Goal: Task Accomplishment & Management: Use online tool/utility

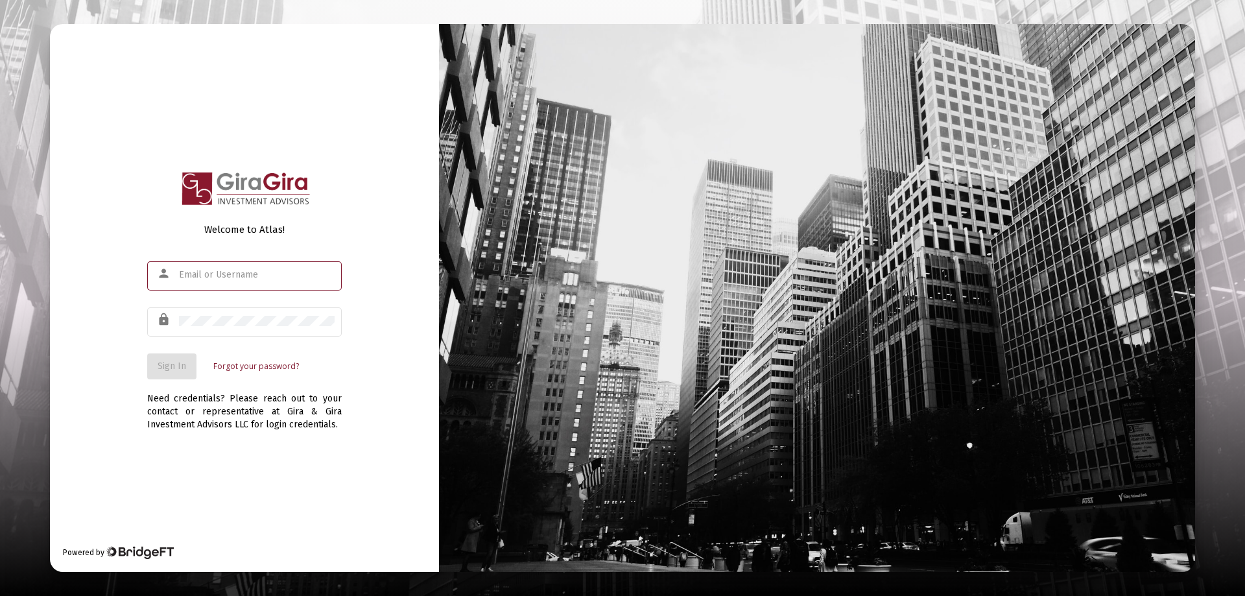
click at [215, 273] on input "text" at bounding box center [257, 275] width 156 height 10
type input "[PERSON_NAME][EMAIL_ADDRESS][DOMAIN_NAME]"
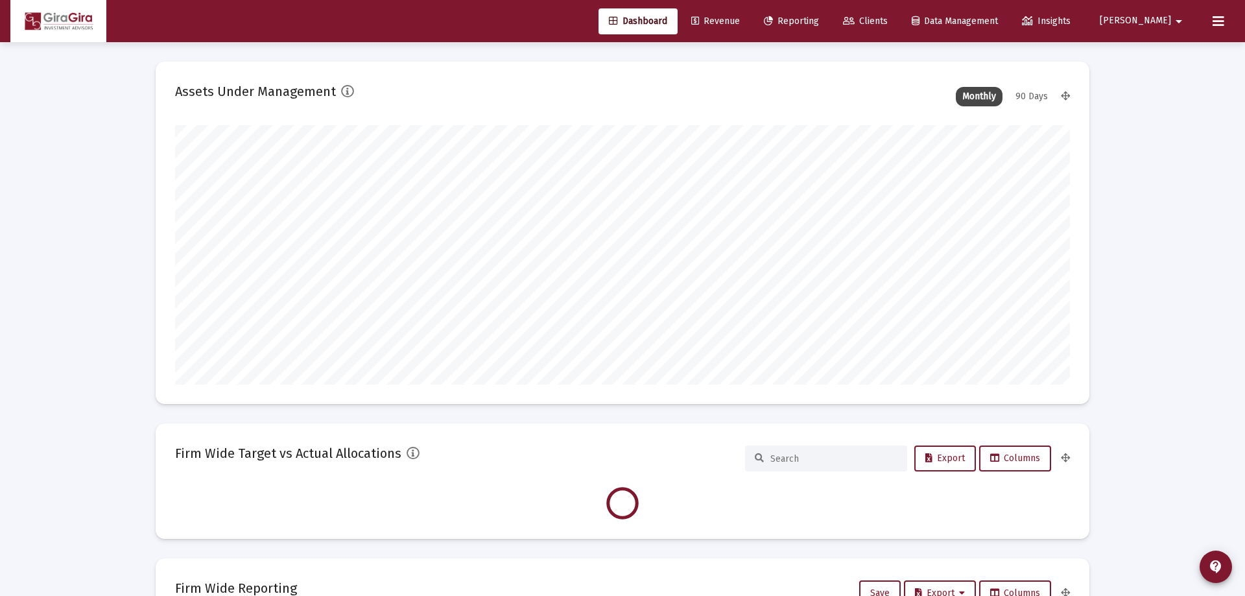
type input "[DATE]"
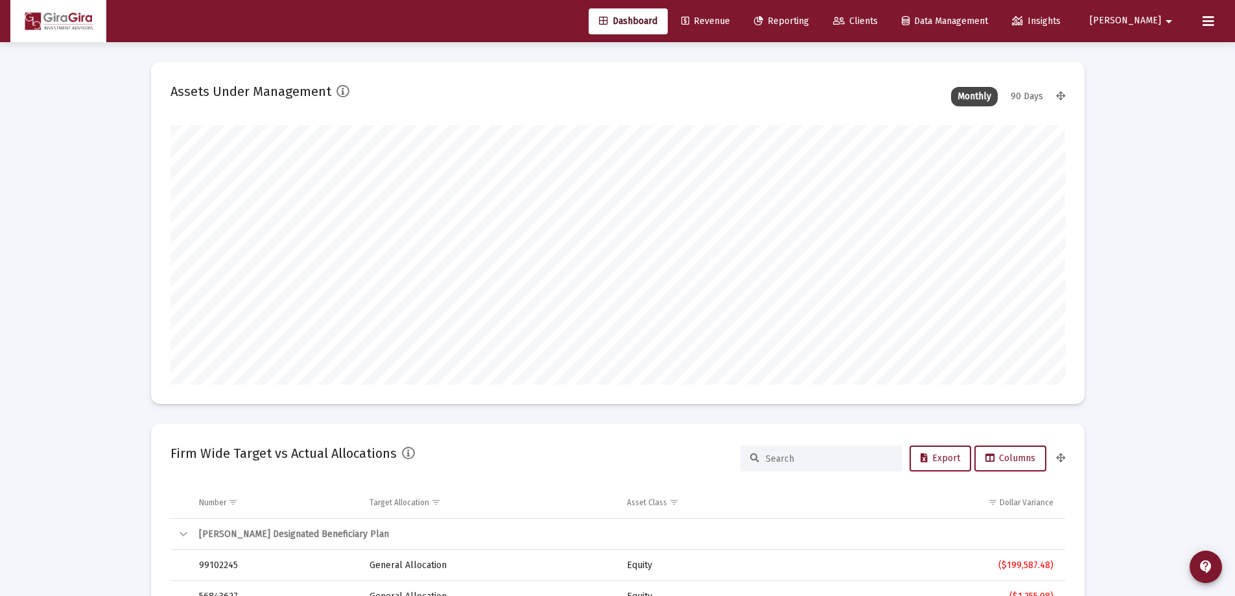
click at [809, 19] on span "Reporting" at bounding box center [781, 21] width 55 height 11
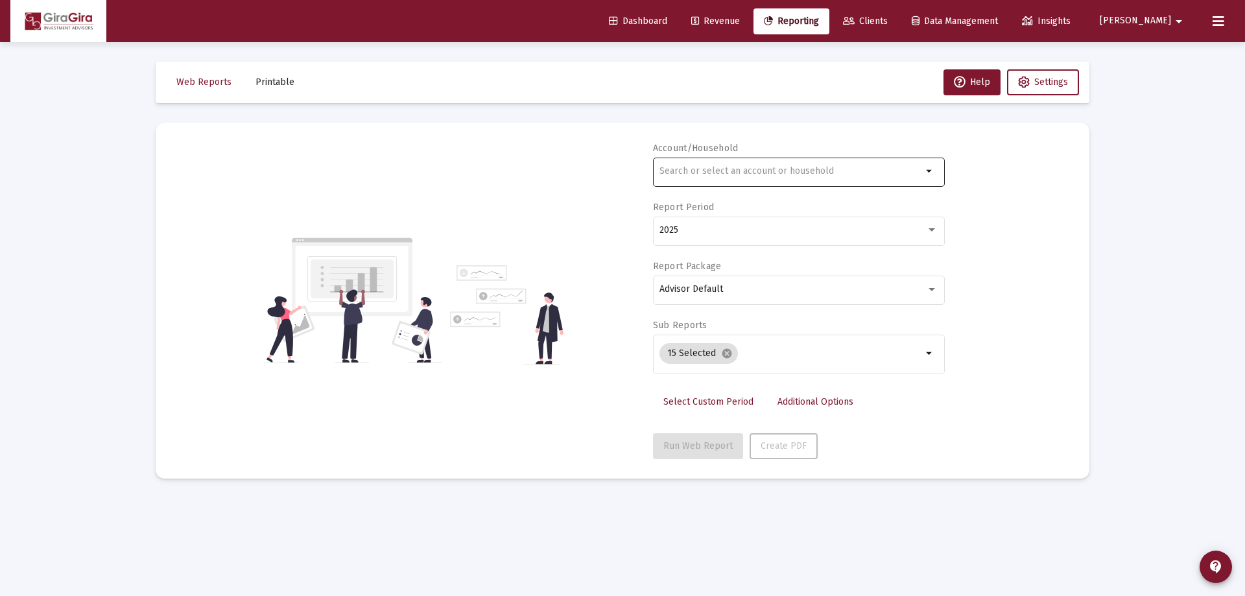
click at [674, 170] on input "text" at bounding box center [790, 171] width 263 height 10
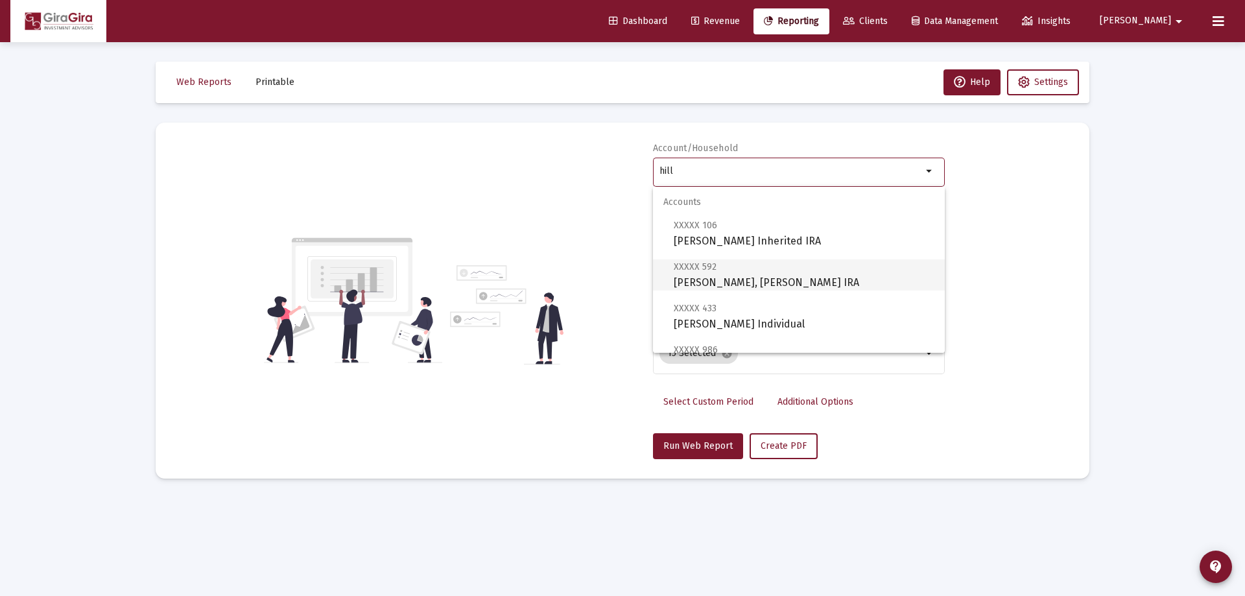
click at [714, 272] on span "XXXXX [STREET_ADDRESS][PERSON_NAME][PERSON_NAME] IRA" at bounding box center [804, 275] width 261 height 32
type input "[PERSON_NAME], [PERSON_NAME] IRA"
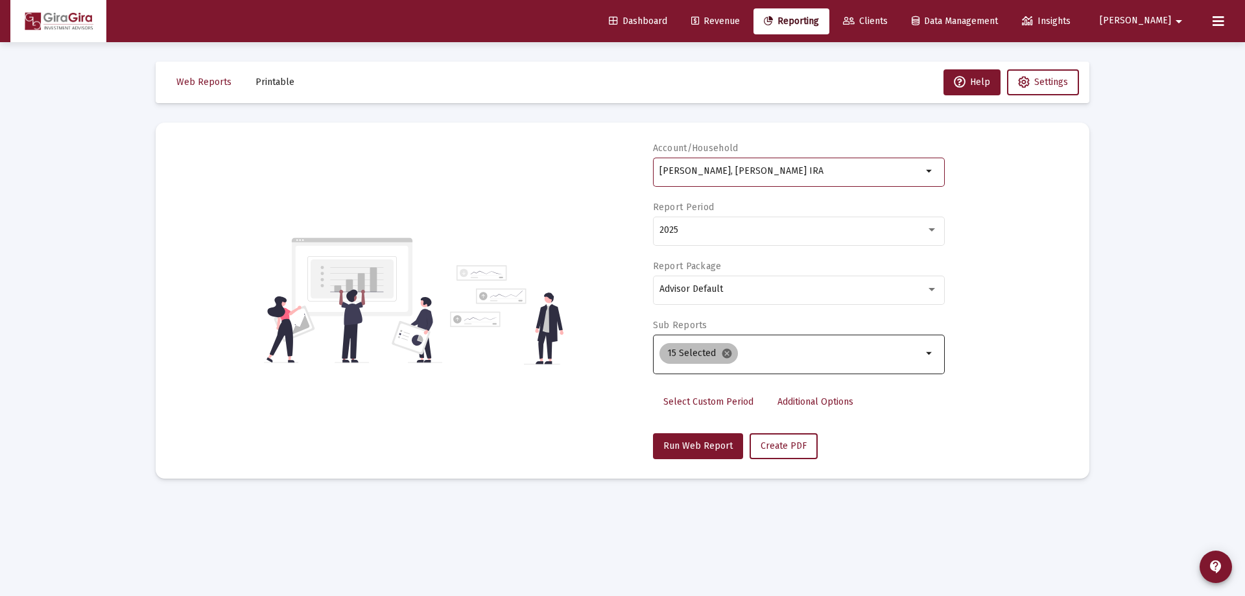
click at [726, 352] on mat-icon "cancel" at bounding box center [727, 354] width 12 height 12
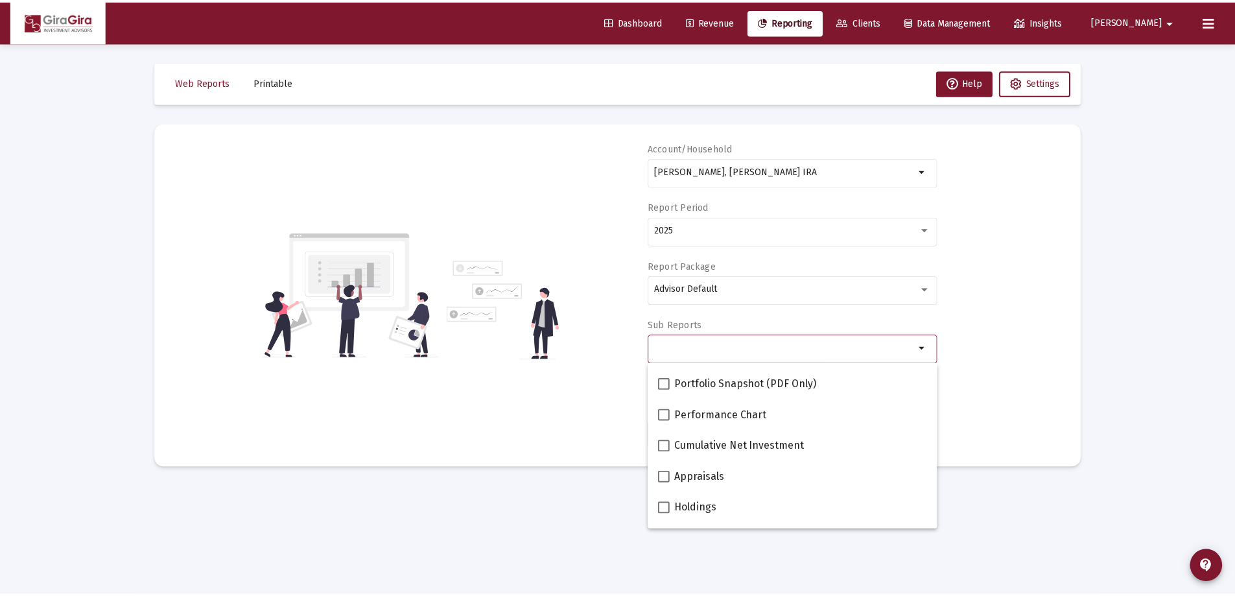
scroll to position [130, 0]
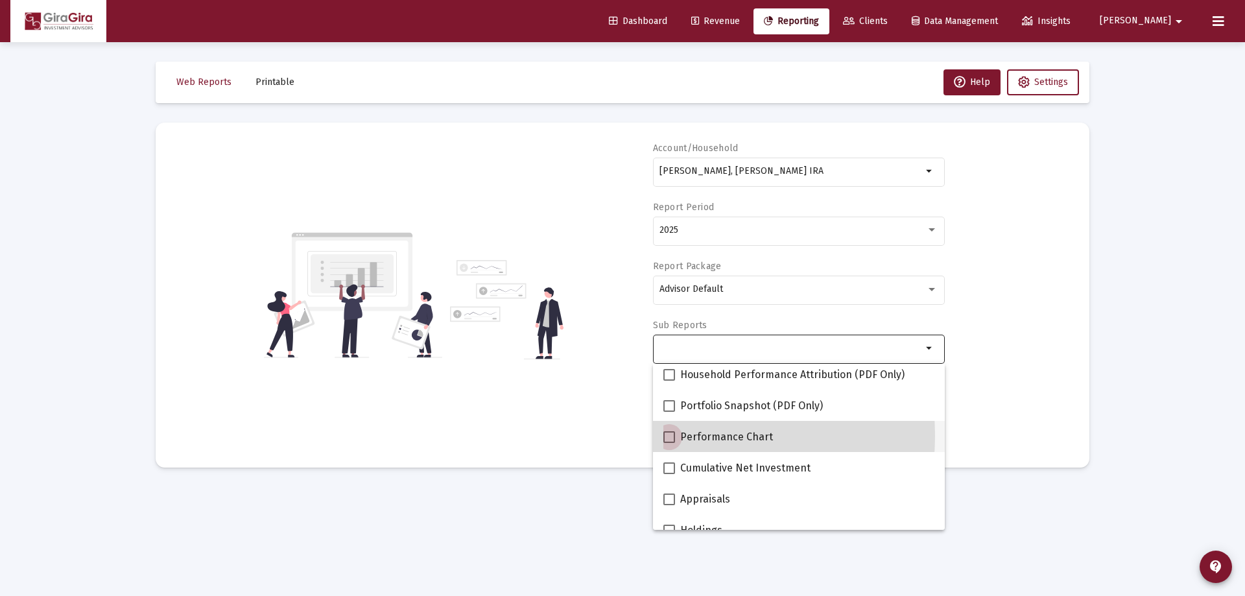
click at [672, 436] on span at bounding box center [669, 437] width 12 height 12
click at [669, 443] on input "Performance Chart" at bounding box center [668, 443] width 1 height 1
checkbox input "true"
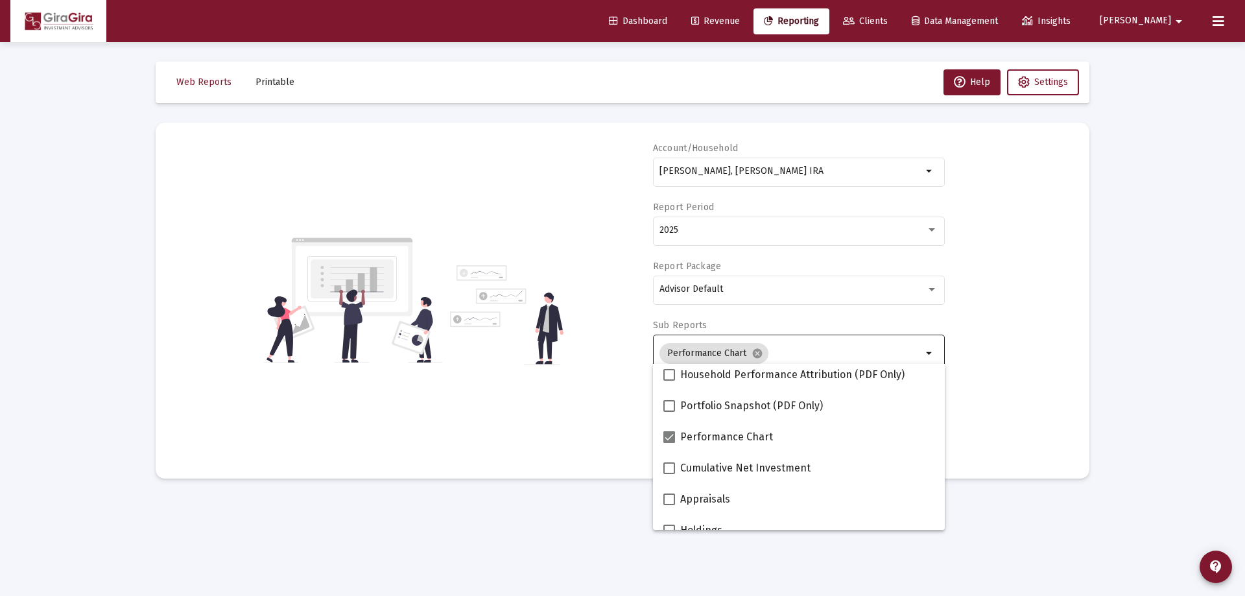
click at [991, 382] on div "Account/Household Hill, [PERSON_NAME] IRA arrow_drop_down Report Period 2025 Re…" at bounding box center [622, 300] width 895 height 317
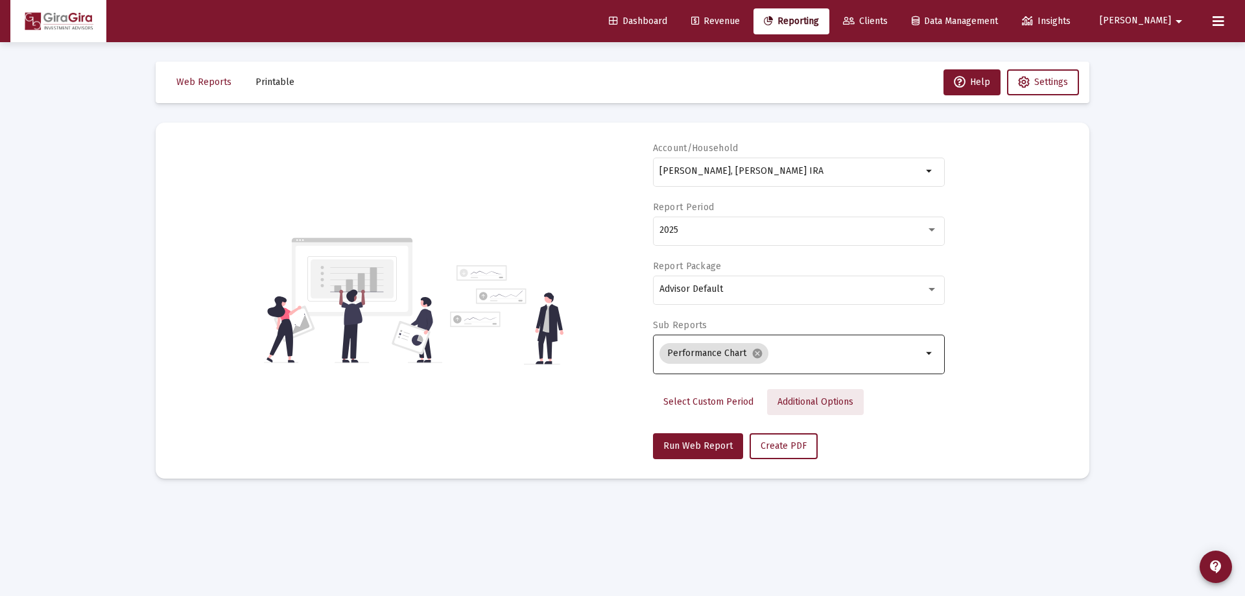
click at [801, 400] on span "Additional Options" at bounding box center [815, 401] width 76 height 11
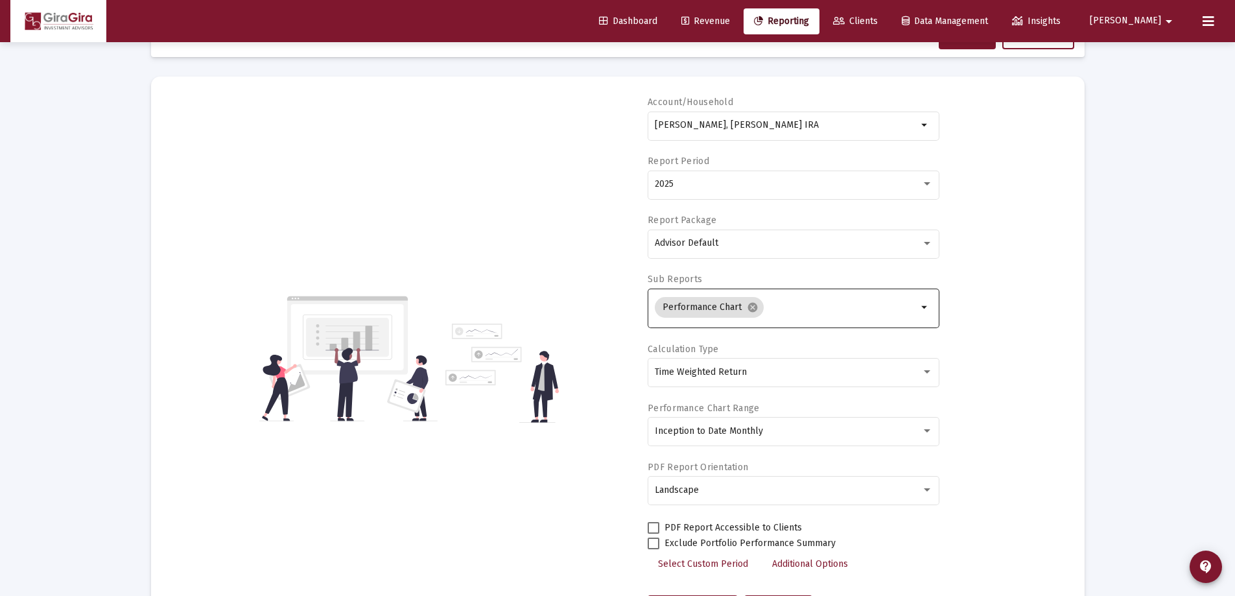
scroll to position [65, 0]
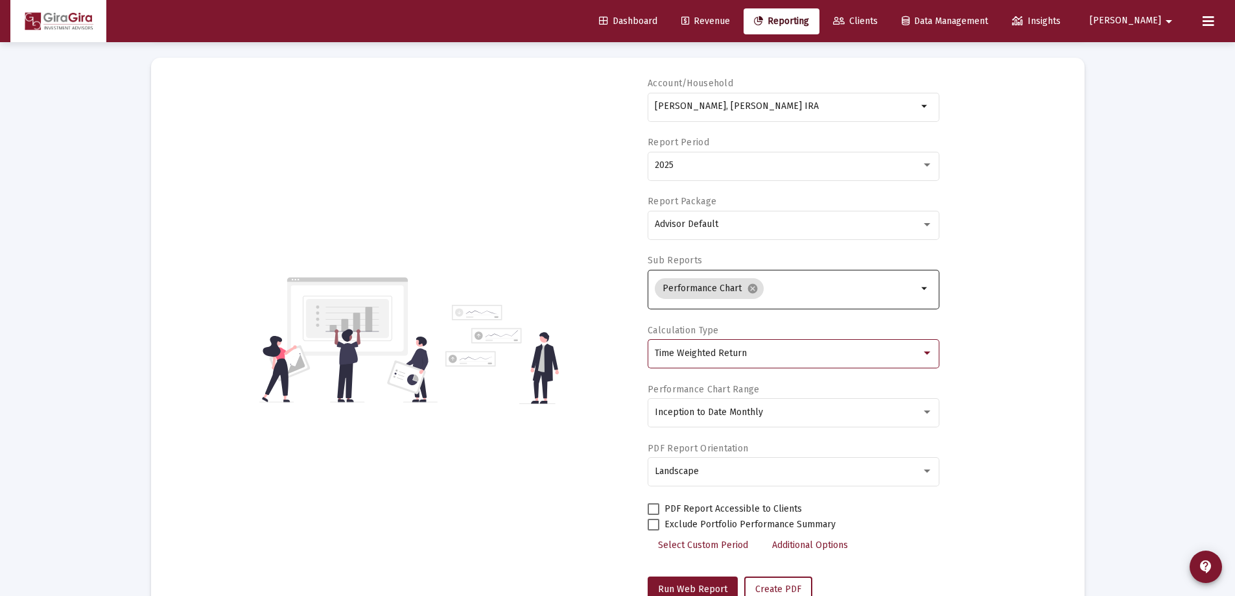
click at [707, 353] on span "Time Weighted Return" at bounding box center [701, 353] width 92 height 11
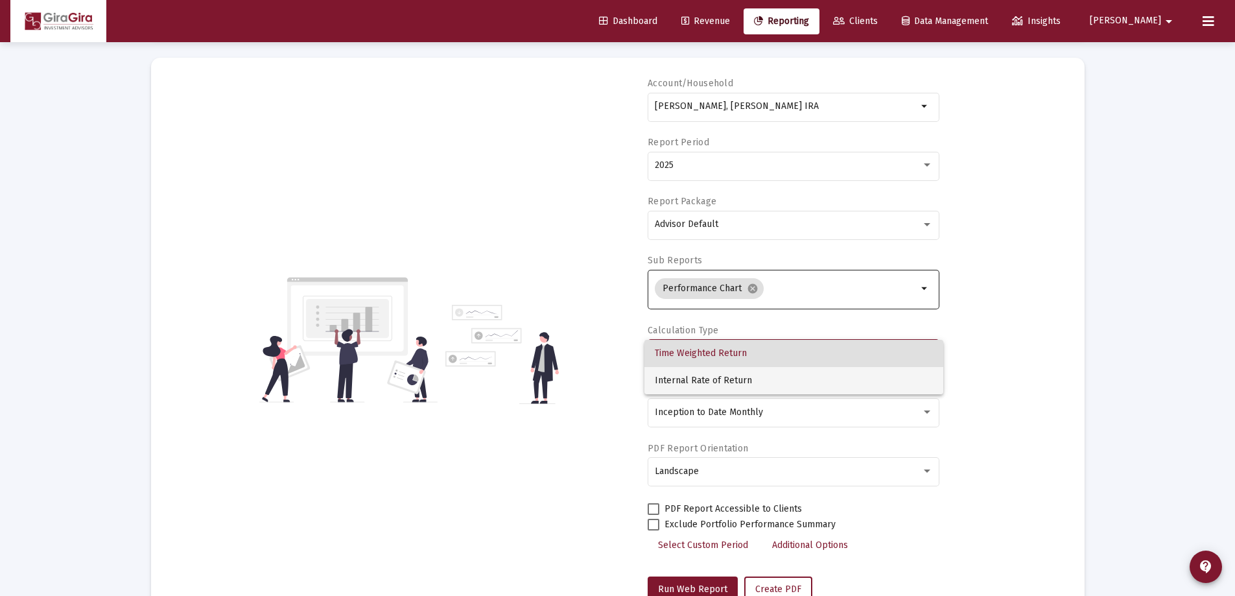
click at [696, 375] on span "Internal Rate of Return" at bounding box center [794, 380] width 278 height 27
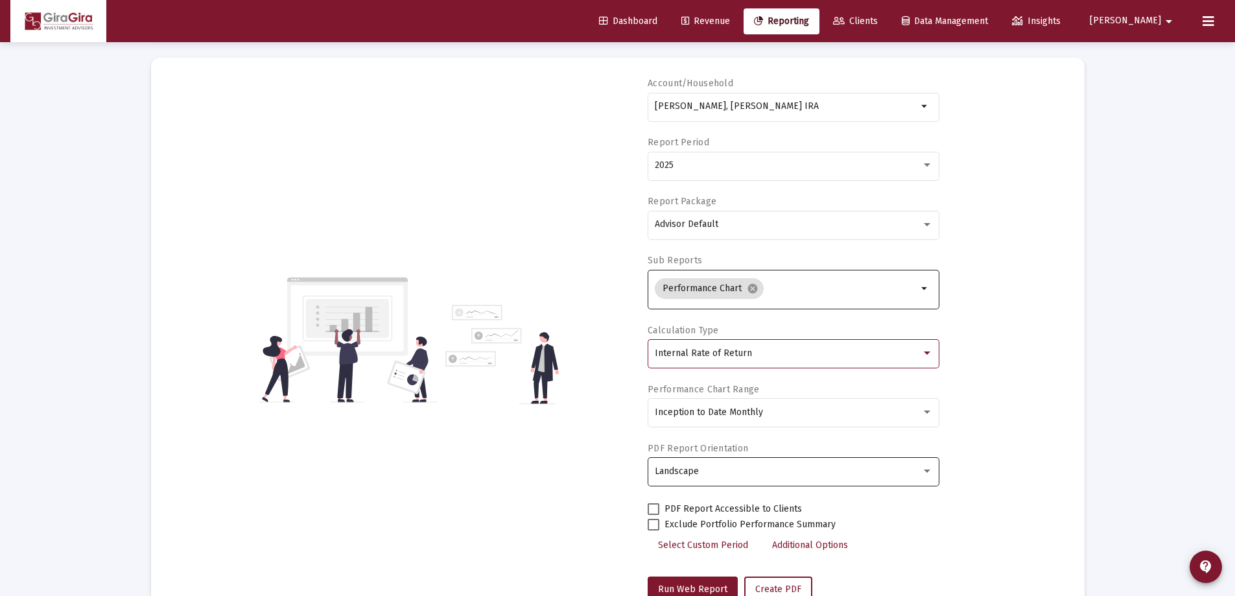
scroll to position [110, 0]
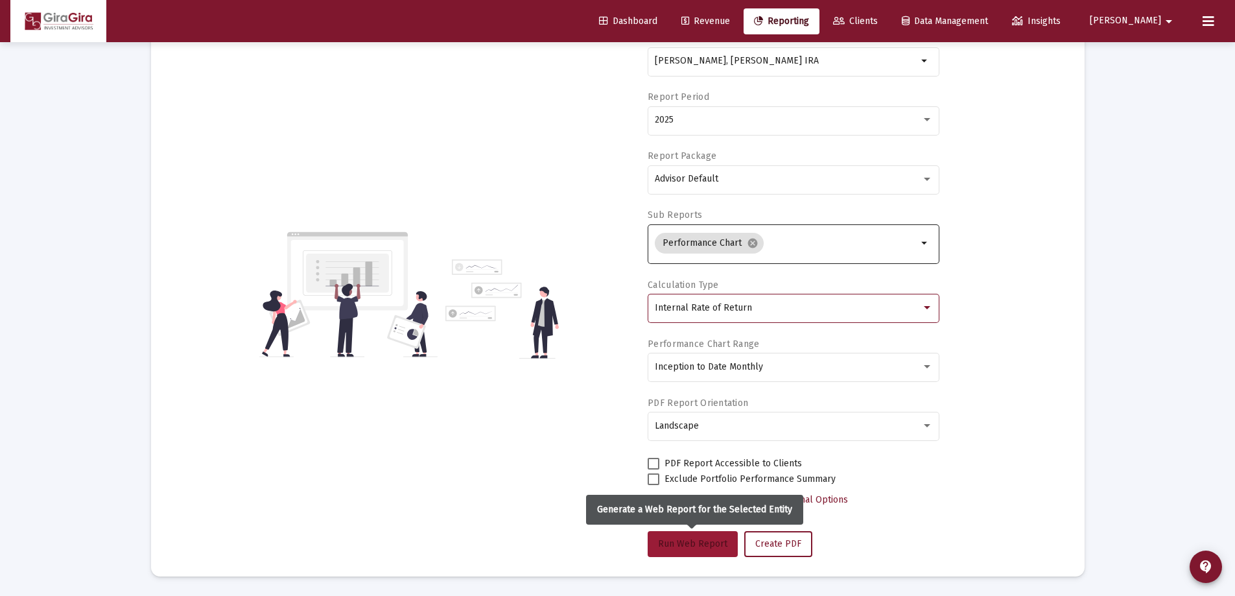
drag, startPoint x: 717, startPoint y: 539, endPoint x: 726, endPoint y: 523, distance: 18.8
click at [717, 539] on span "Run Web Report" at bounding box center [692, 543] width 69 height 11
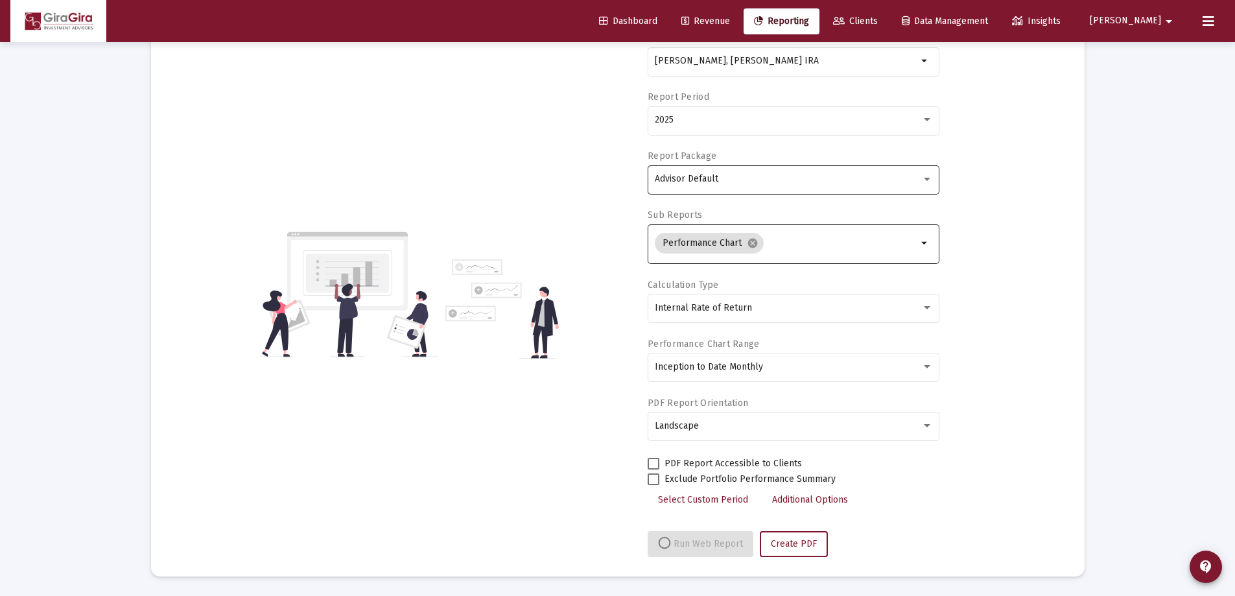
select select "View all"
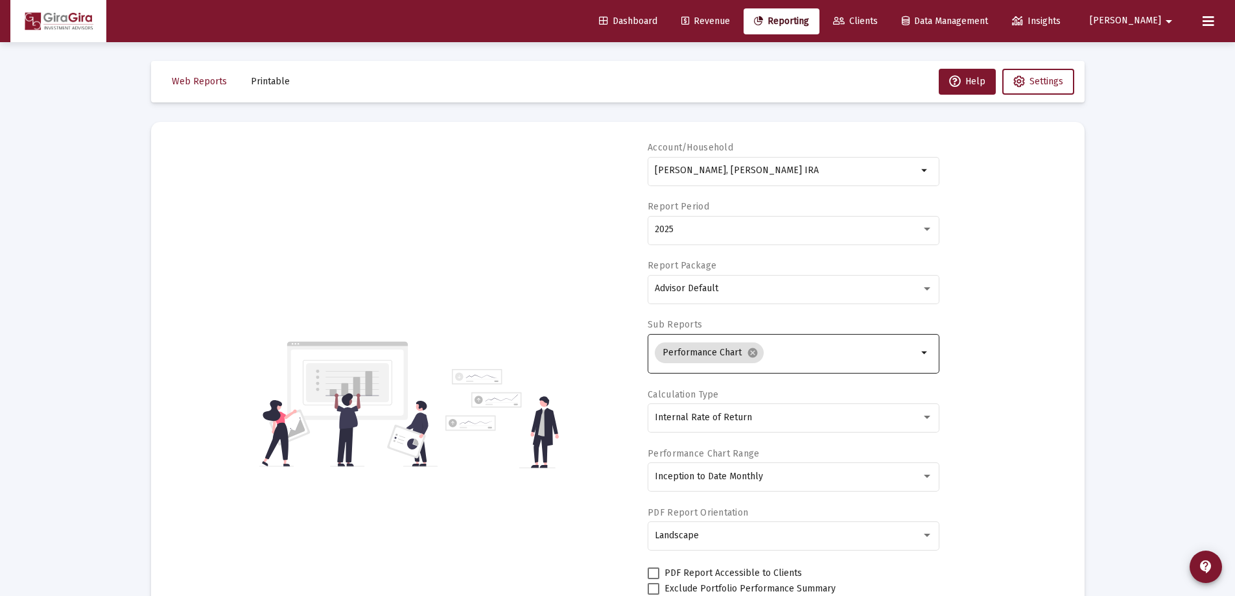
scroll to position [0, 0]
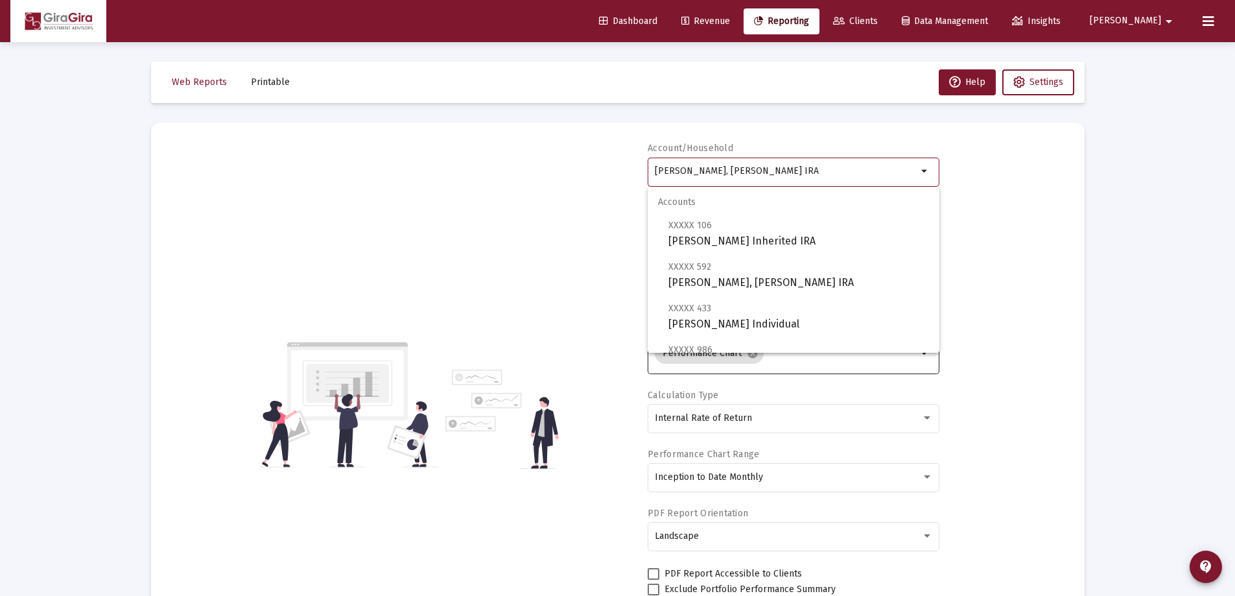
drag, startPoint x: 656, startPoint y: 167, endPoint x: 981, endPoint y: 187, distance: 326.1
click at [953, 187] on div "Account/Household Hill, [PERSON_NAME] IRA arrow_drop_down Report Period 2025 Re…" at bounding box center [618, 404] width 895 height 525
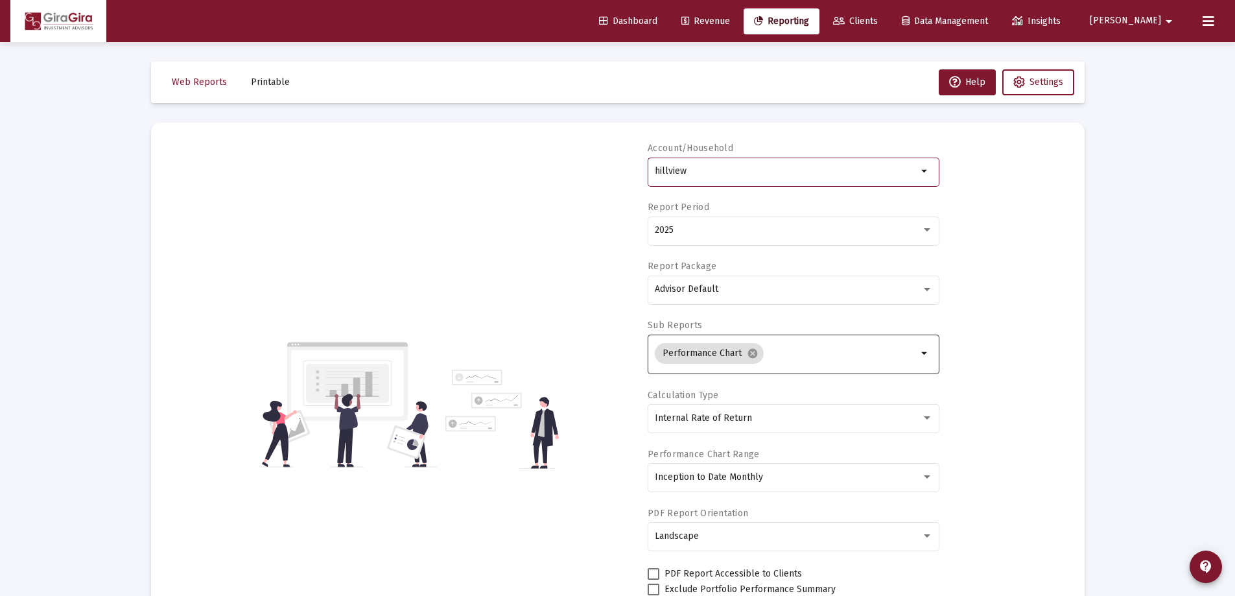
drag, startPoint x: 656, startPoint y: 167, endPoint x: 925, endPoint y: 167, distance: 268.4
click at [927, 165] on div "hillview arrow_drop_down" at bounding box center [794, 171] width 292 height 32
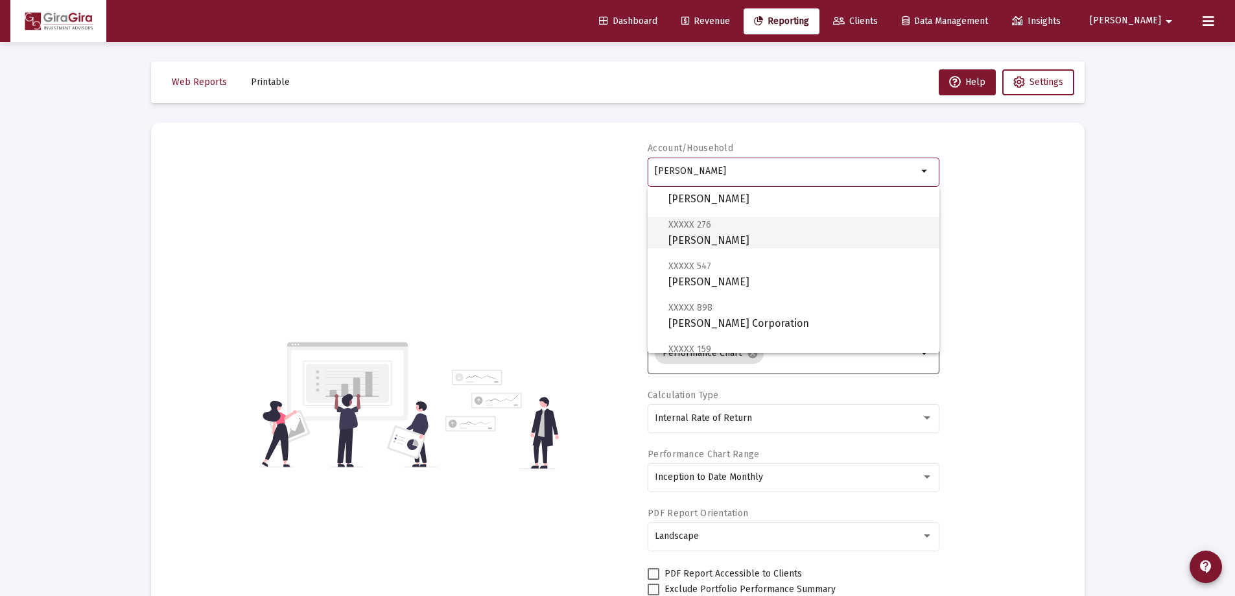
scroll to position [65, 0]
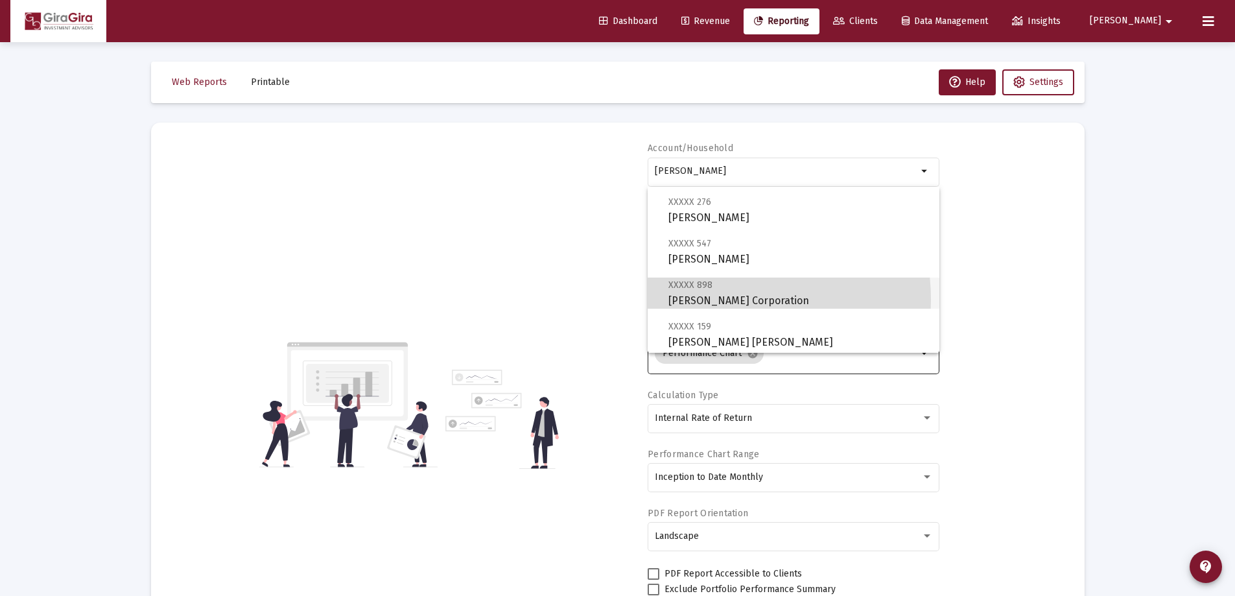
click at [715, 300] on span "XXXXX 898 [PERSON_NAME] Corporation" at bounding box center [798, 293] width 261 height 32
type input "[PERSON_NAME] Corporation"
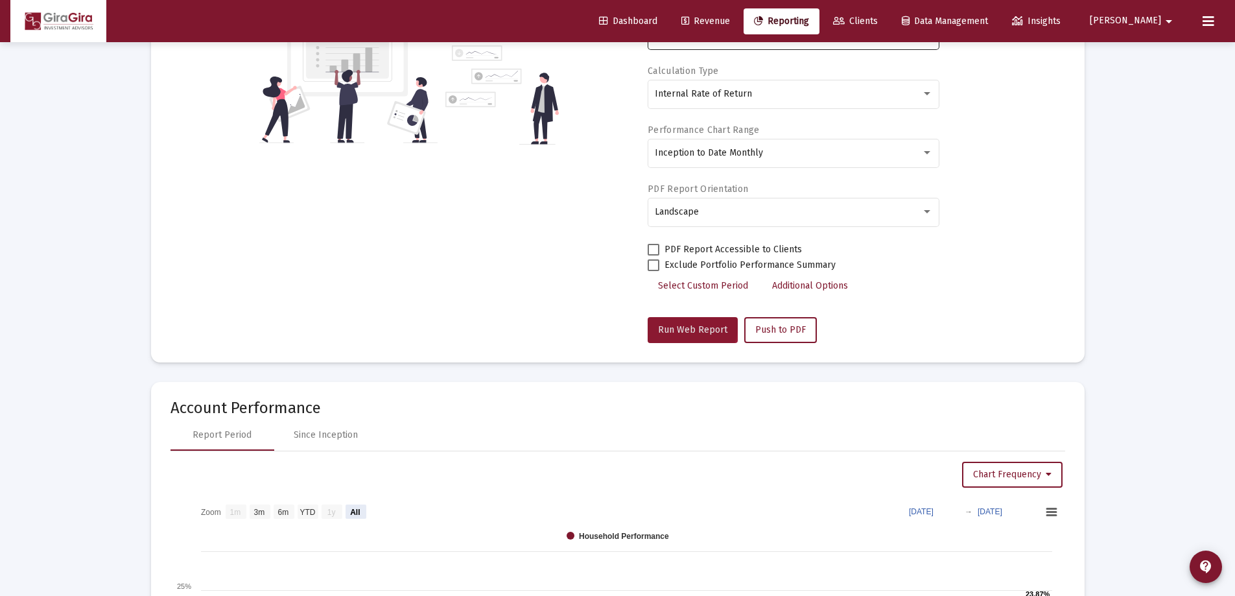
click at [691, 326] on span "Run Web Report" at bounding box center [692, 329] width 69 height 11
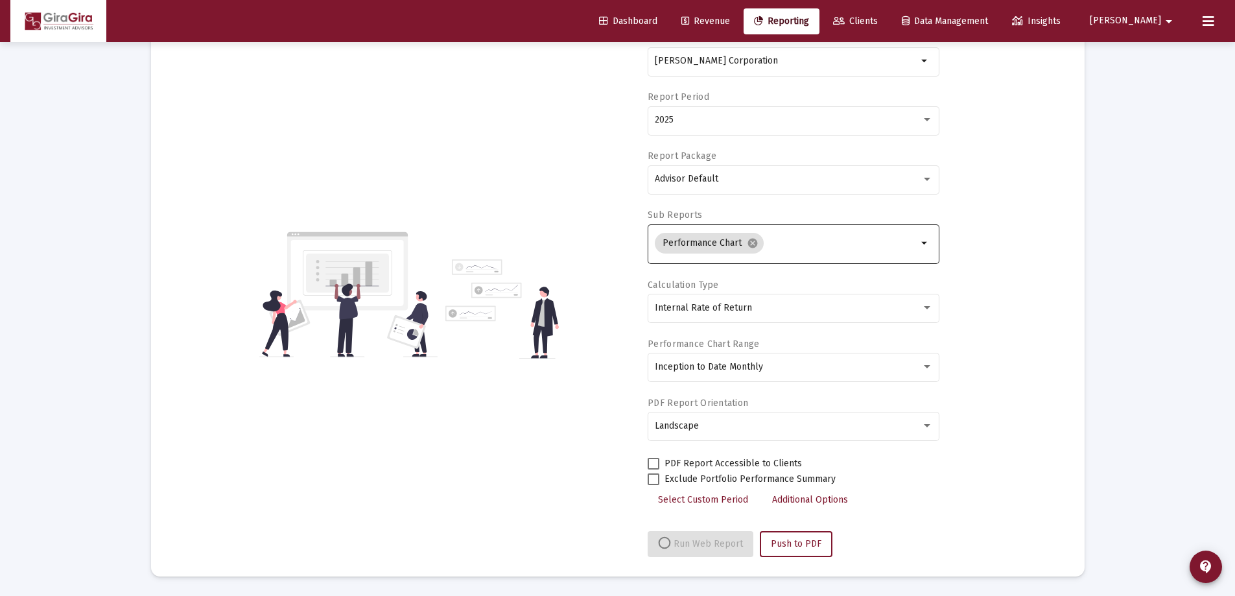
select select "View all"
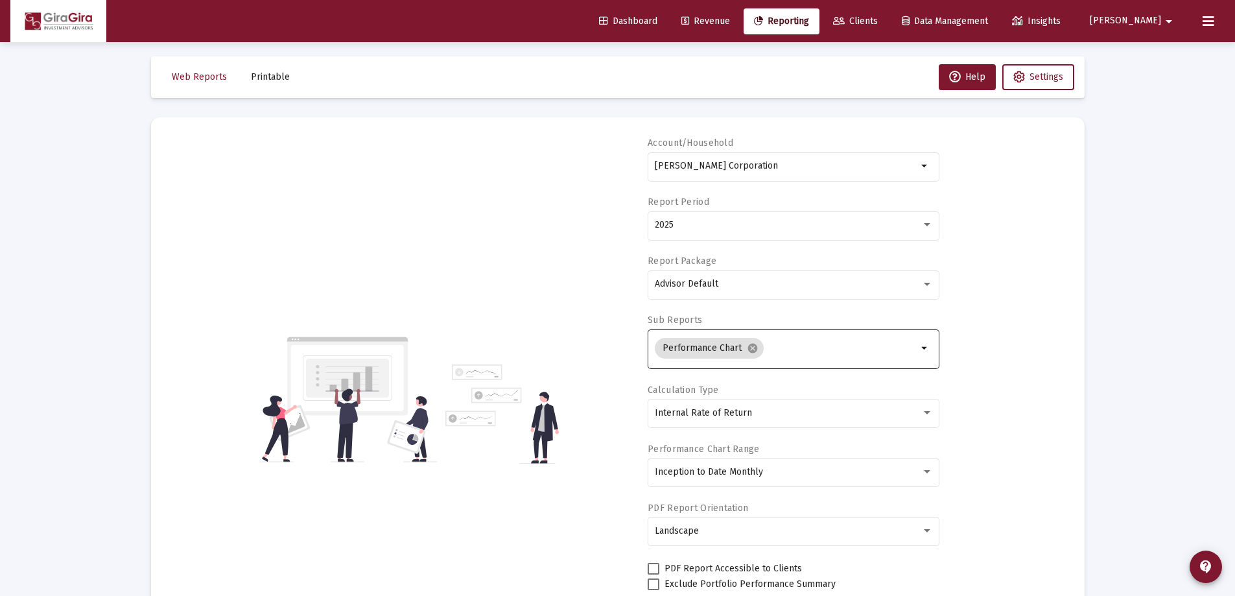
scroll to position [0, 0]
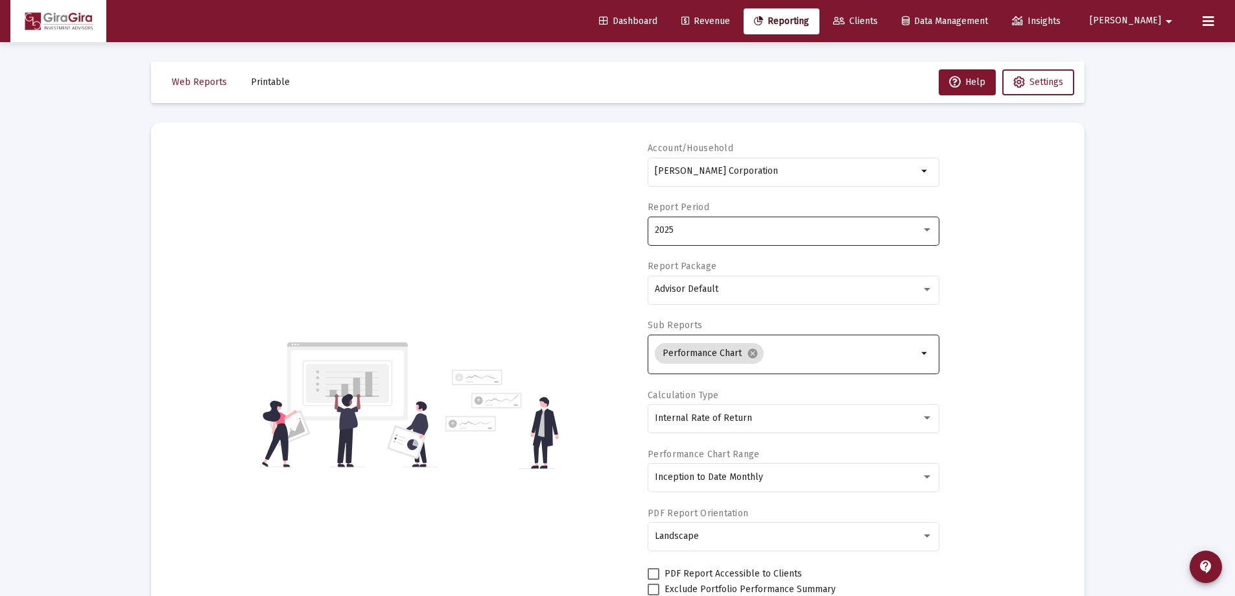
click at [656, 226] on span "2025" at bounding box center [664, 229] width 19 height 11
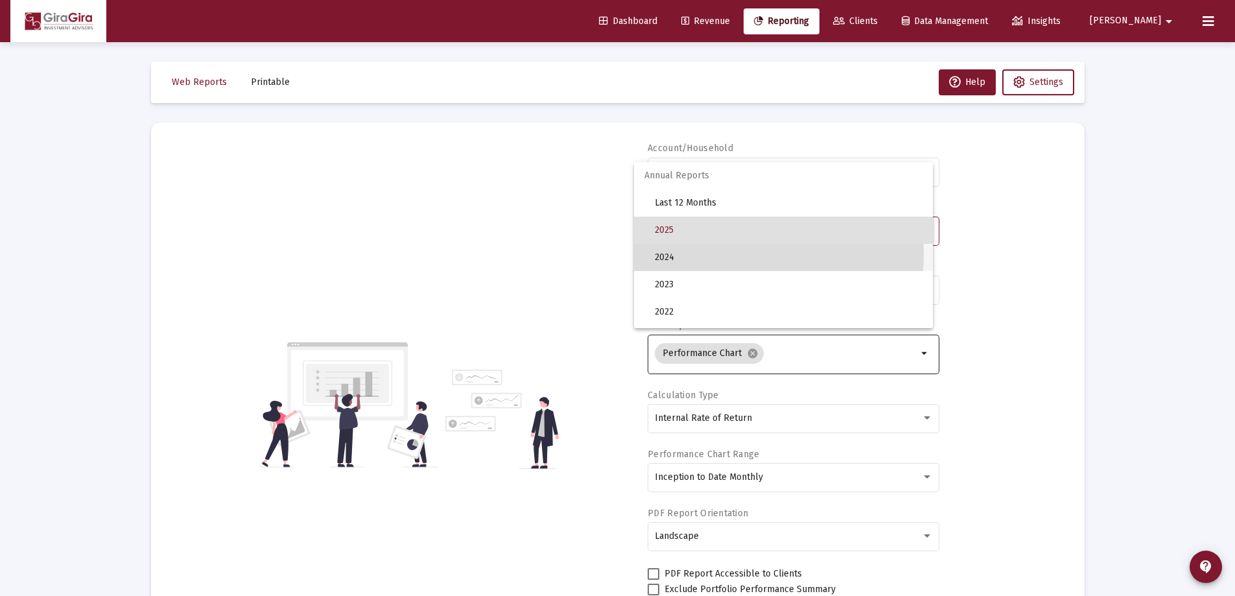
click at [688, 252] on span "2024" at bounding box center [789, 257] width 268 height 27
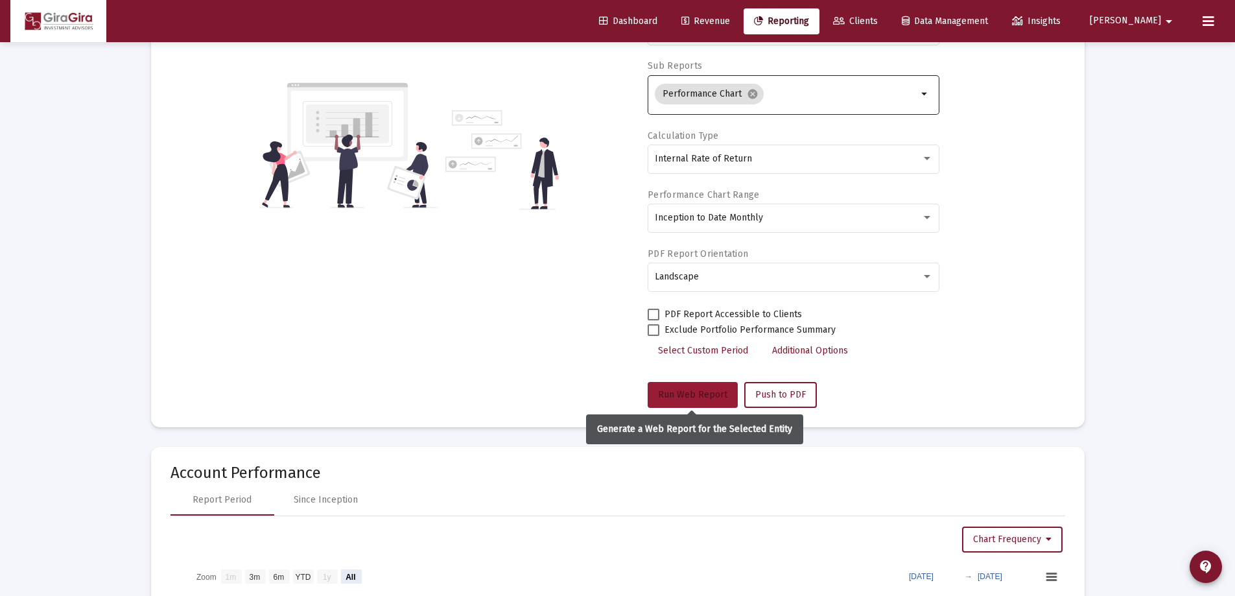
click at [700, 392] on span "Run Web Report" at bounding box center [692, 394] width 69 height 11
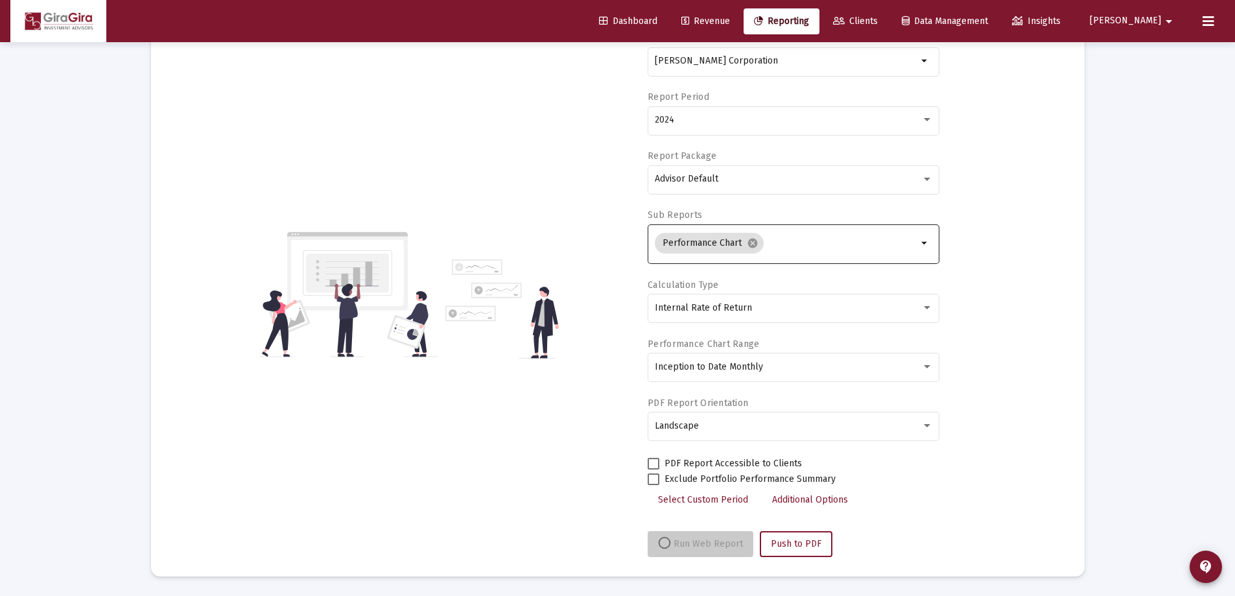
scroll to position [110, 0]
select select "View all"
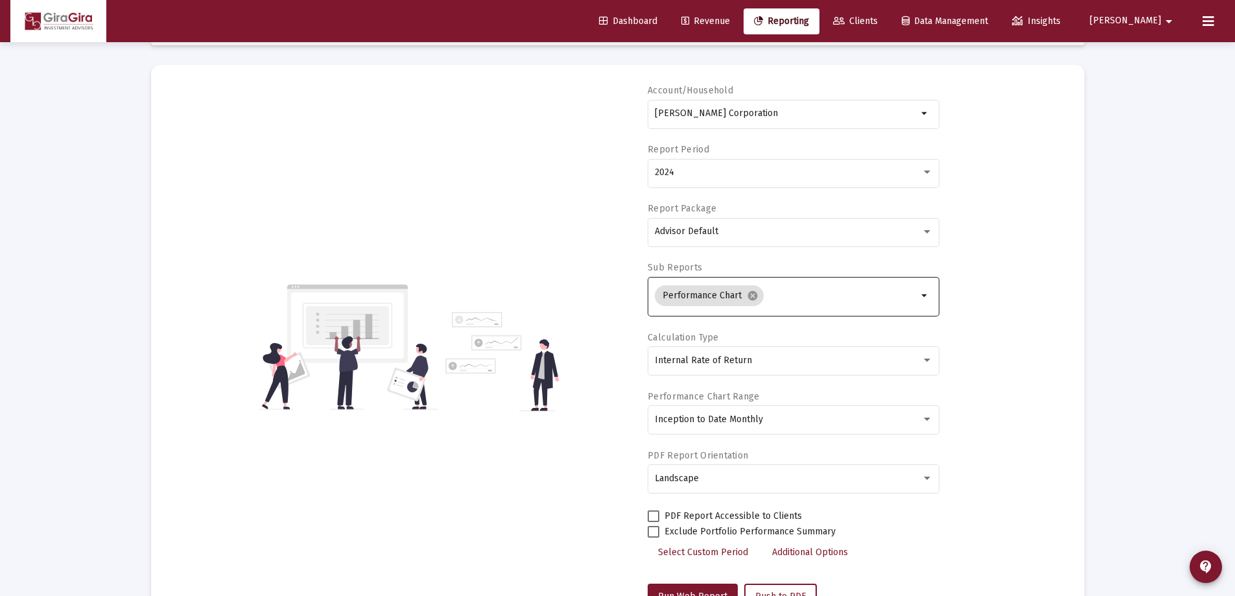
scroll to position [0, 0]
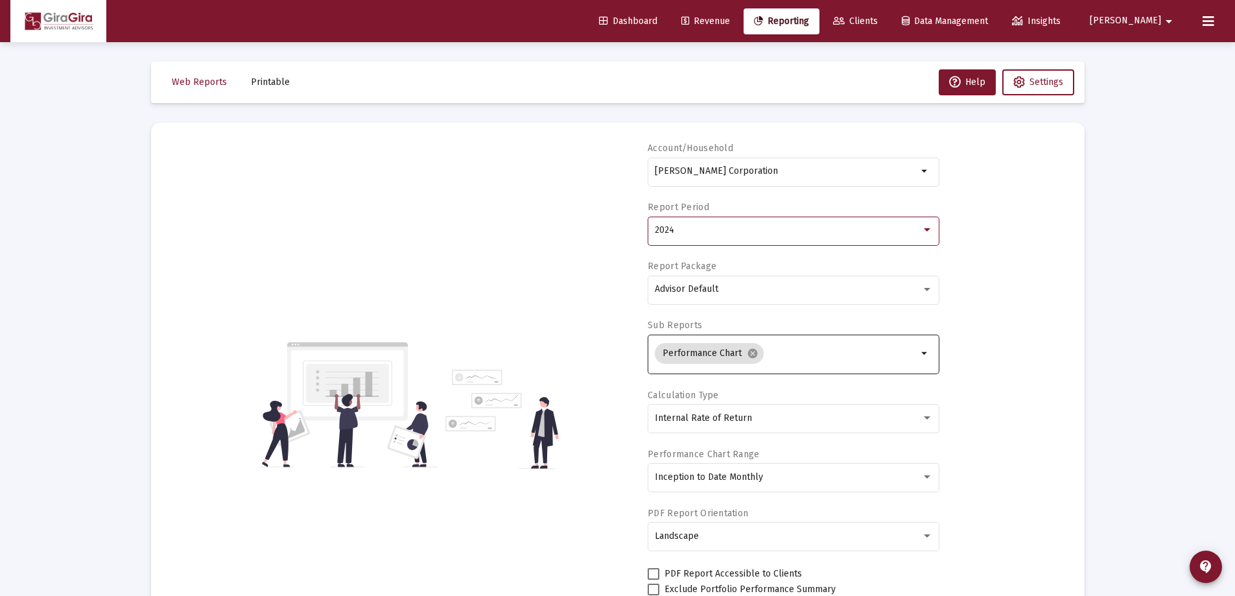
click at [671, 233] on span "2024" at bounding box center [664, 229] width 19 height 11
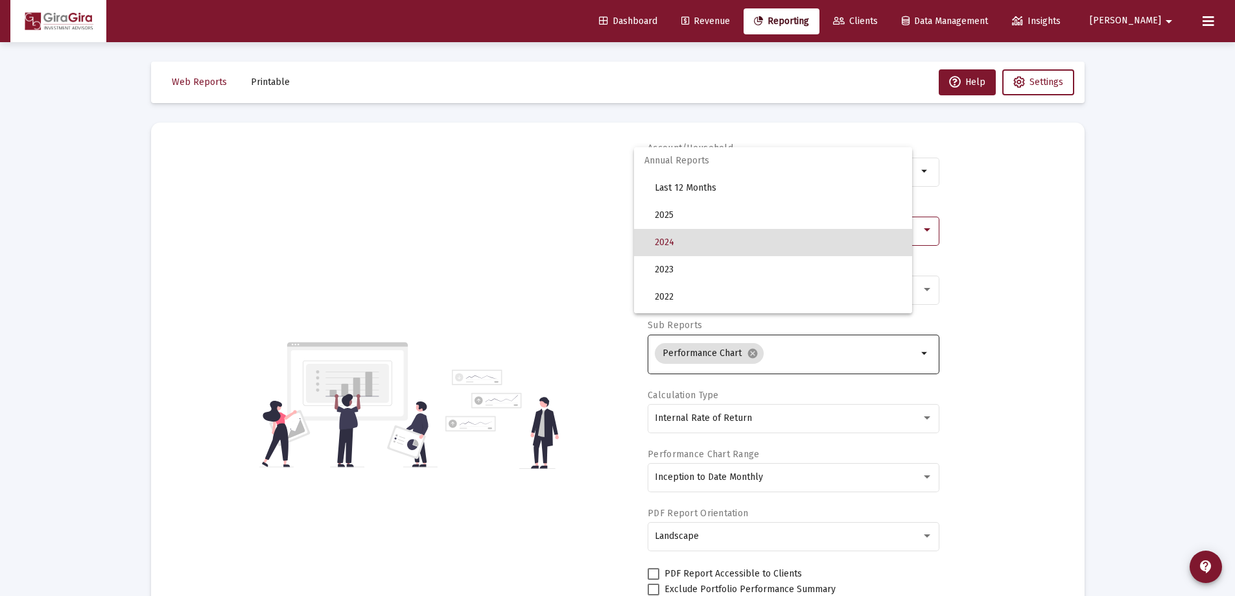
scroll to position [12, 0]
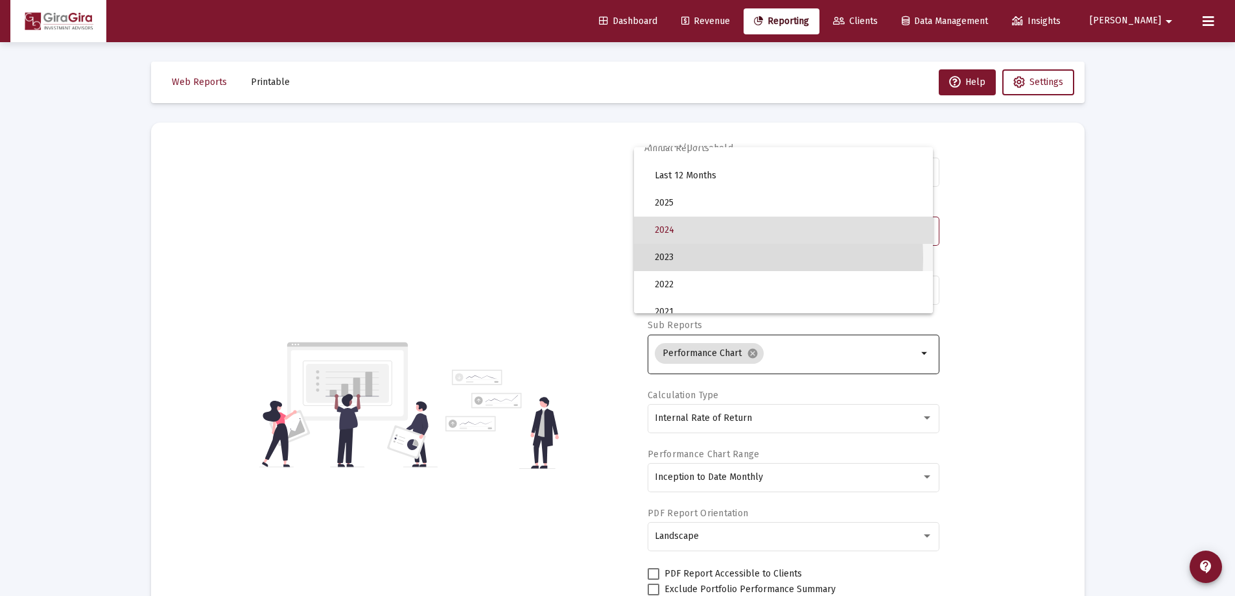
click at [674, 258] on span "2023" at bounding box center [789, 257] width 268 height 27
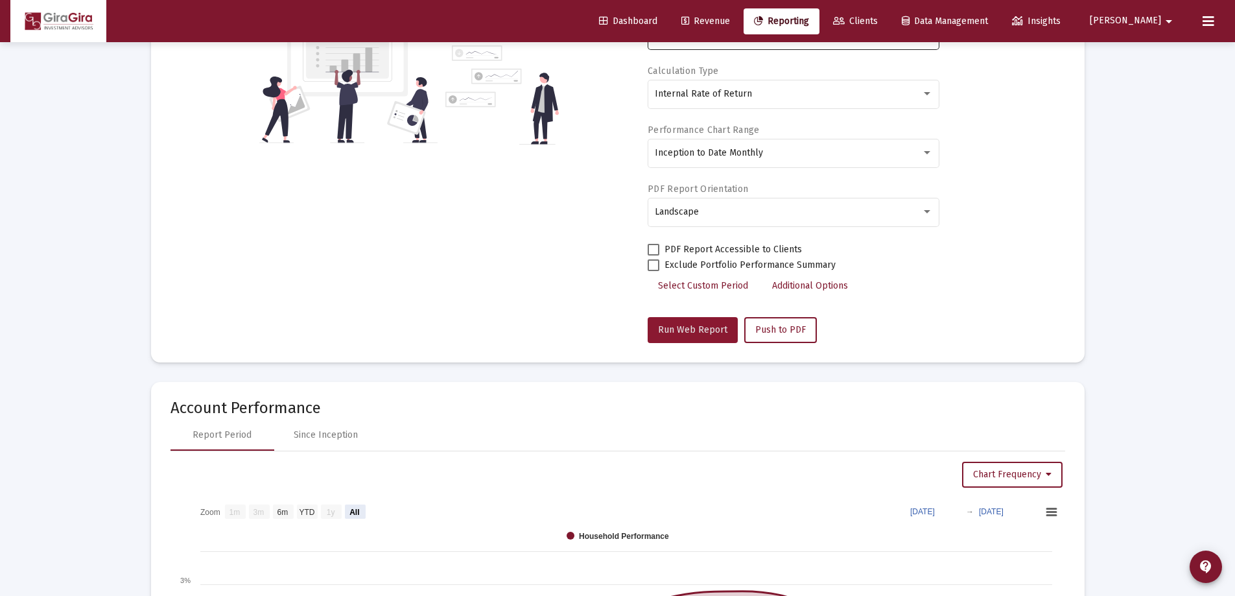
click at [708, 331] on span "Run Web Report" at bounding box center [692, 329] width 69 height 11
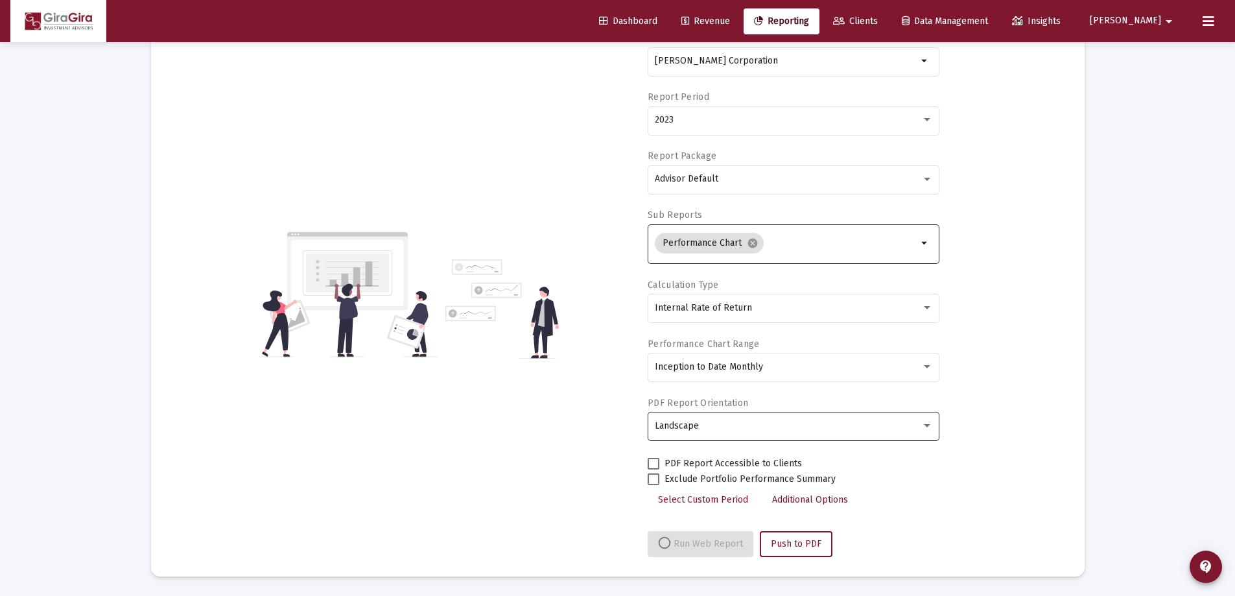
select select "View all"
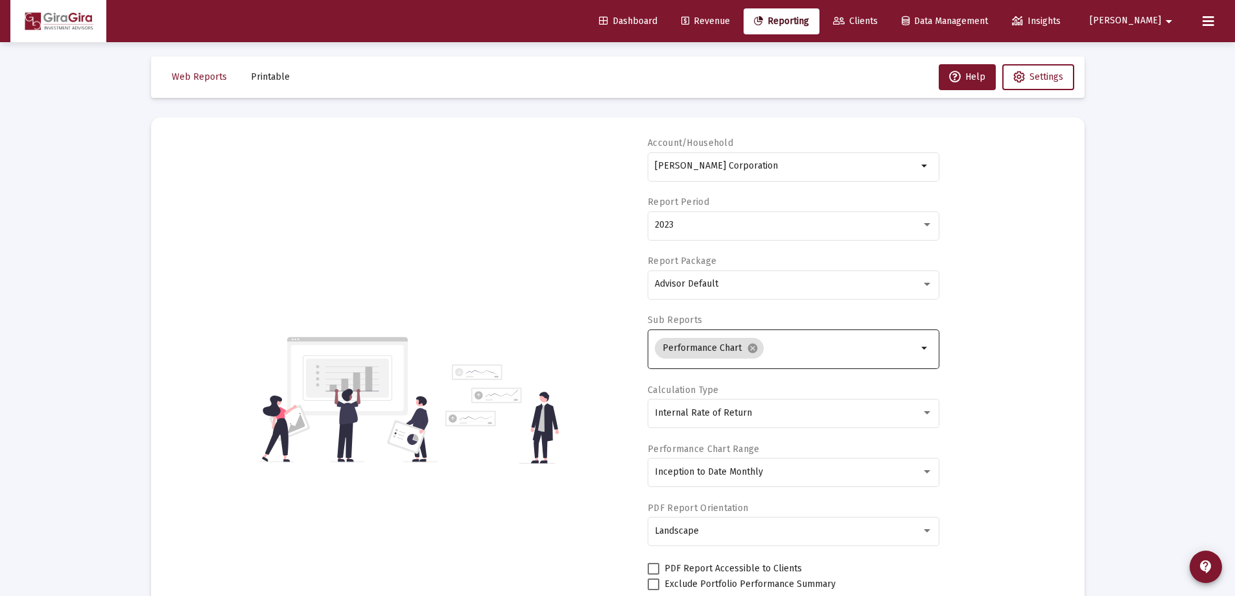
scroll to position [0, 0]
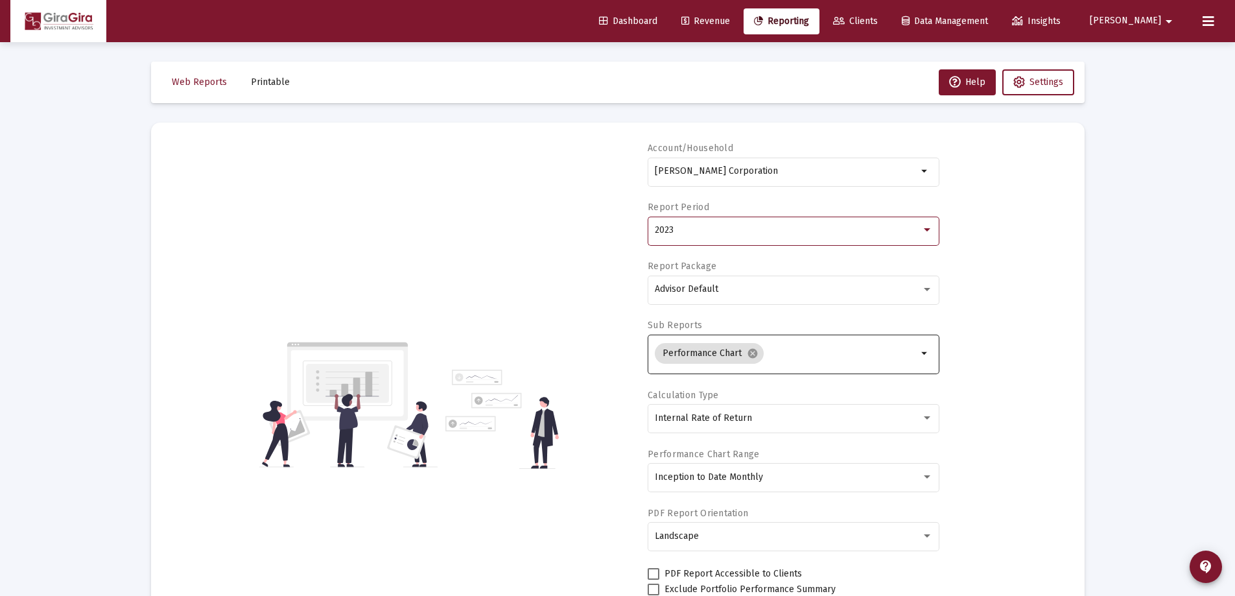
click at [663, 232] on span "2023" at bounding box center [664, 229] width 19 height 11
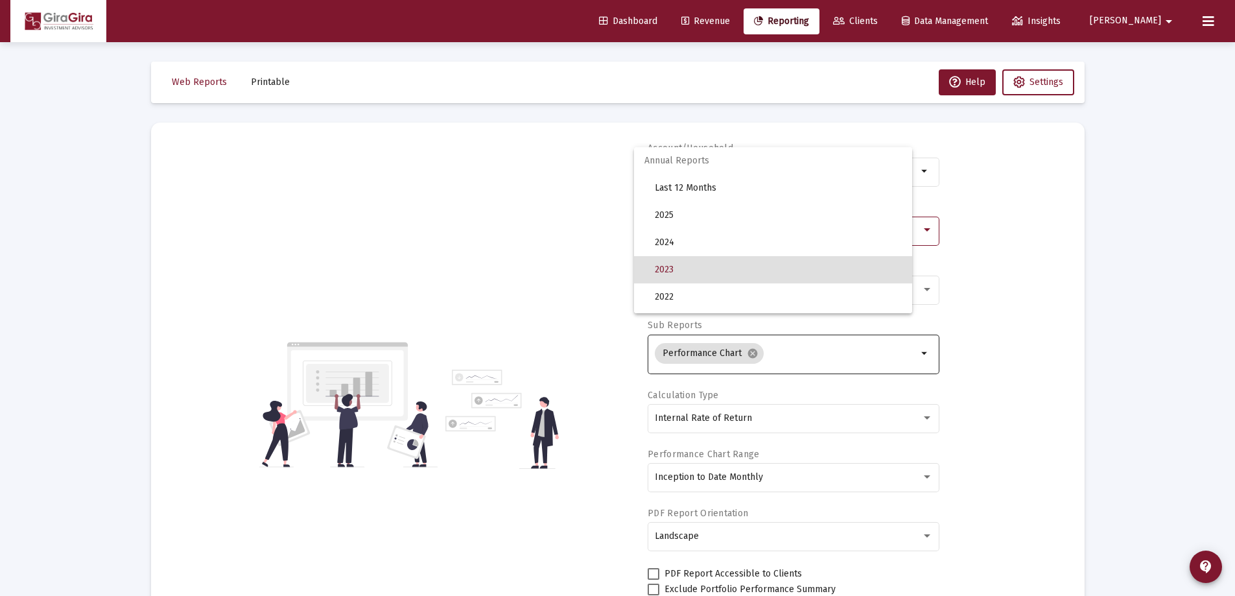
scroll to position [40, 0]
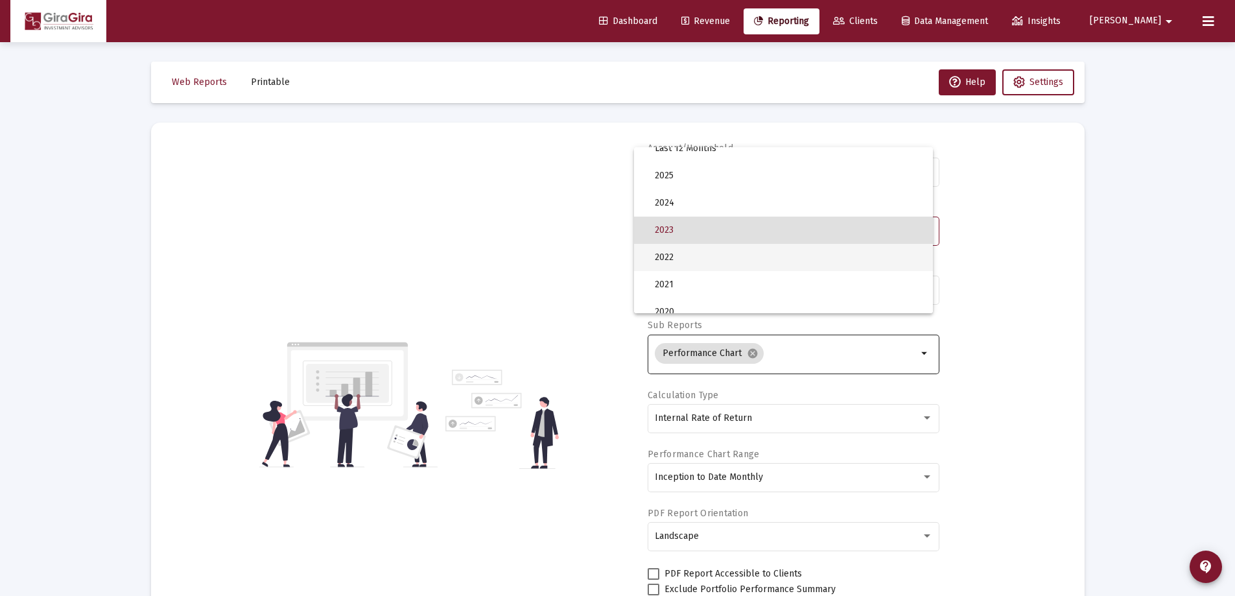
click at [671, 257] on span "2022" at bounding box center [789, 257] width 268 height 27
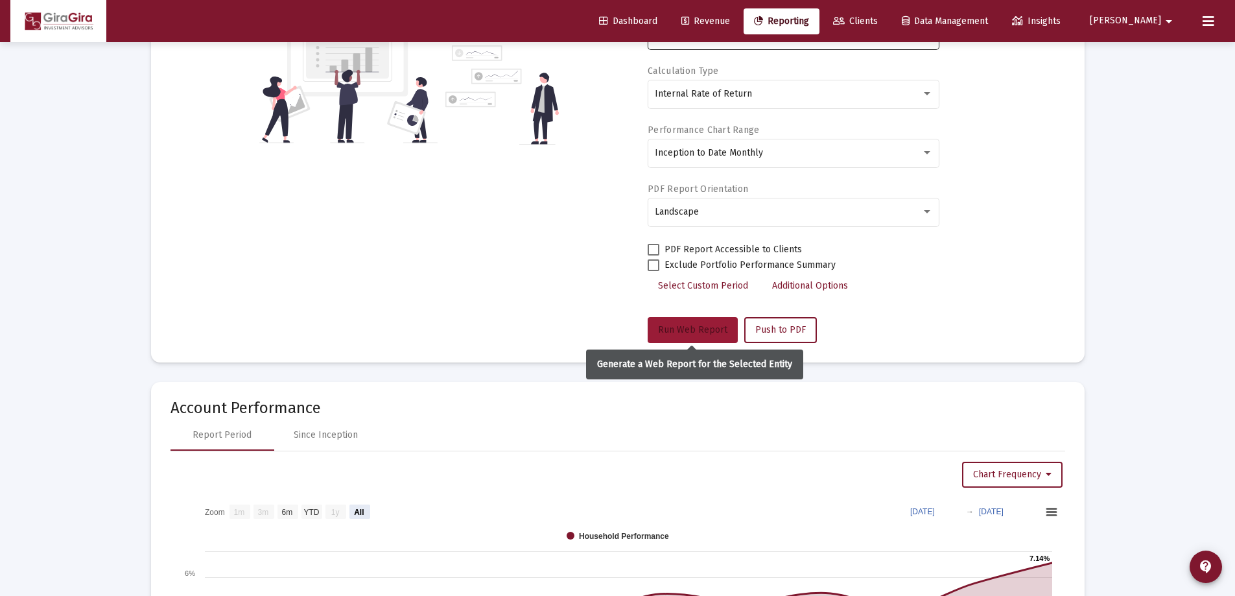
click at [700, 325] on button "Run Web Report" at bounding box center [693, 330] width 90 height 26
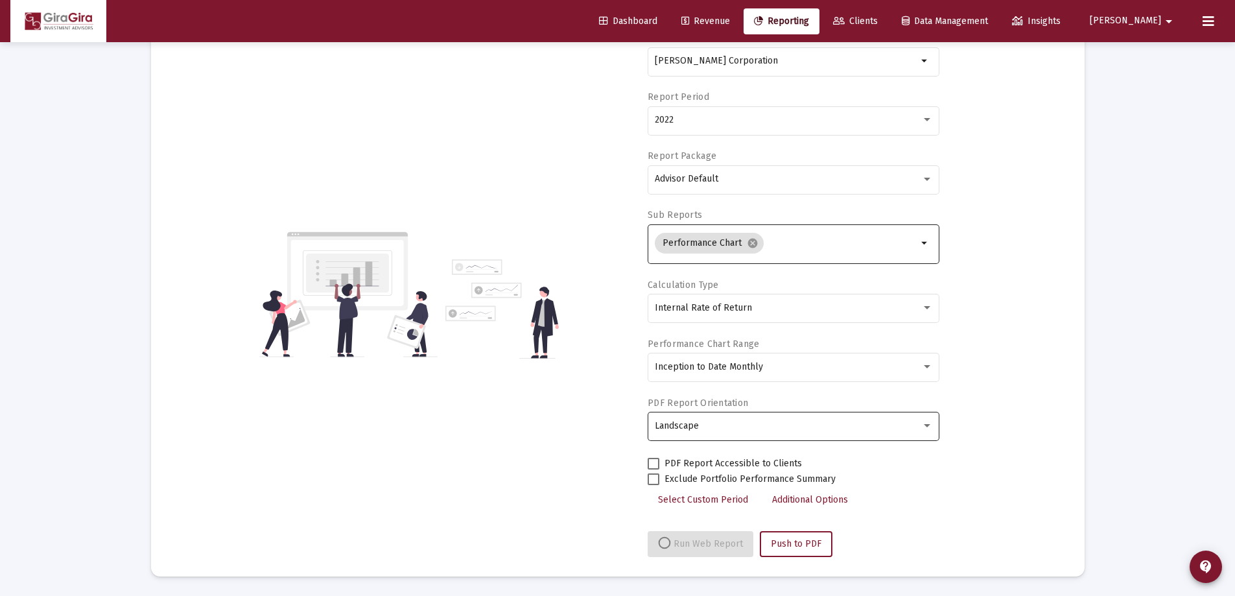
select select "View all"
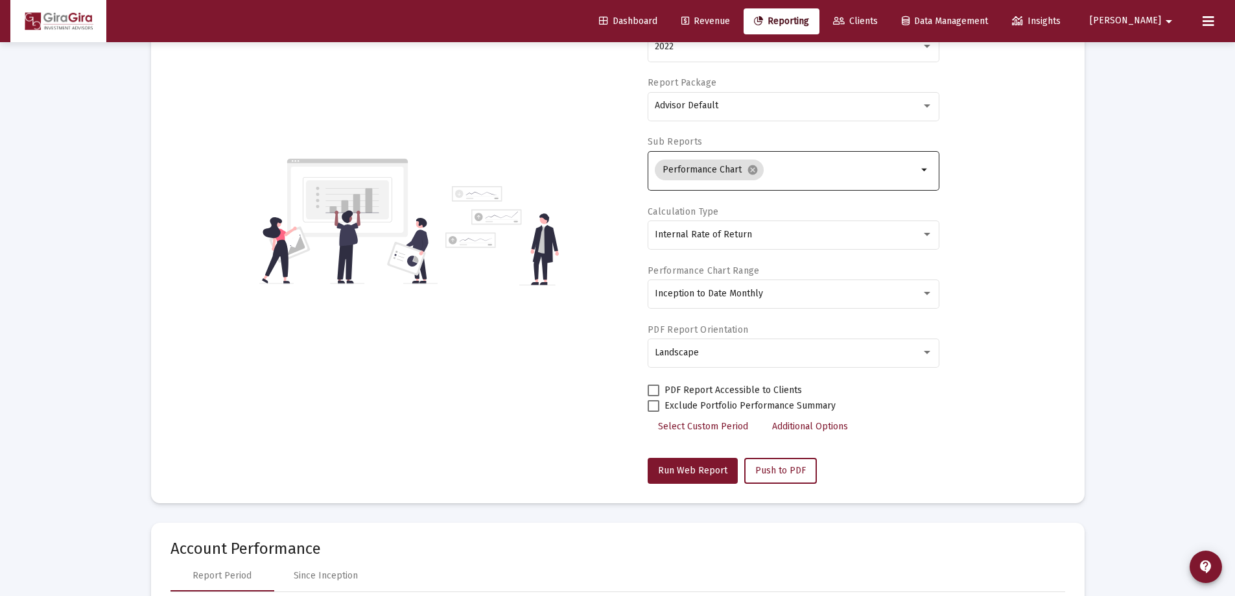
scroll to position [0, 0]
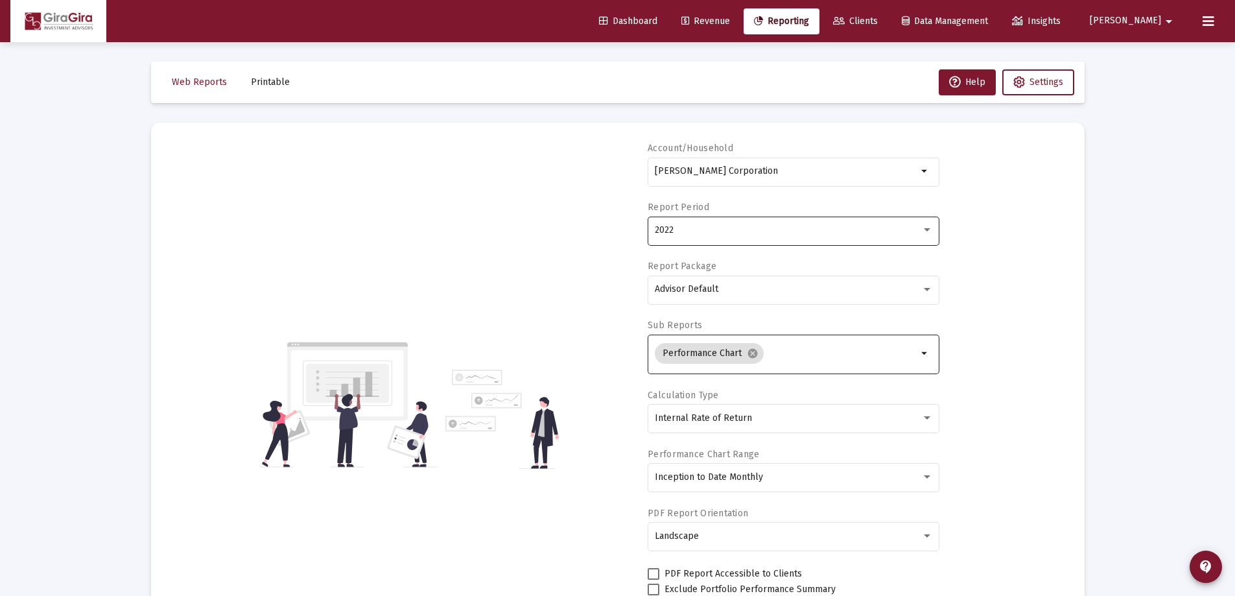
click at [667, 233] on span "2022" at bounding box center [664, 229] width 19 height 11
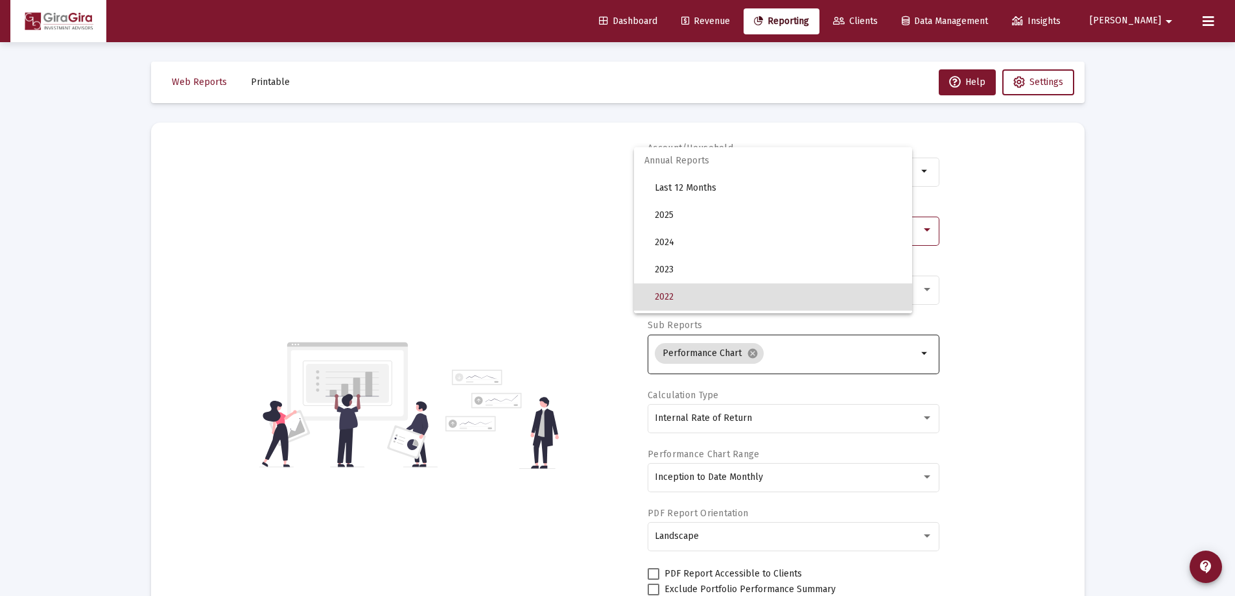
scroll to position [67, 0]
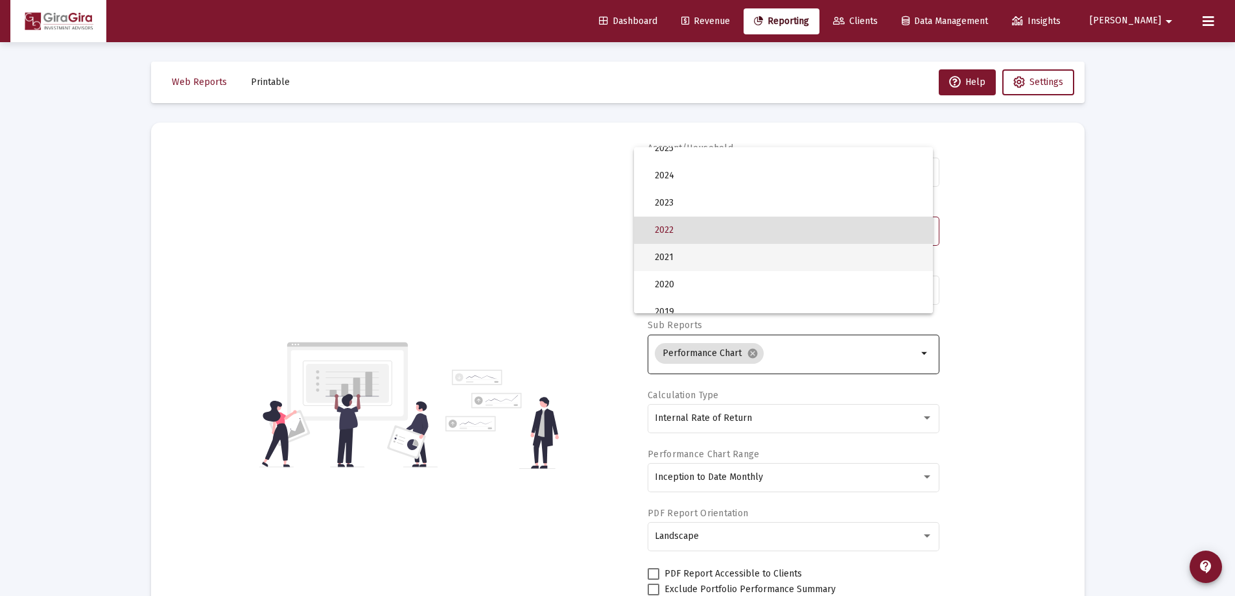
click at [676, 255] on span "2021" at bounding box center [789, 257] width 268 height 27
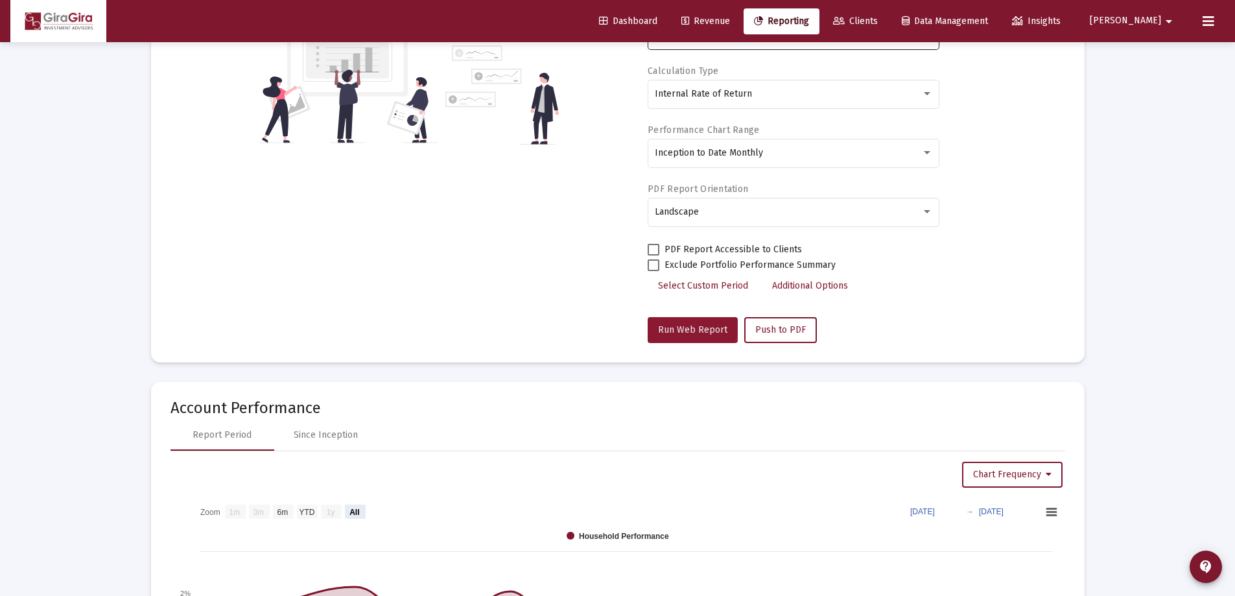
click at [688, 325] on span "Run Web Report" at bounding box center [692, 329] width 69 height 11
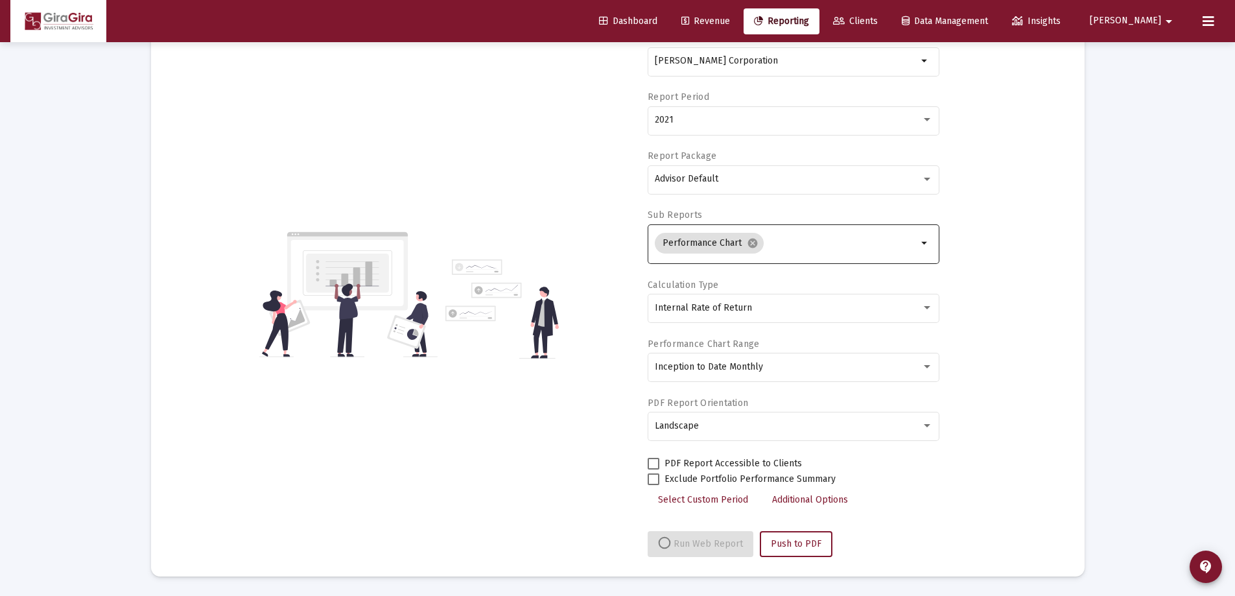
select select "View all"
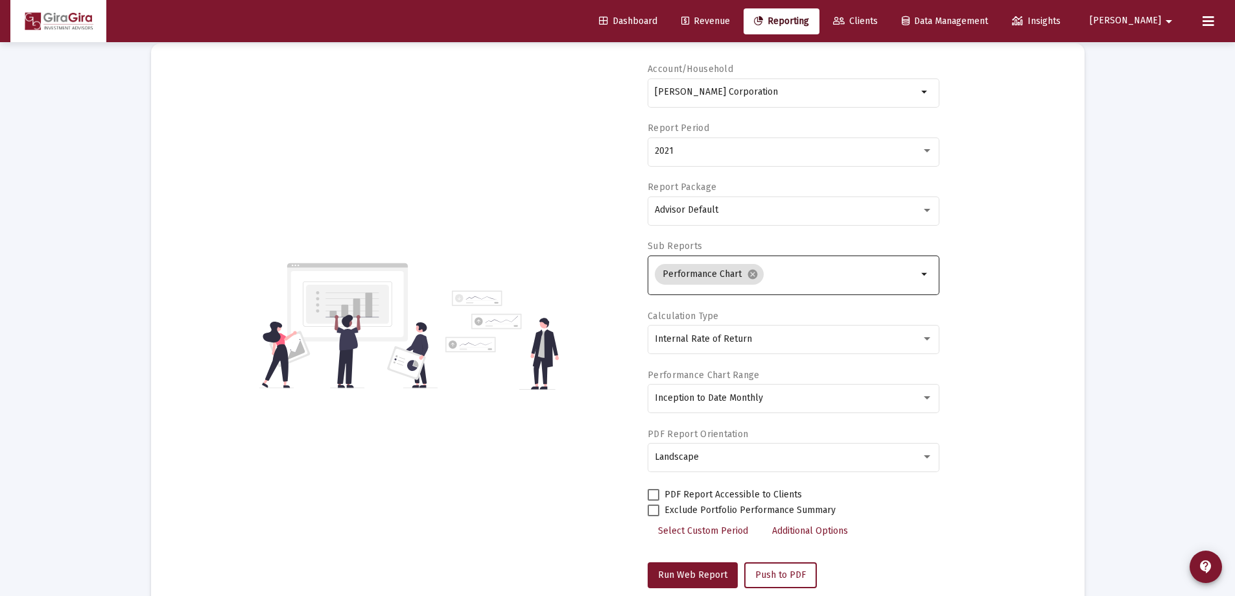
scroll to position [0, 0]
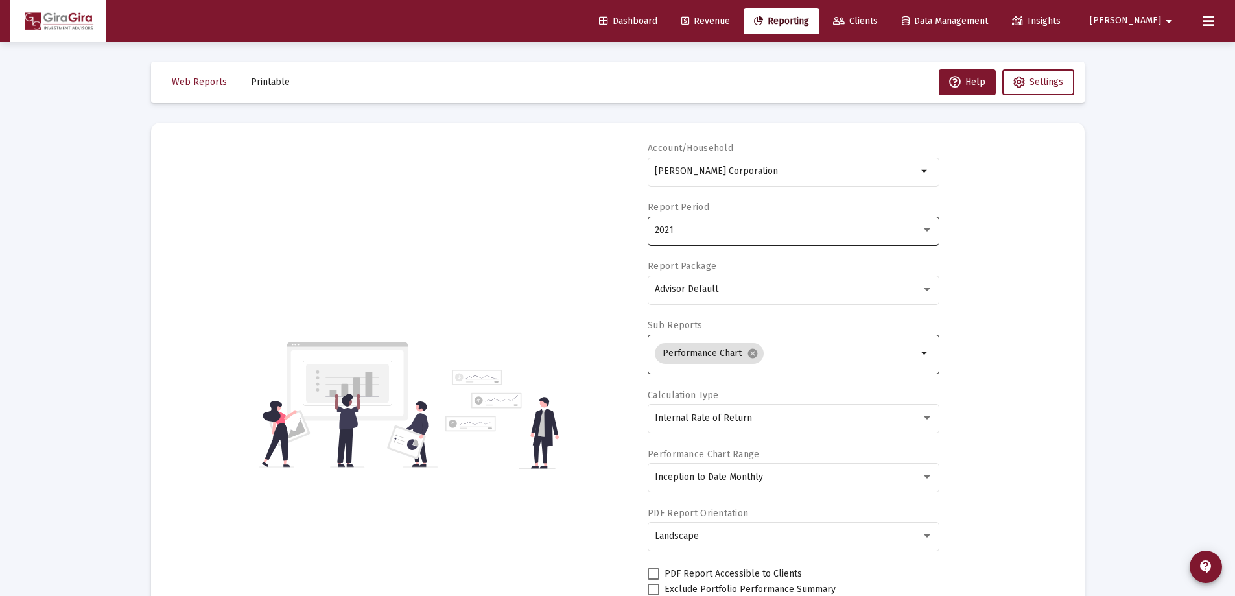
click at [672, 237] on div "2021" at bounding box center [794, 230] width 278 height 32
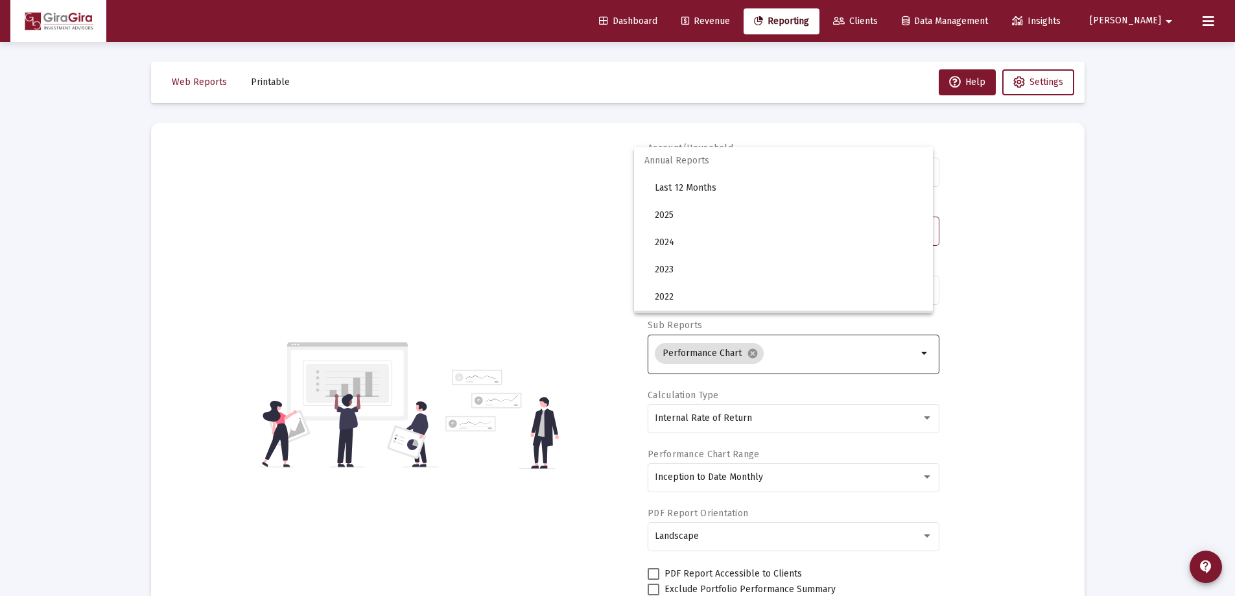
scroll to position [94, 0]
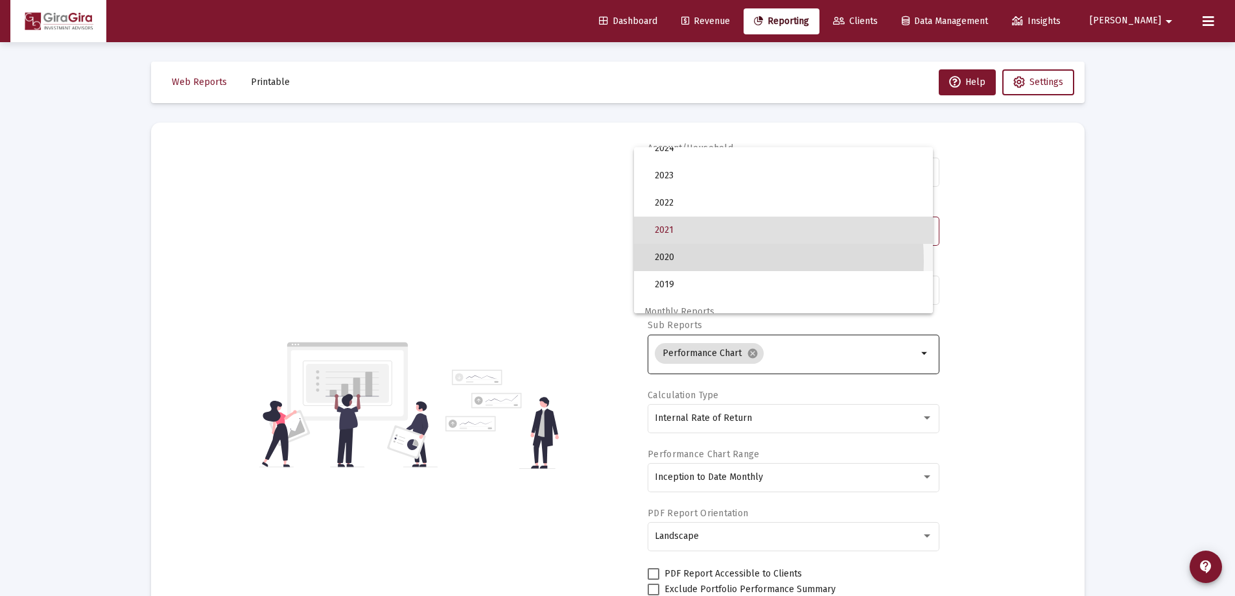
click at [677, 261] on span "2020" at bounding box center [789, 257] width 268 height 27
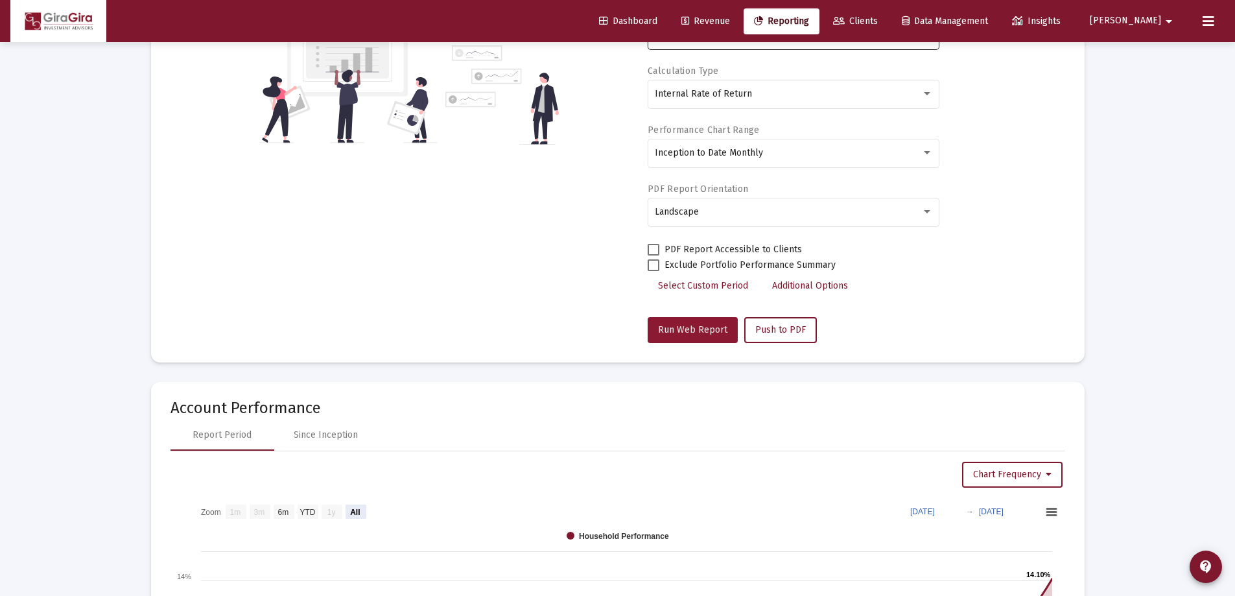
click at [701, 329] on span "Run Web Report" at bounding box center [692, 329] width 69 height 11
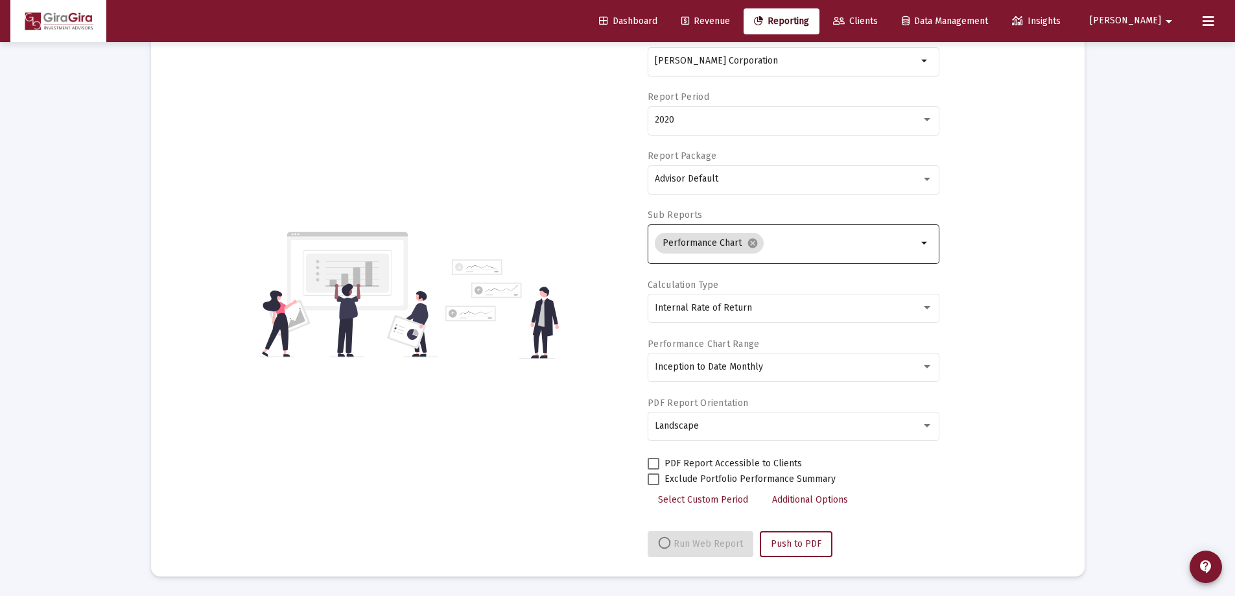
scroll to position [324, 0]
select select "View all"
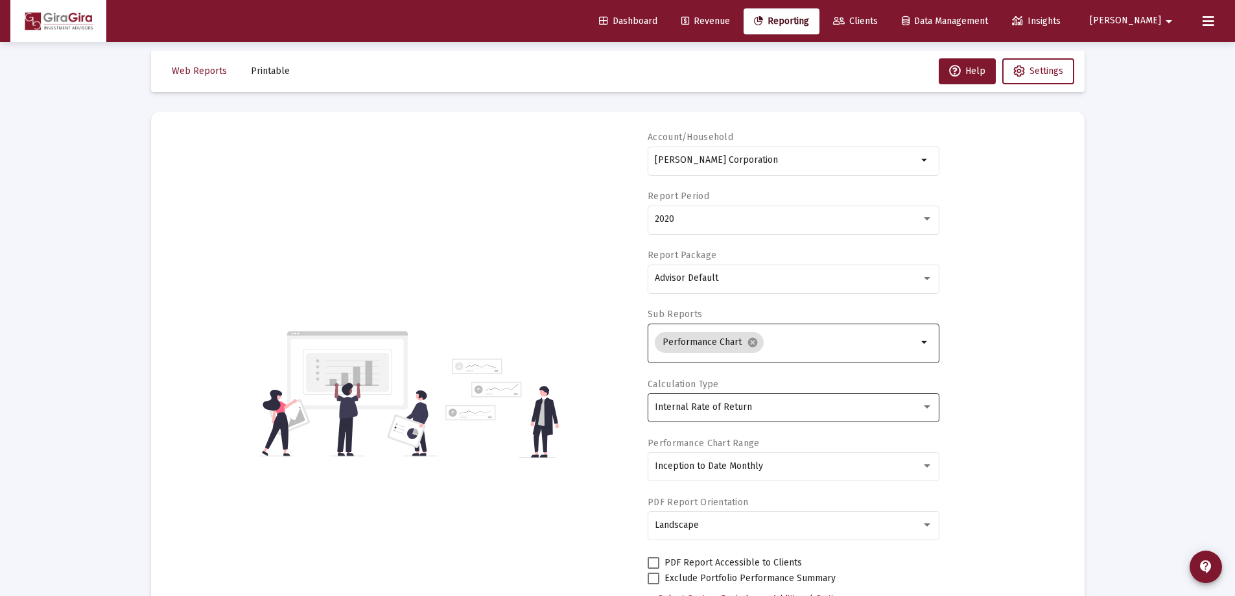
scroll to position [0, 0]
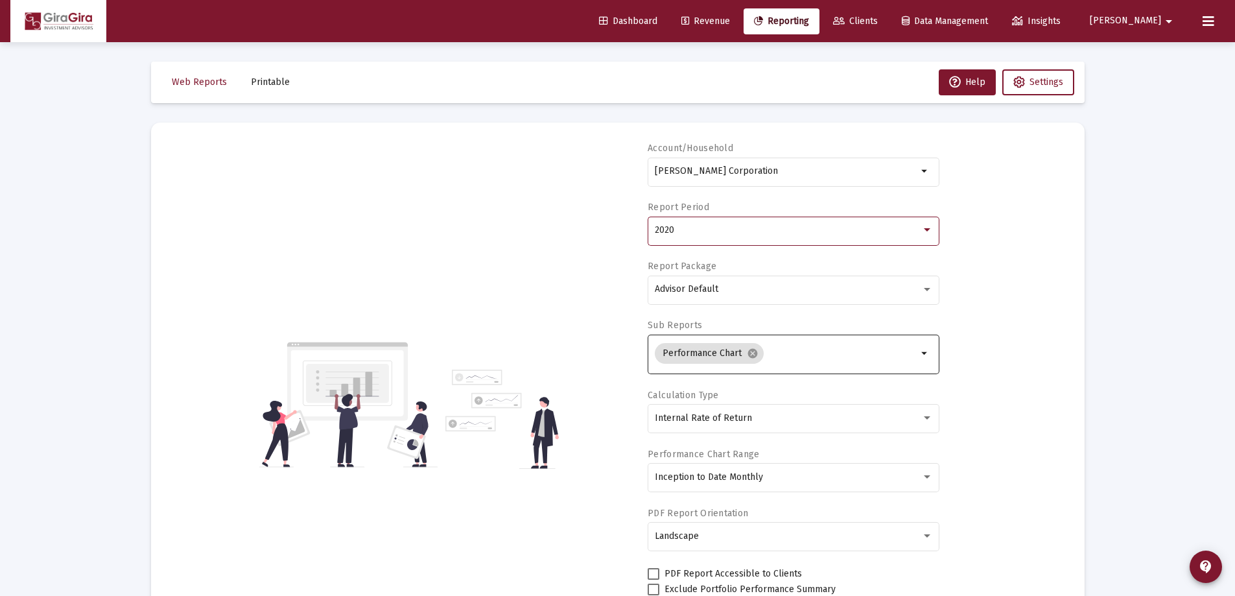
click at [675, 232] on div "2020" at bounding box center [788, 230] width 266 height 10
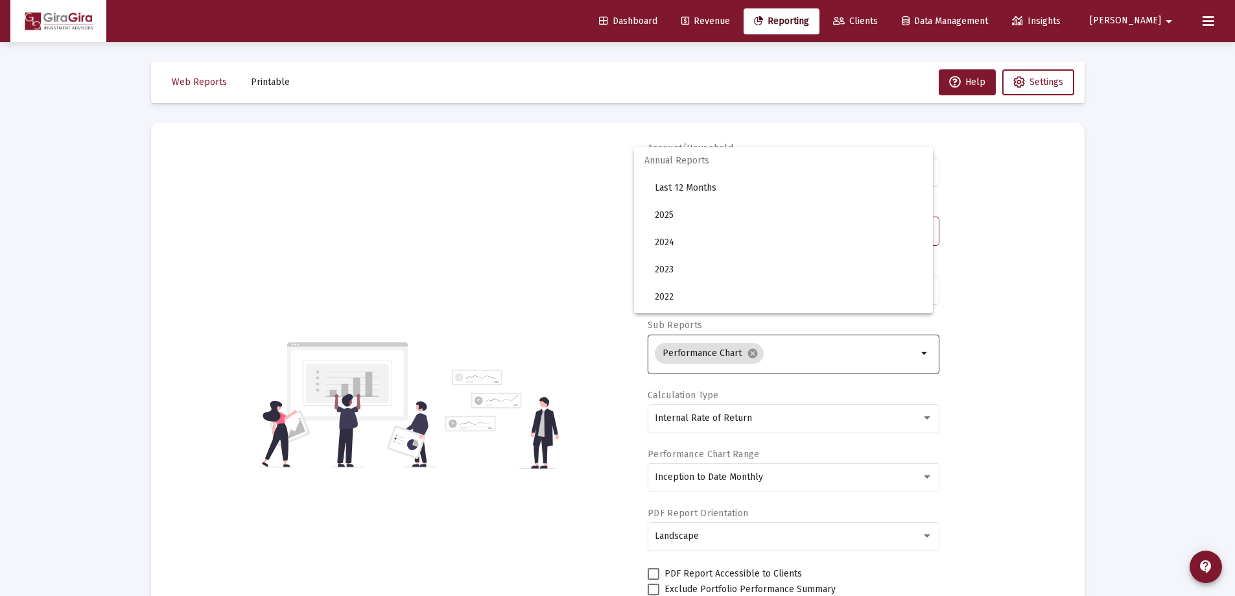
scroll to position [121, 0]
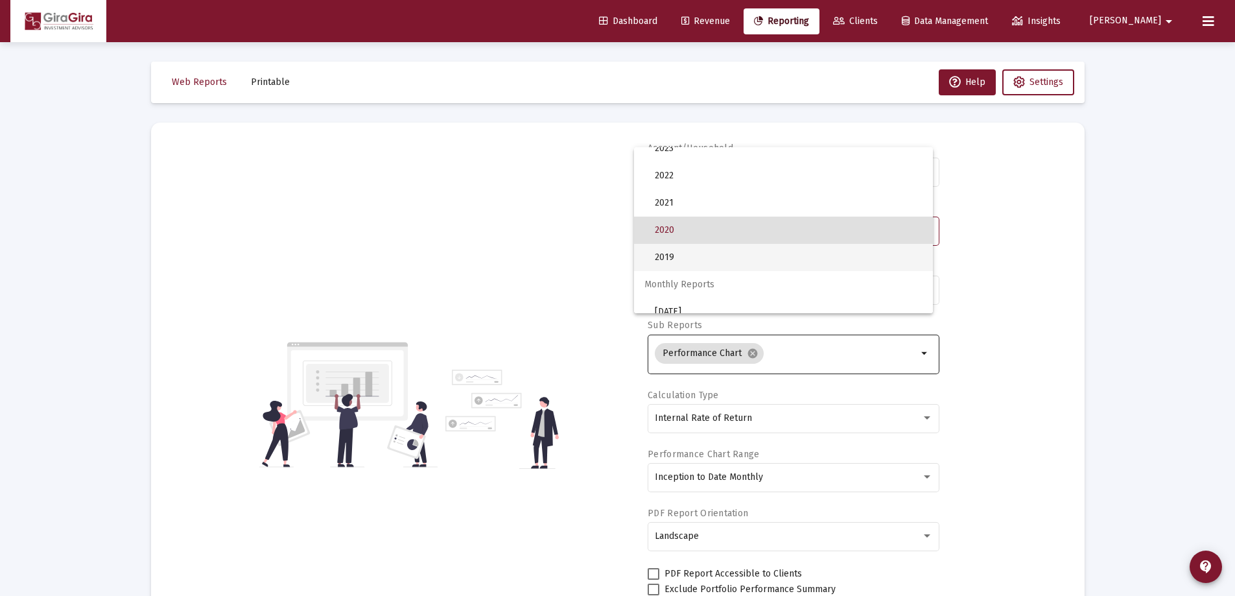
click at [675, 255] on span "2019" at bounding box center [789, 257] width 268 height 27
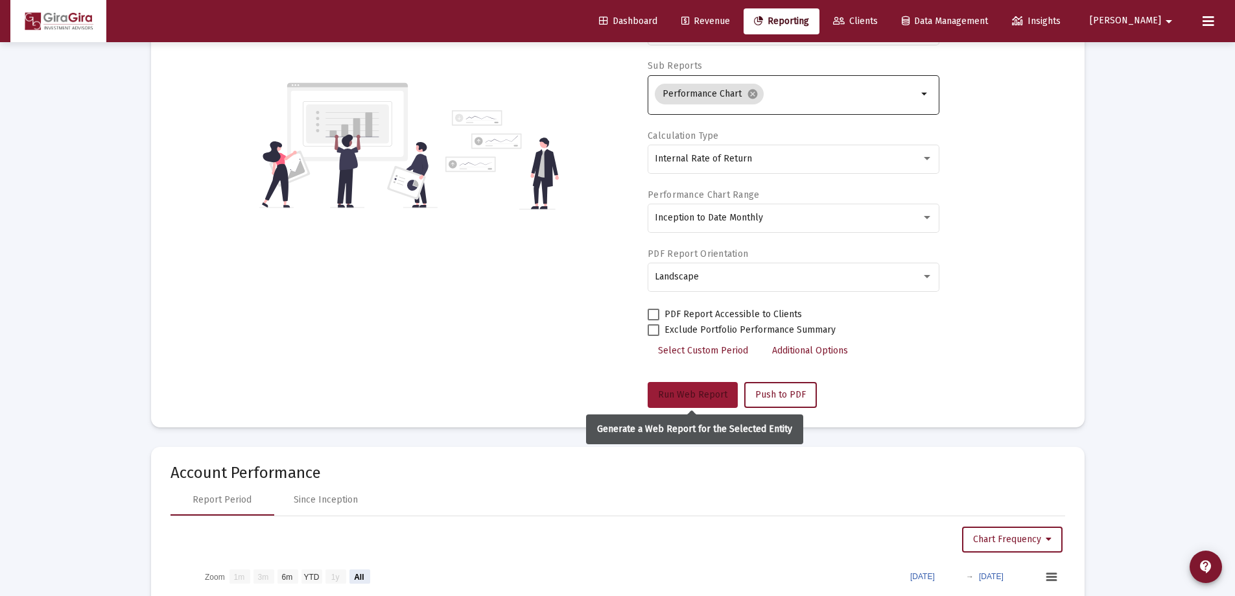
click at [702, 389] on span "Run Web Report" at bounding box center [692, 394] width 69 height 11
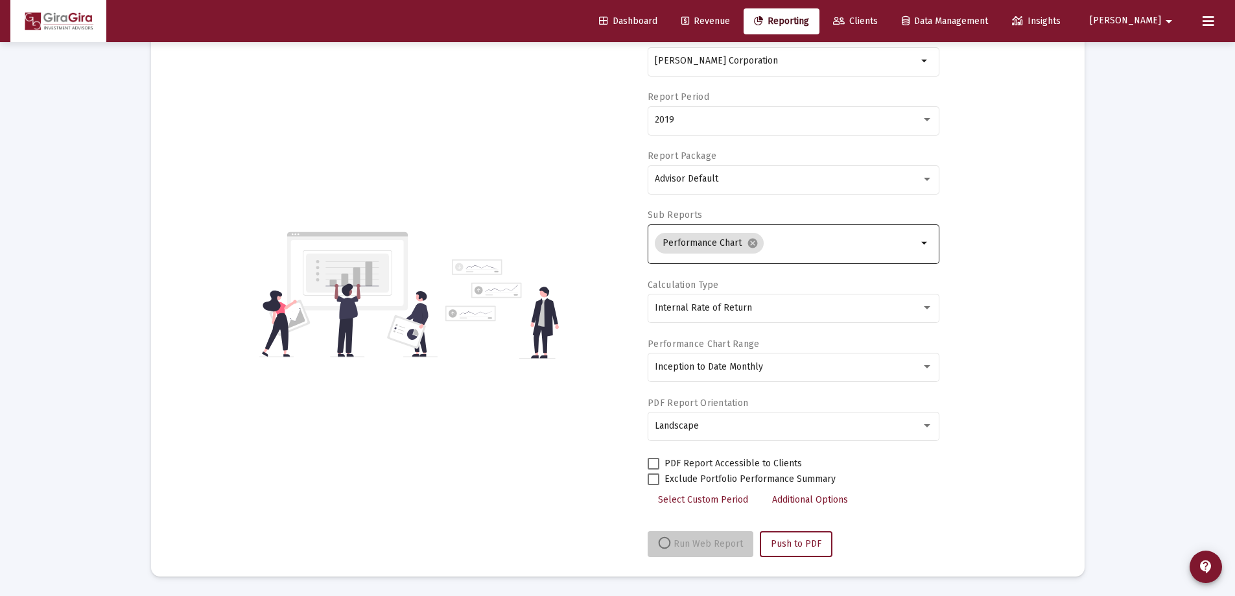
select select "View all"
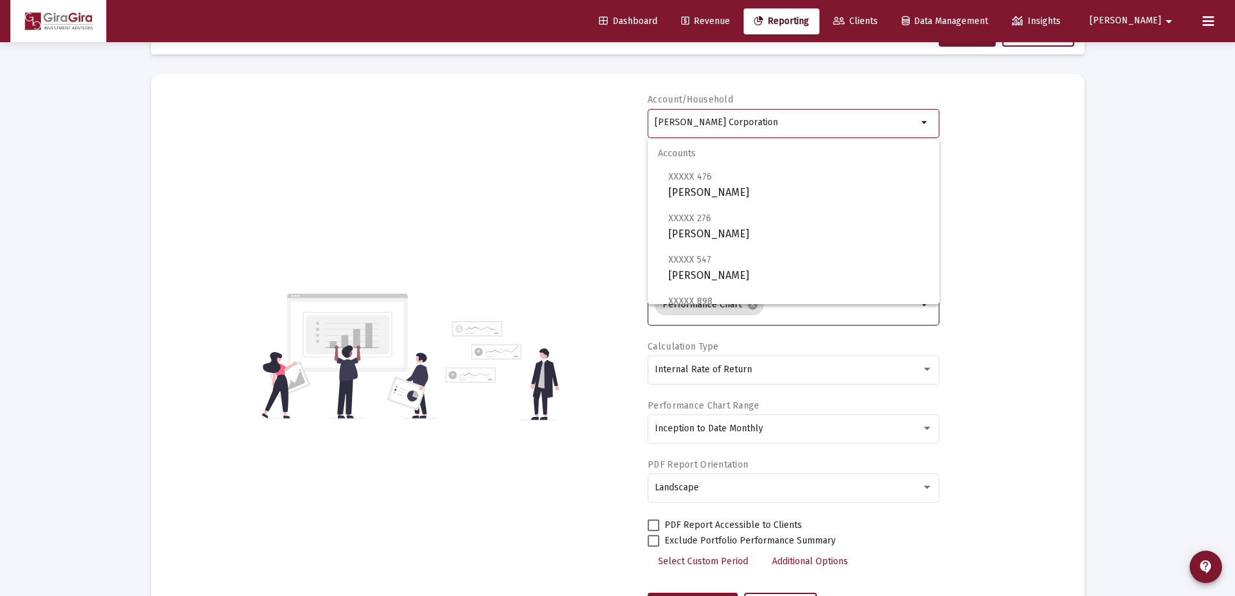
drag, startPoint x: 656, startPoint y: 119, endPoint x: 1035, endPoint y: 128, distance: 379.4
click at [1031, 128] on div "Account/Household [PERSON_NAME] Corporation arrow_drop_down Report Period 2019 …" at bounding box center [618, 355] width 895 height 525
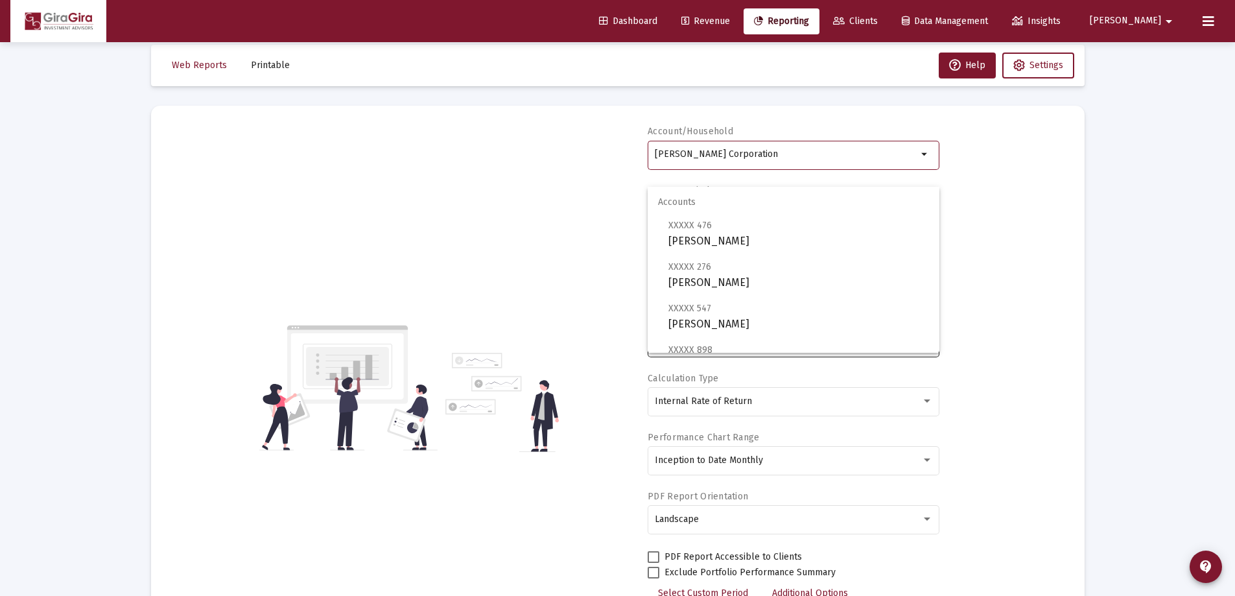
scroll to position [0, 0]
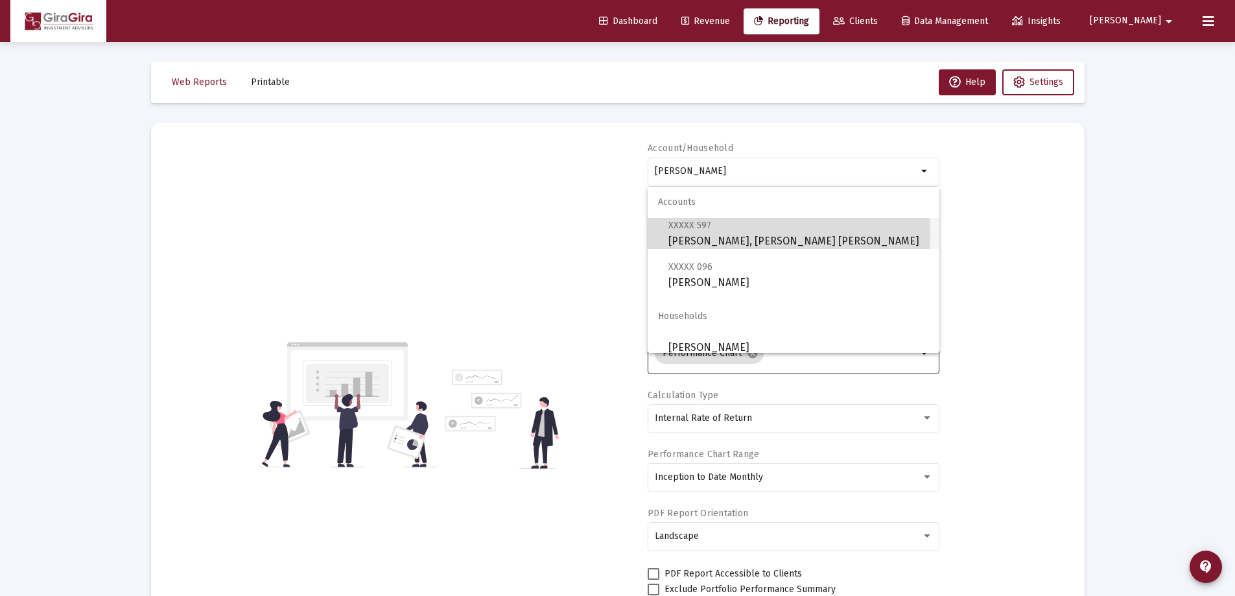
click at [694, 233] on span "XXXXX 597 [PERSON_NAME], [PERSON_NAME] [PERSON_NAME]" at bounding box center [798, 233] width 261 height 32
type input "[PERSON_NAME], [PERSON_NAME] [PERSON_NAME]"
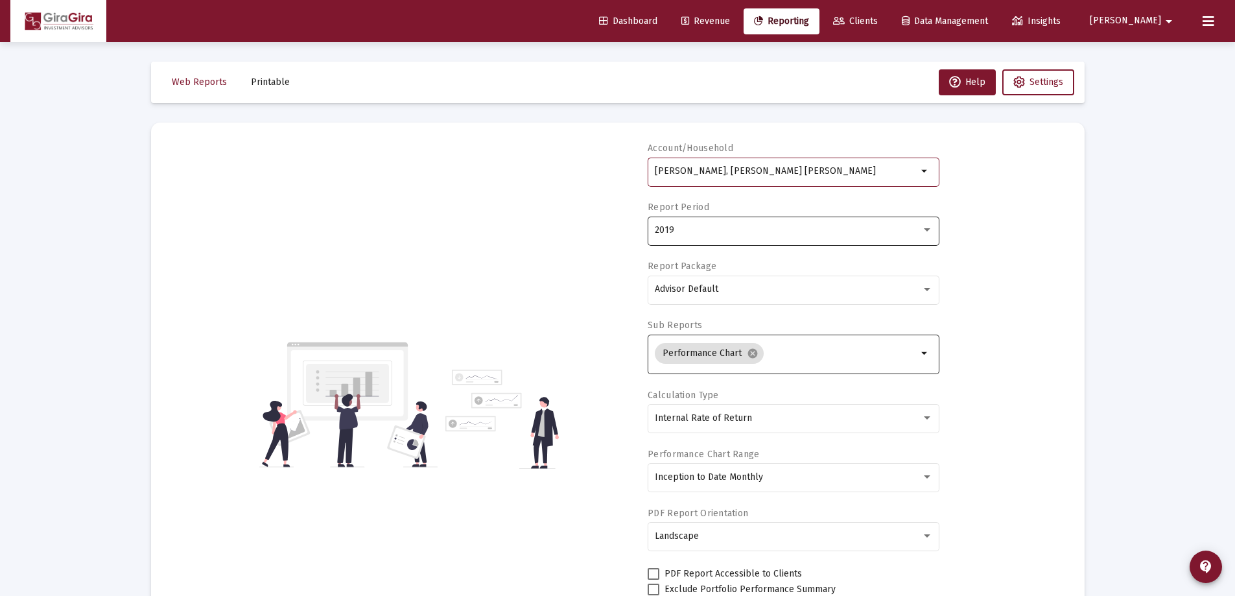
click at [664, 230] on span "2019" at bounding box center [664, 229] width 19 height 11
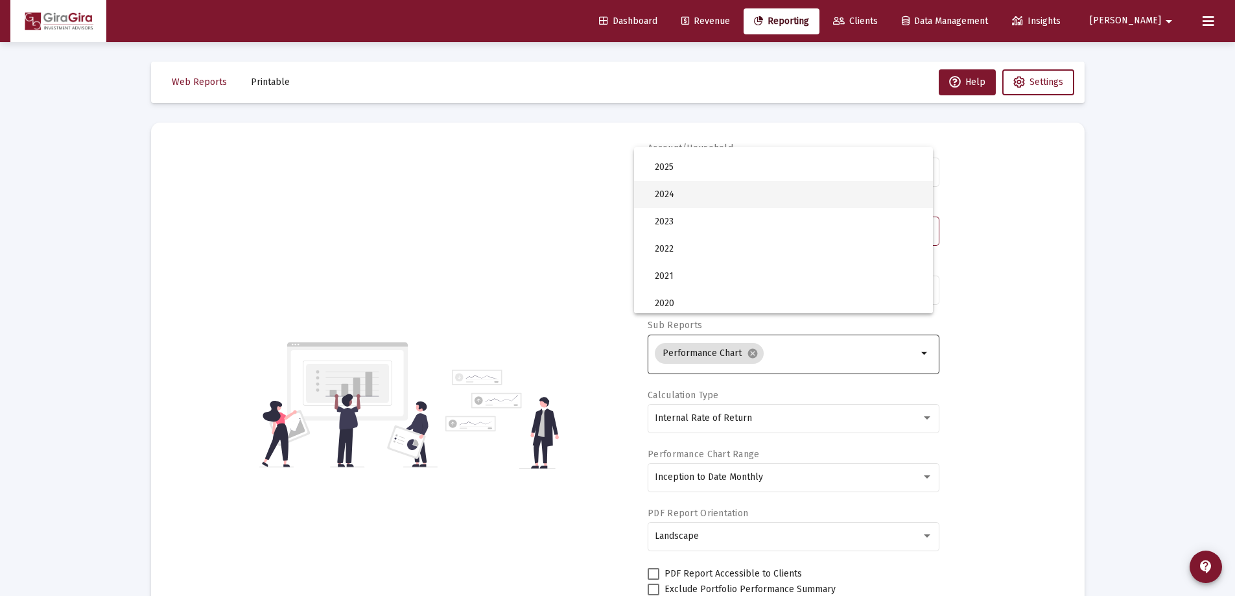
scroll to position [19, 0]
click at [672, 194] on span "2025" at bounding box center [789, 196] width 268 height 27
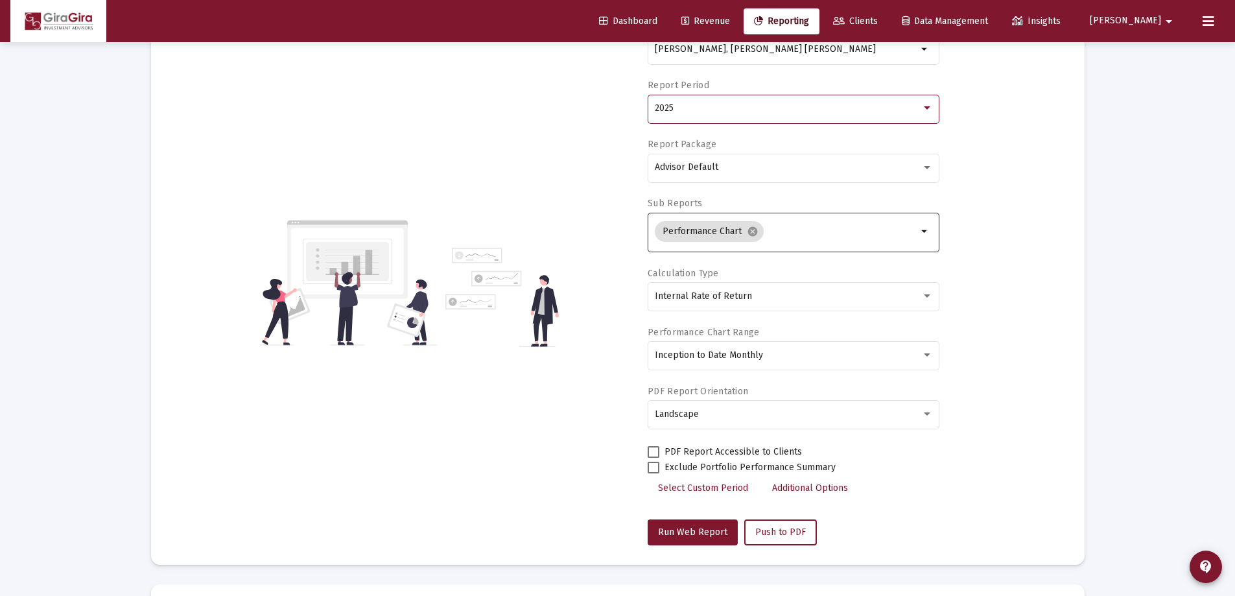
scroll to position [195, 0]
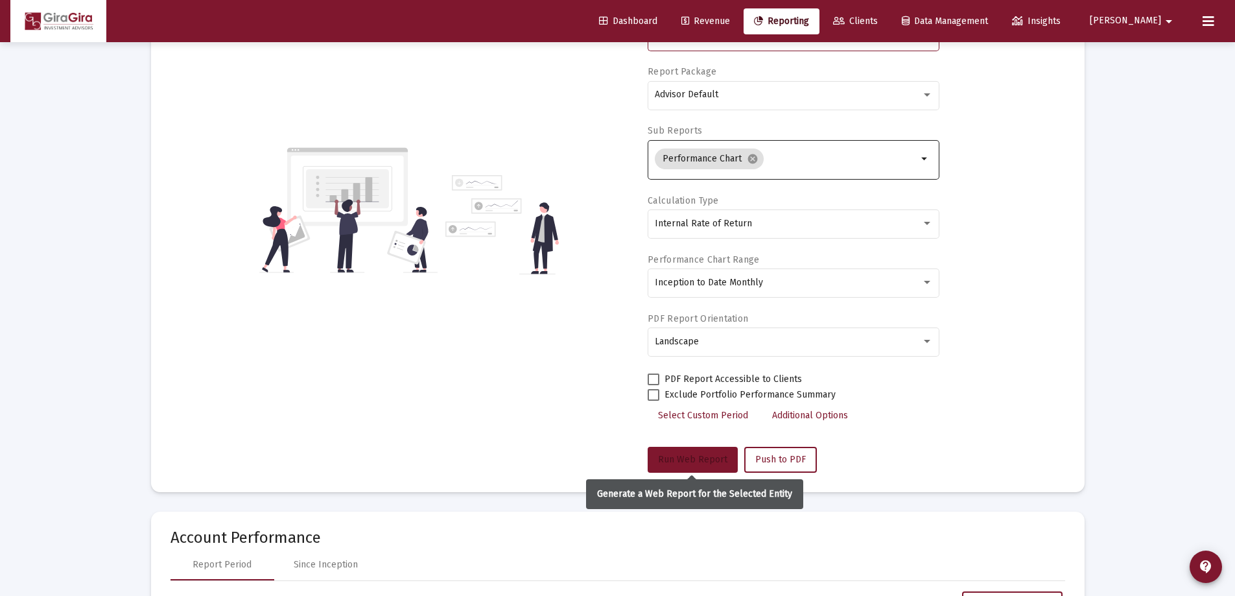
click at [697, 458] on span "Run Web Report" at bounding box center [692, 459] width 69 height 11
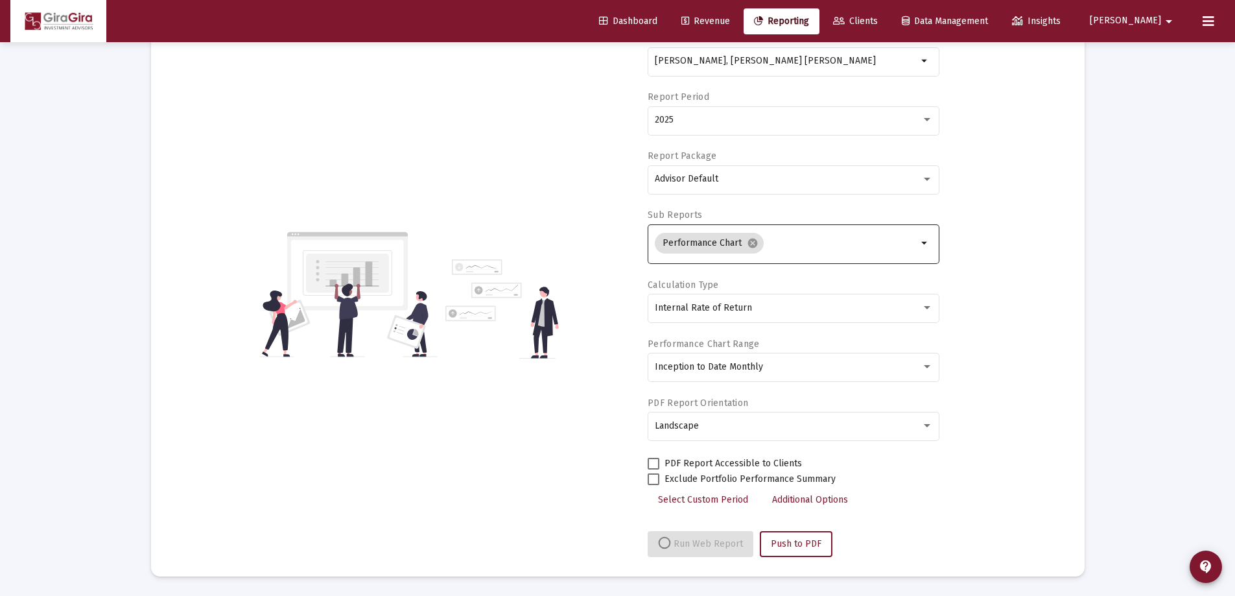
select select "View all"
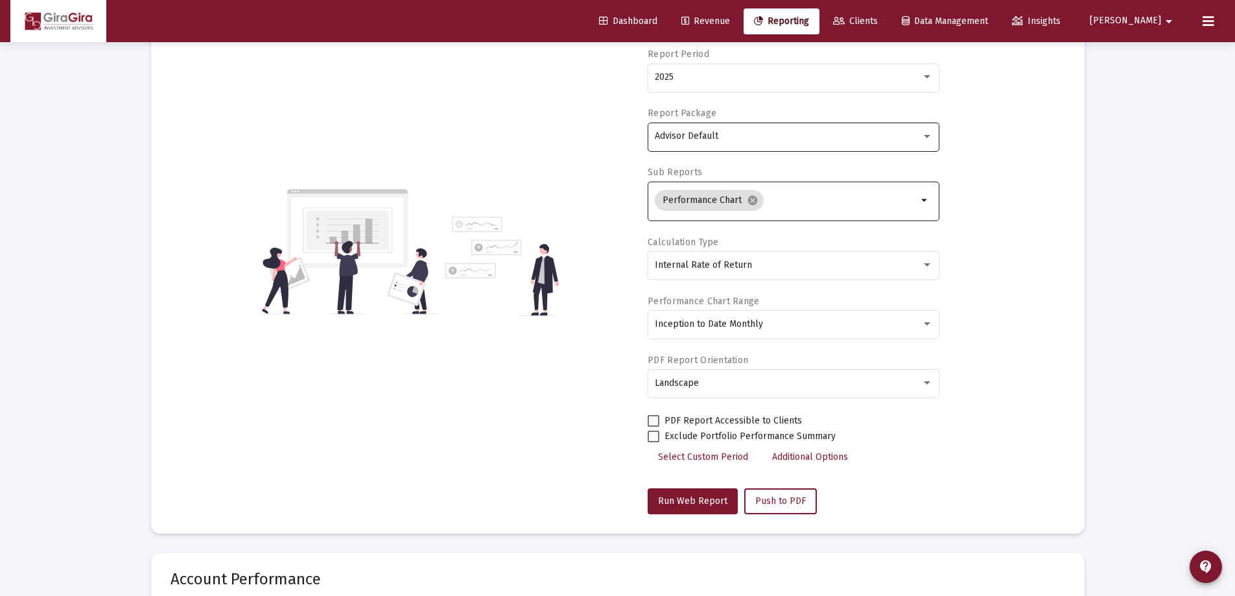
scroll to position [49, 0]
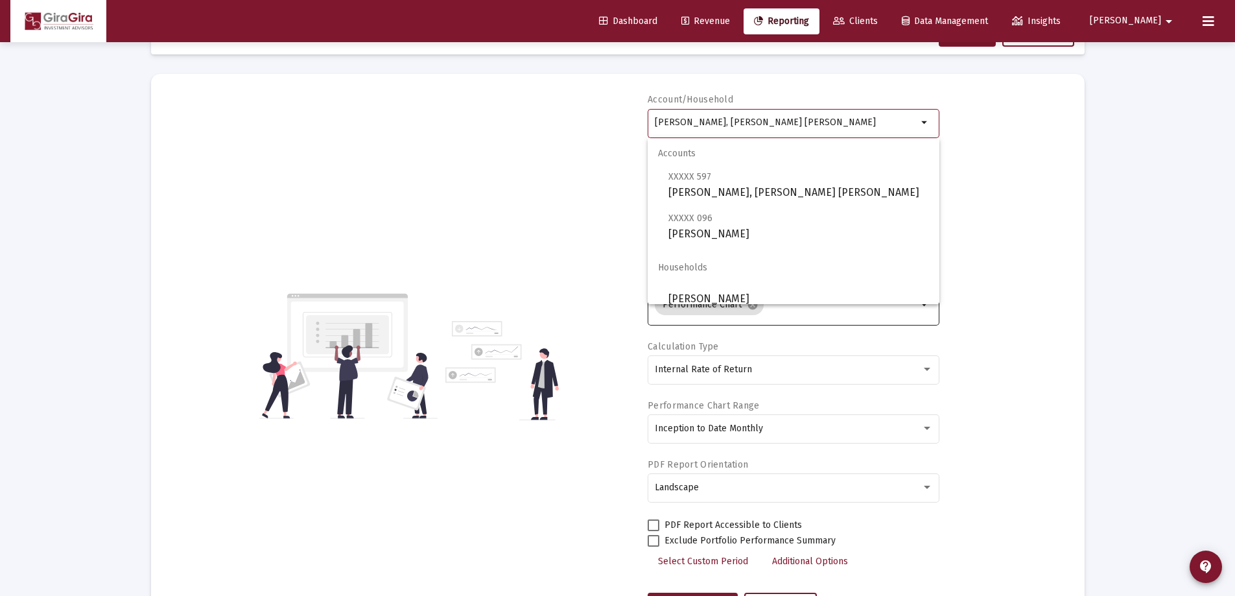
drag, startPoint x: 654, startPoint y: 119, endPoint x: 926, endPoint y: 123, distance: 271.7
click at [926, 123] on div "[PERSON_NAME], [PERSON_NAME] IRA arrow_drop_down" at bounding box center [794, 122] width 292 height 32
click at [733, 230] on span "XXXXX 096 [PERSON_NAME]" at bounding box center [798, 226] width 261 height 32
type input "[PERSON_NAME]"
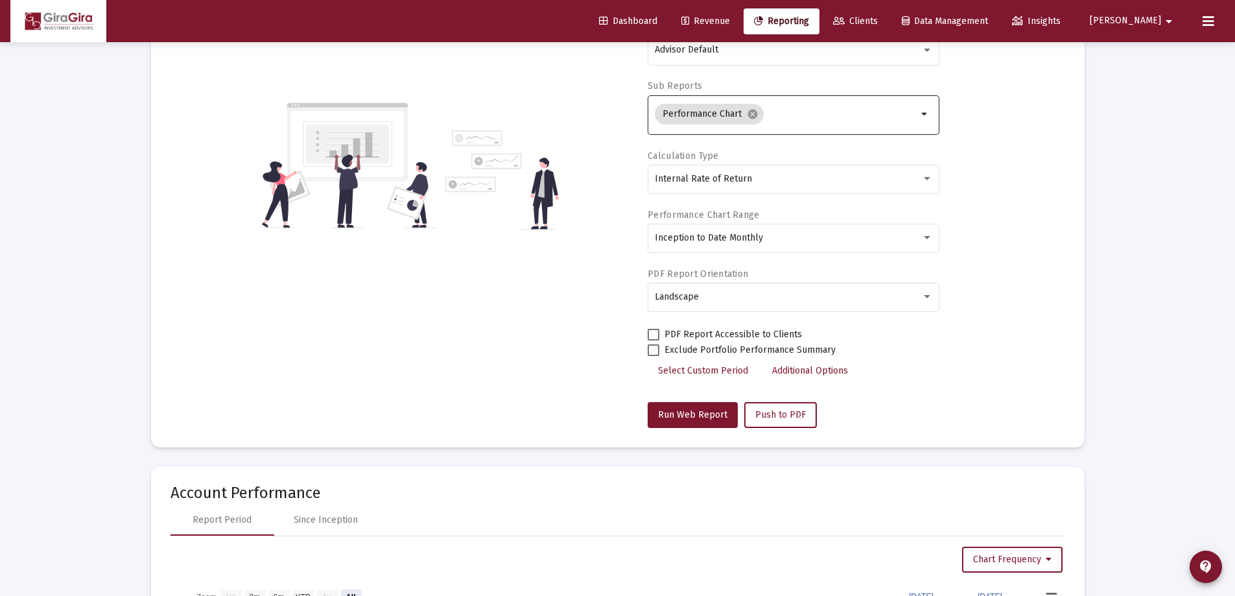
scroll to position [308, 0]
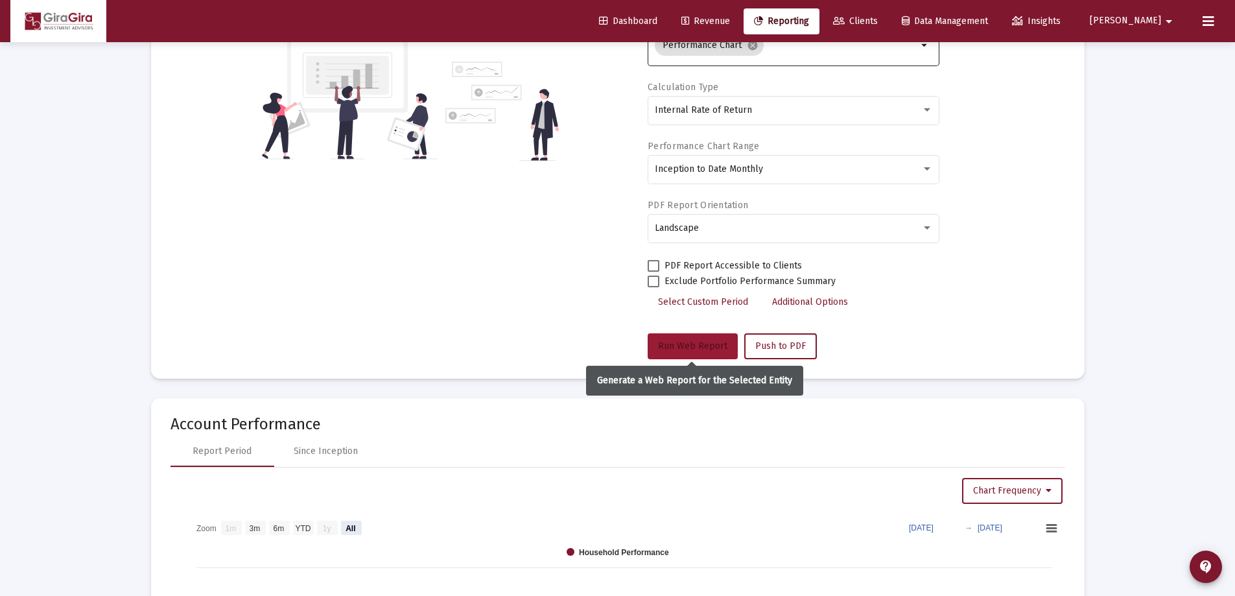
click at [691, 342] on span "Run Web Report" at bounding box center [692, 345] width 69 height 11
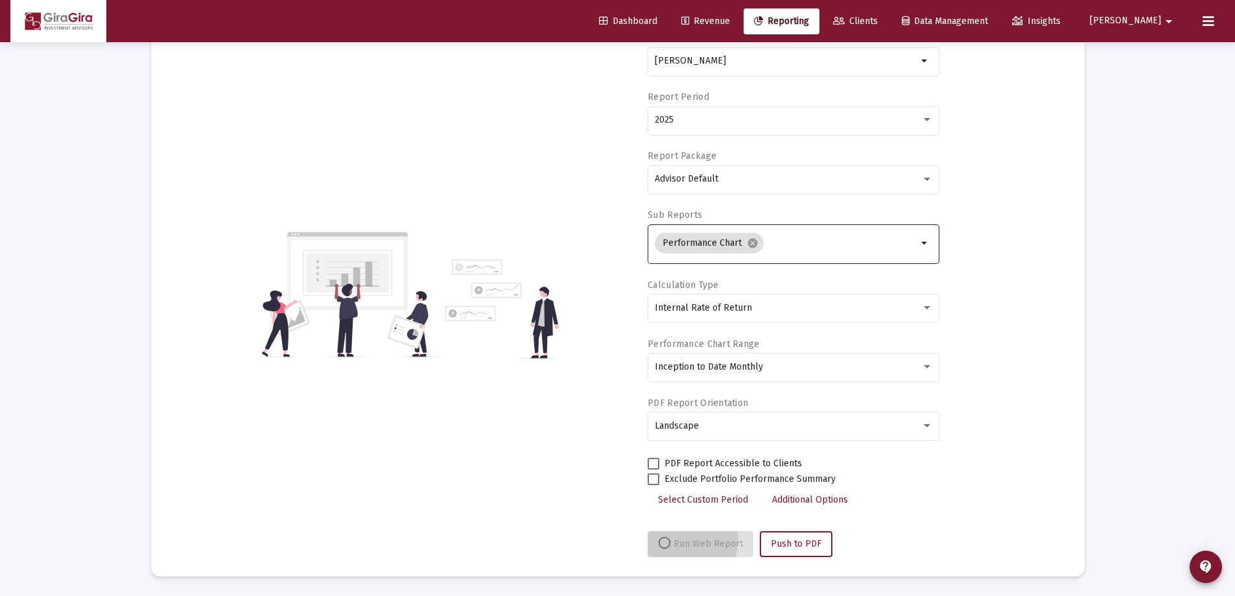
scroll to position [110, 0]
select select "View all"
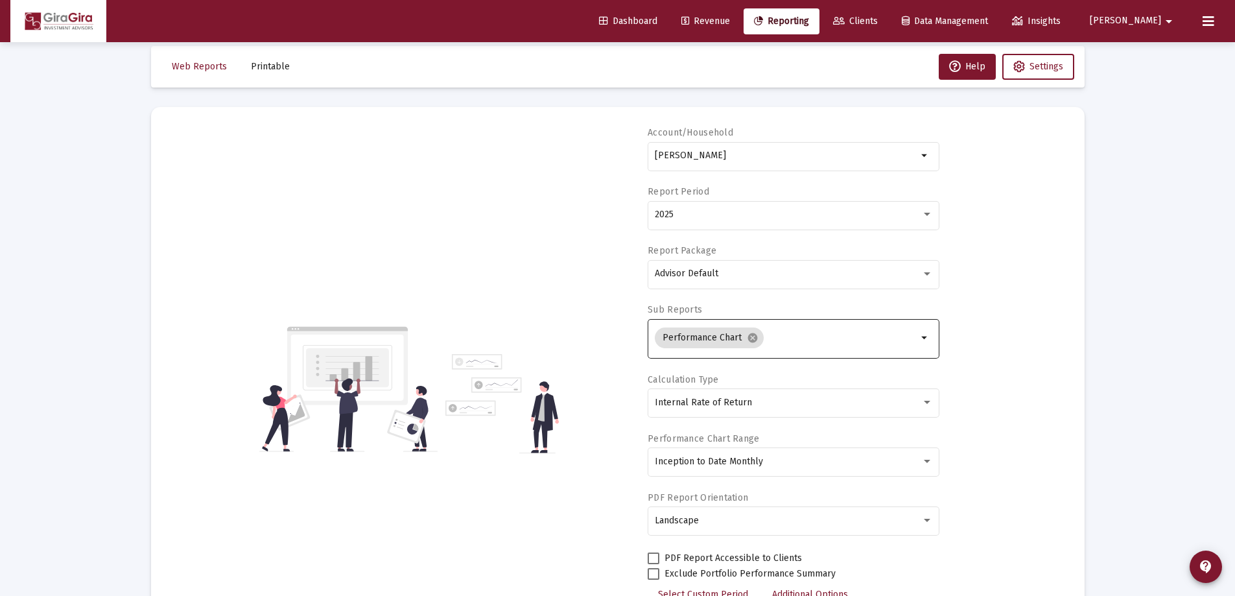
scroll to position [0, 0]
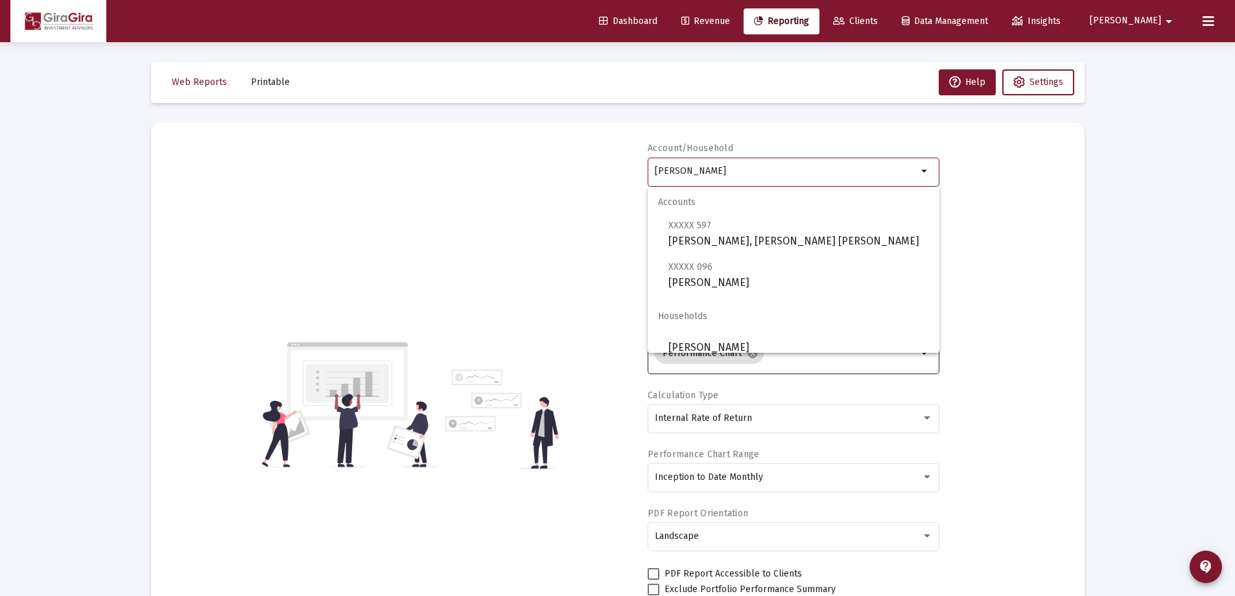
drag, startPoint x: 656, startPoint y: 169, endPoint x: 1050, endPoint y: 178, distance: 394.3
click at [1051, 178] on div "Account/Household [PERSON_NAME] arrow_drop_down Report Period 2025 Report Packa…" at bounding box center [618, 404] width 895 height 525
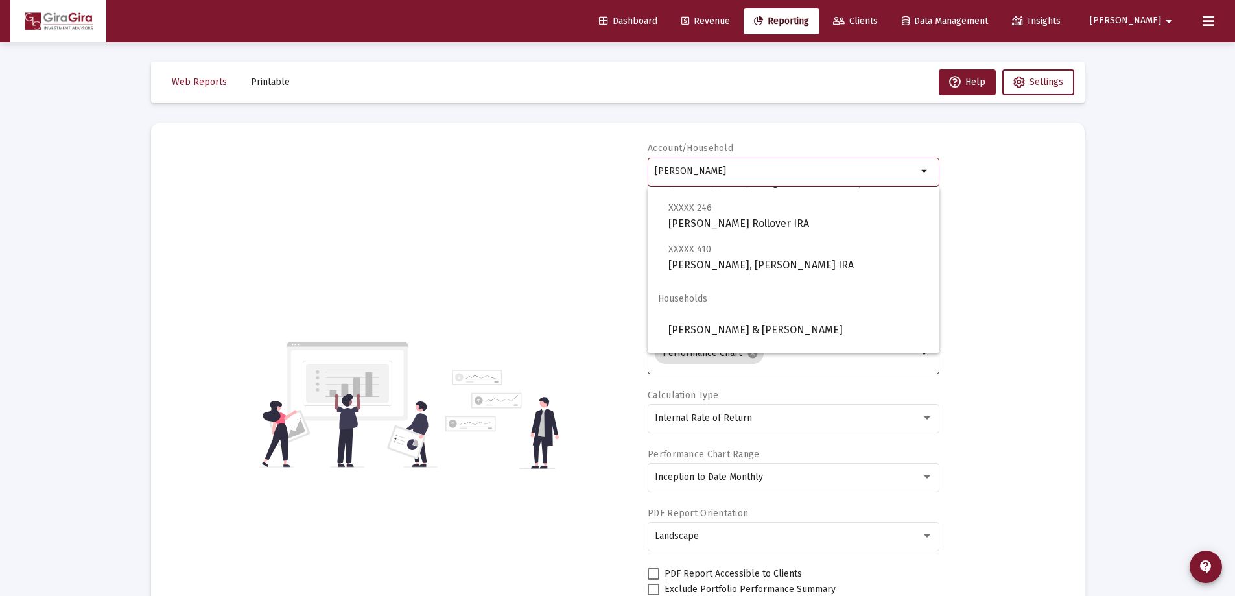
scroll to position [195, 0]
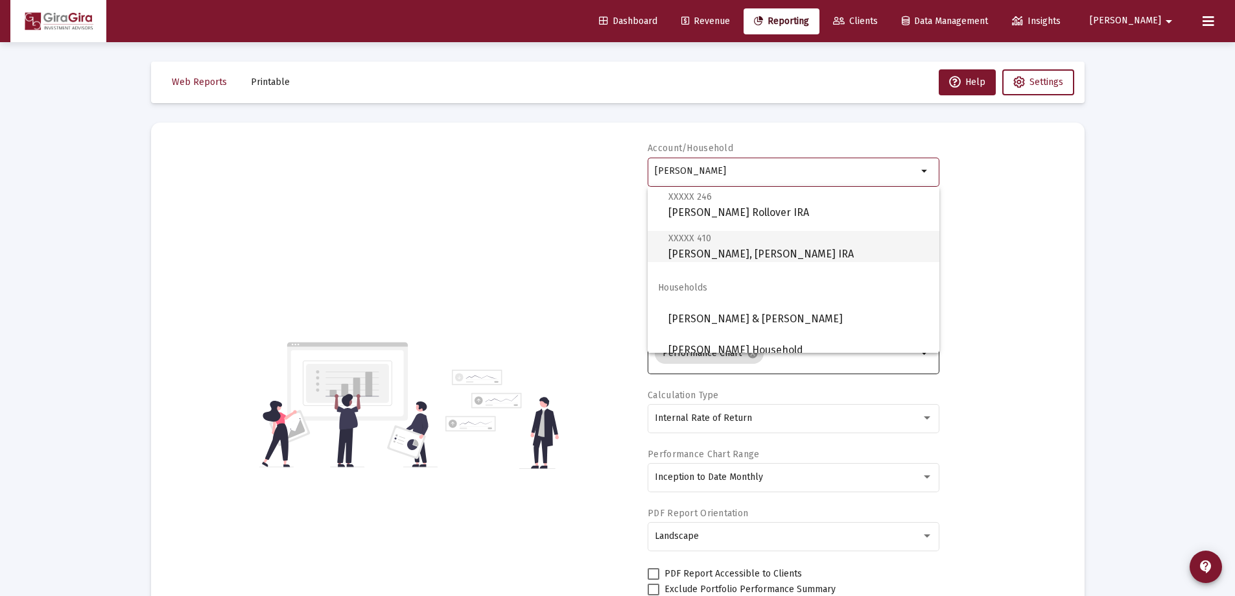
click at [724, 244] on span "XXXXX 410 [PERSON_NAME], [PERSON_NAME] IRA" at bounding box center [798, 246] width 261 height 32
type input "[PERSON_NAME], [PERSON_NAME] IRA"
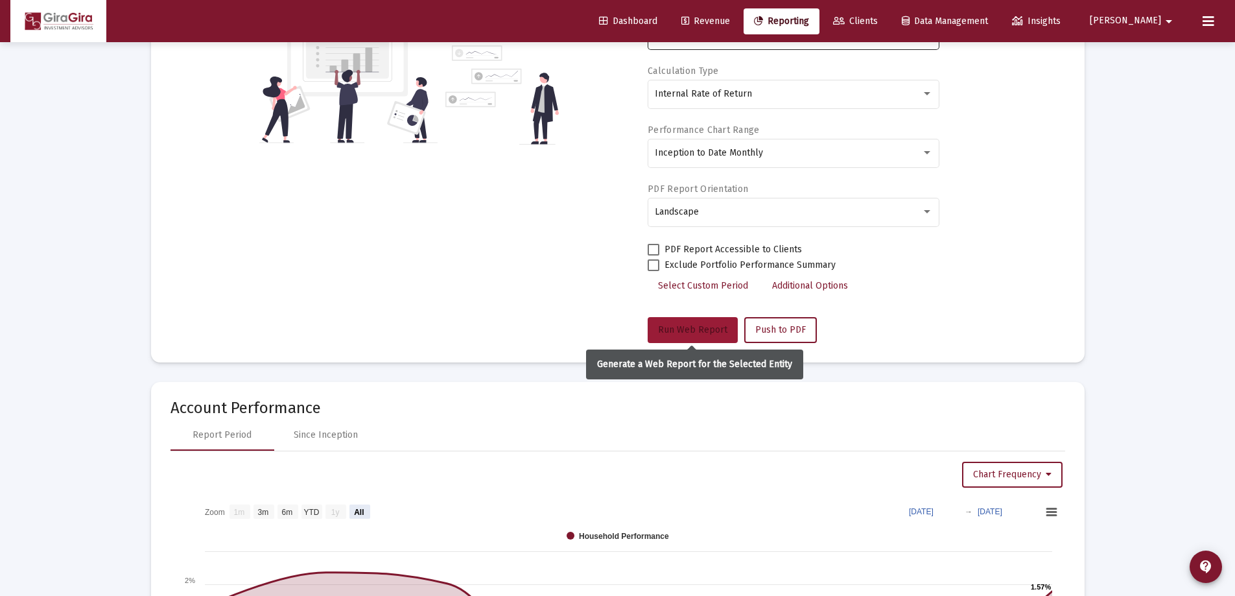
click at [699, 326] on span "Run Web Report" at bounding box center [692, 329] width 69 height 11
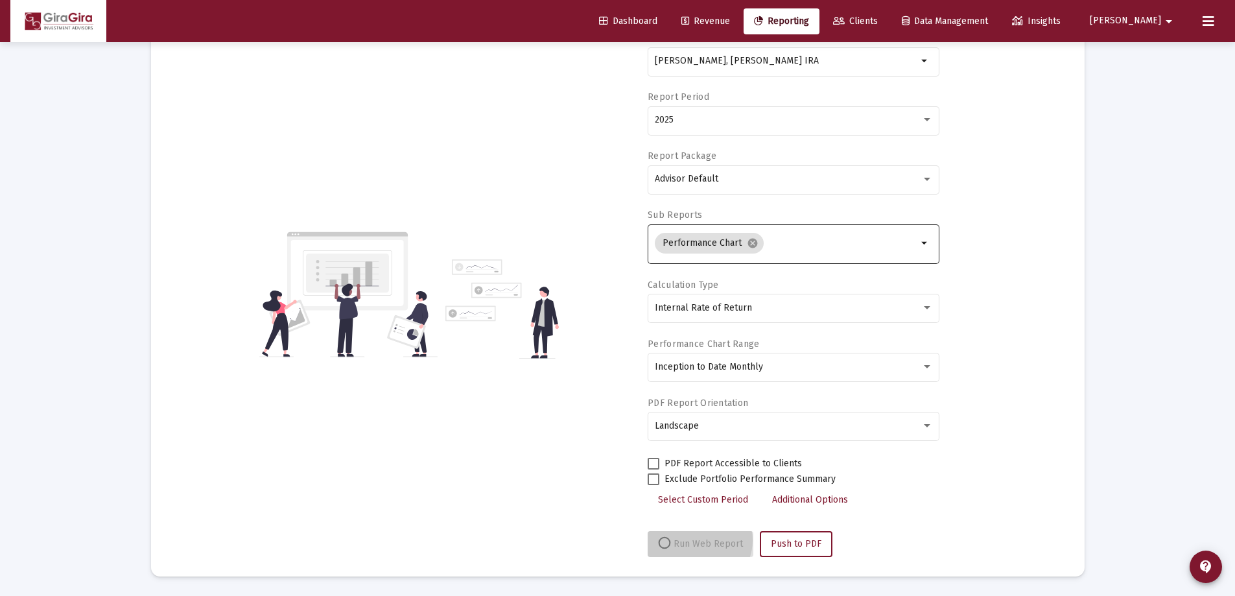
scroll to position [110, 0]
select select "View all"
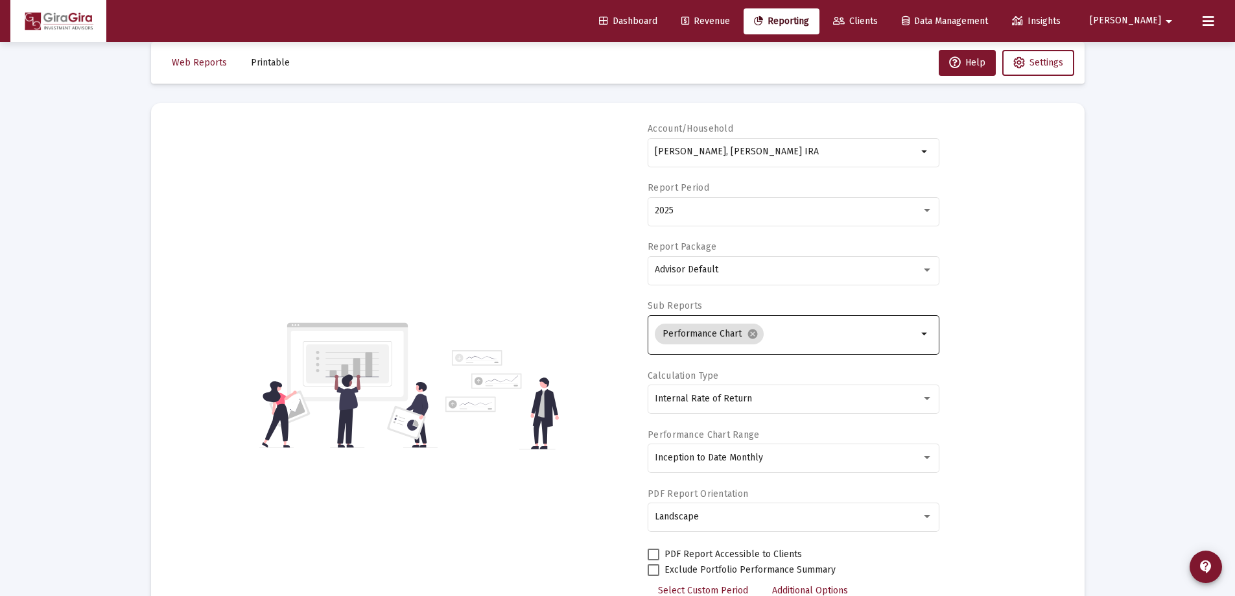
scroll to position [0, 0]
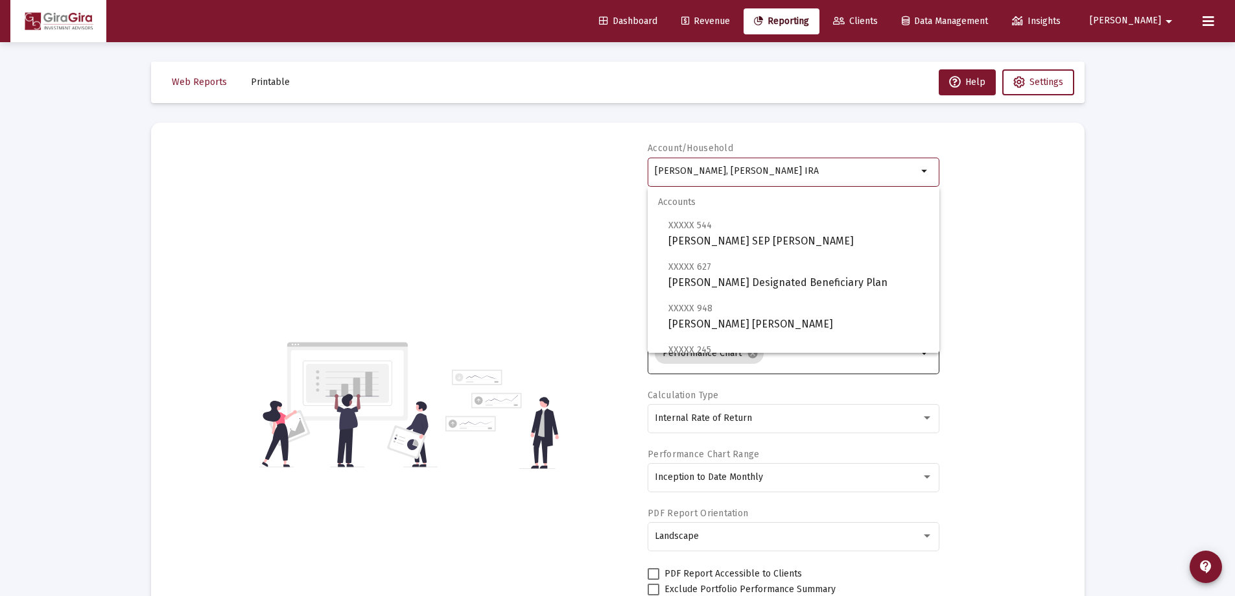
drag, startPoint x: 655, startPoint y: 168, endPoint x: 1153, endPoint y: 182, distance: 498.1
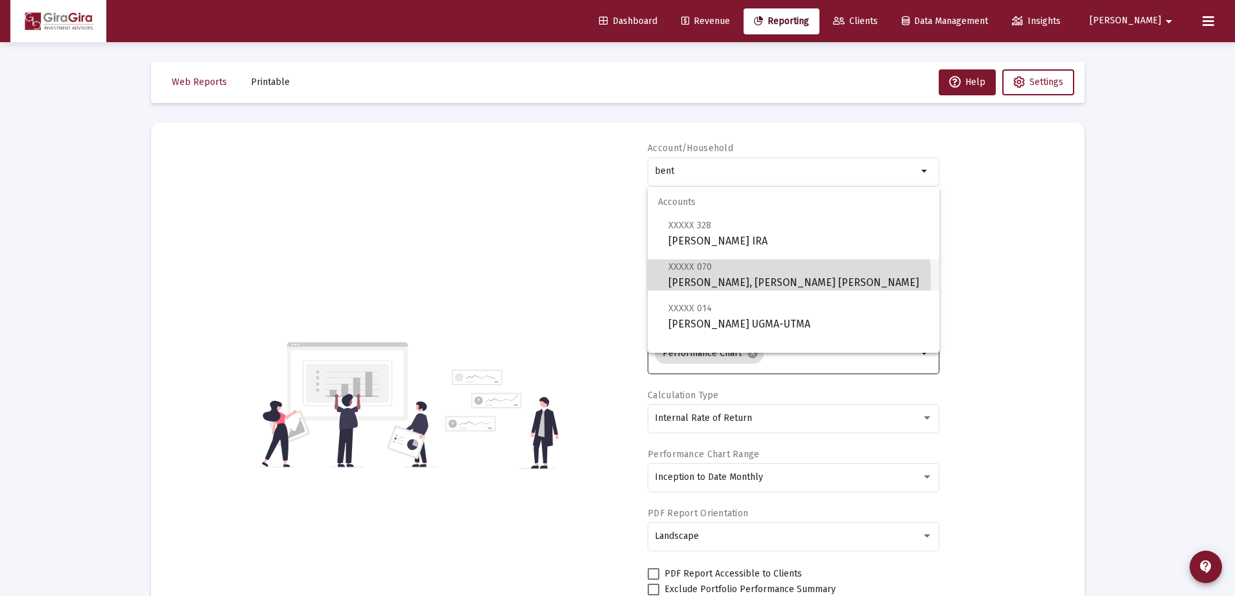
click at [723, 280] on span "XXXXX 070 [PERSON_NAME], [PERSON_NAME] IRA" at bounding box center [798, 275] width 261 height 32
type input "[PERSON_NAME], [PERSON_NAME] [PERSON_NAME]"
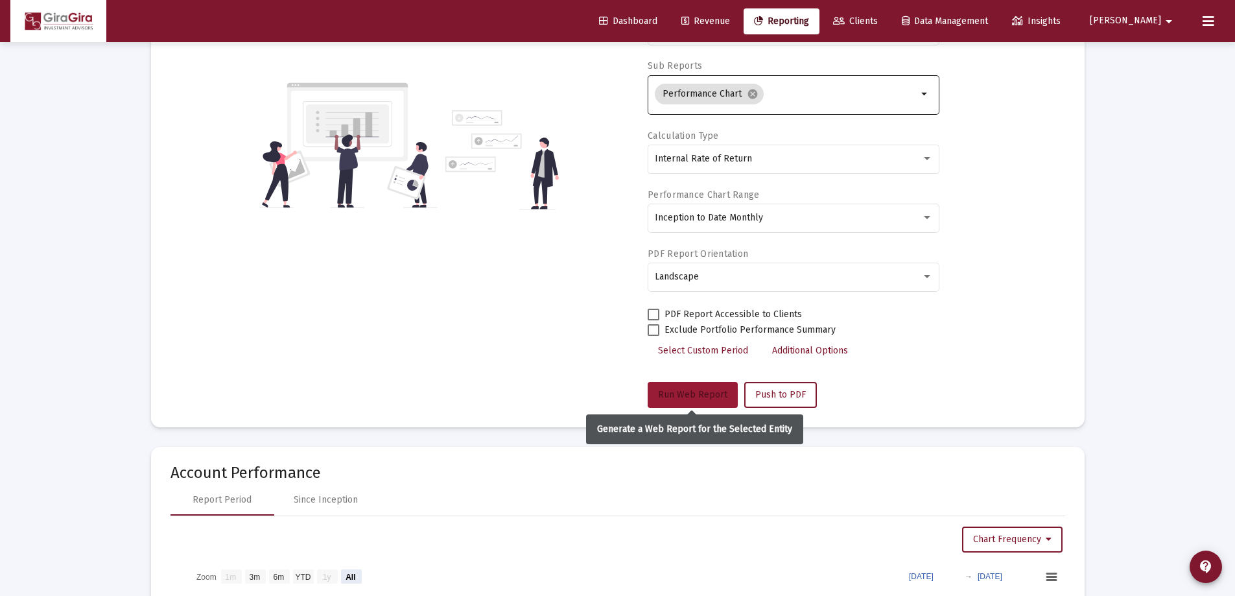
click at [703, 392] on span "Run Web Report" at bounding box center [692, 394] width 69 height 11
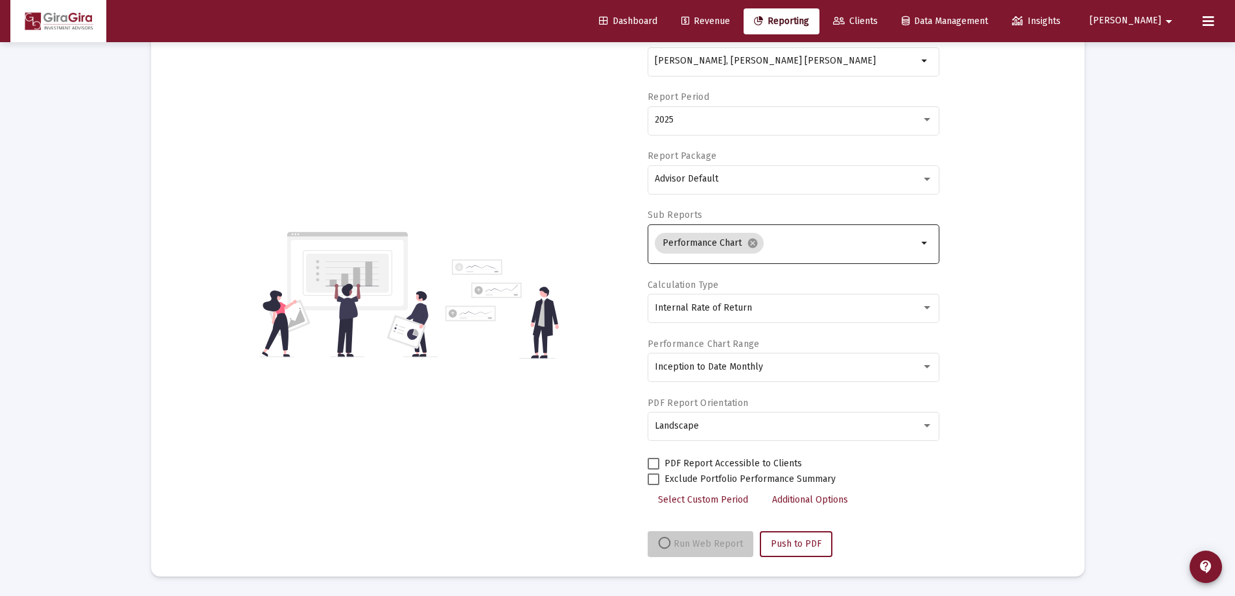
scroll to position [110, 0]
select select "View all"
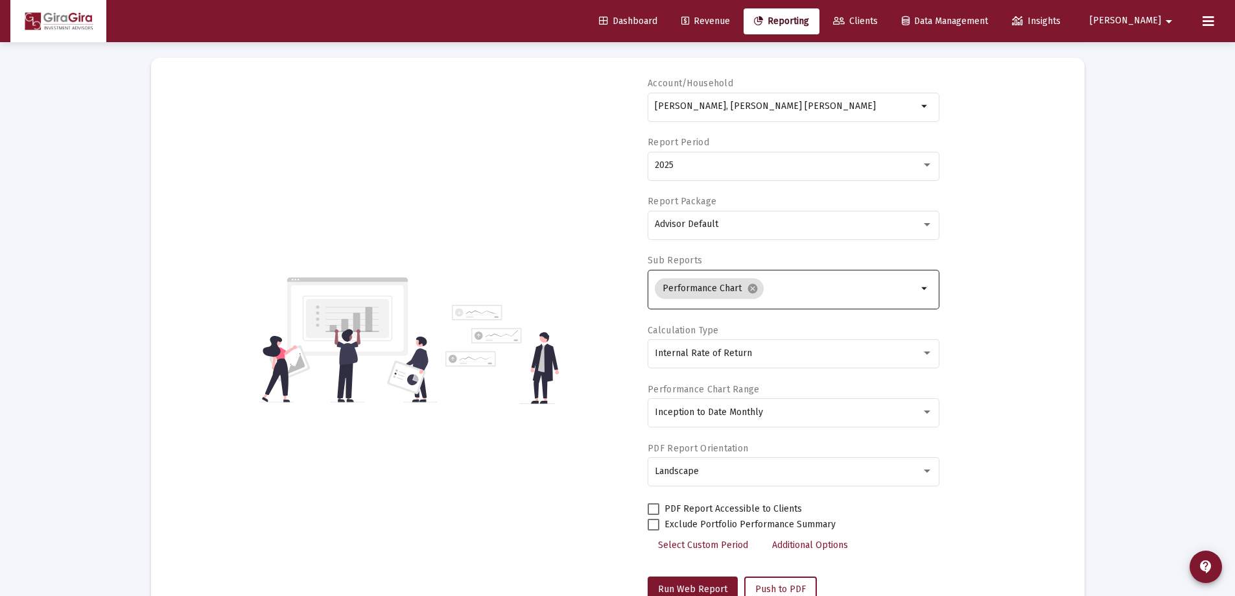
scroll to position [0, 0]
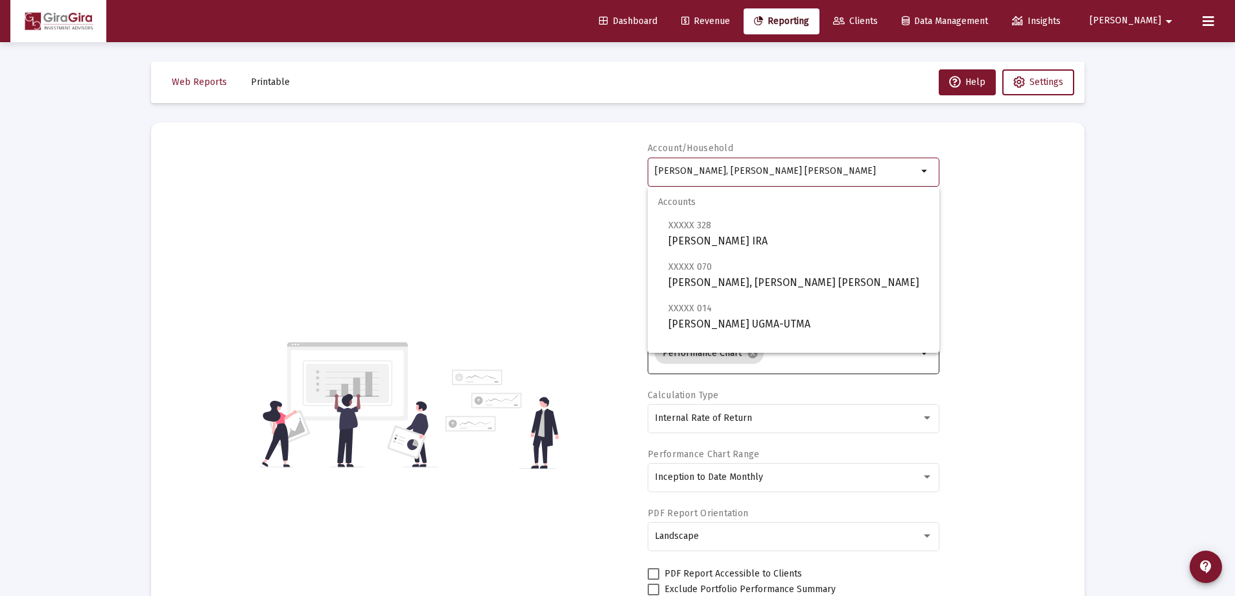
drag, startPoint x: 654, startPoint y: 166, endPoint x: 988, endPoint y: 170, distance: 333.9
click at [988, 170] on div "Account/[PERSON_NAME], [PERSON_NAME] IRA arrow_drop_down Report Period 2025 Rep…" at bounding box center [618, 404] width 895 height 525
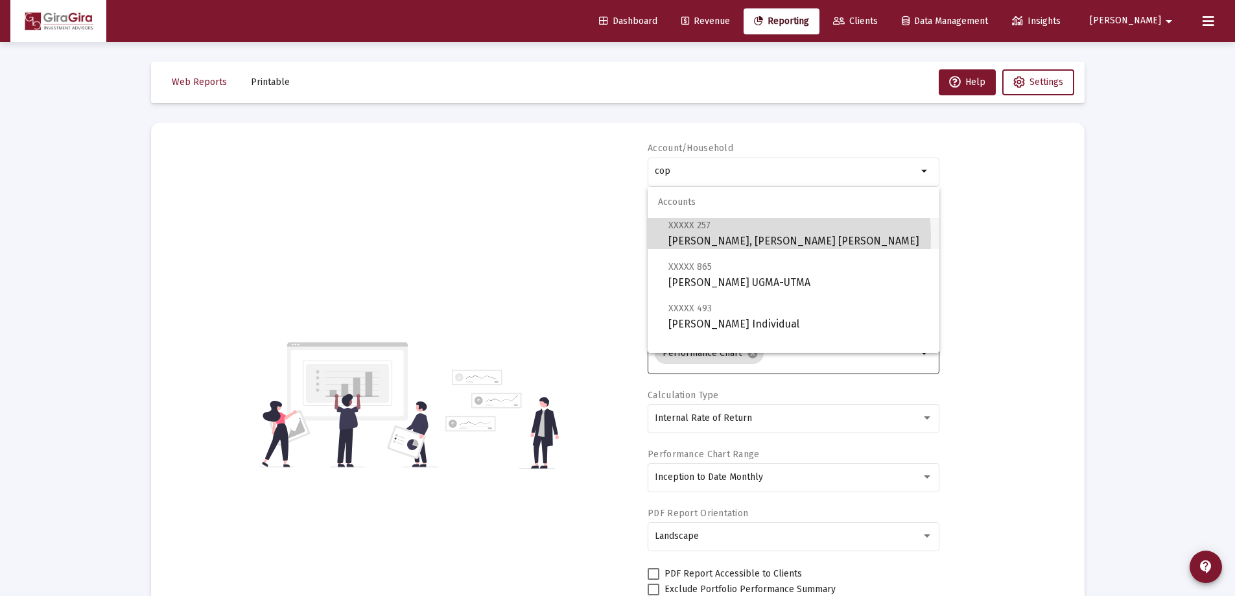
click at [722, 237] on span "XXXXX 257 [PERSON_NAME], [PERSON_NAME] IRA" at bounding box center [798, 233] width 261 height 32
type input "[PERSON_NAME], [PERSON_NAME] [PERSON_NAME]"
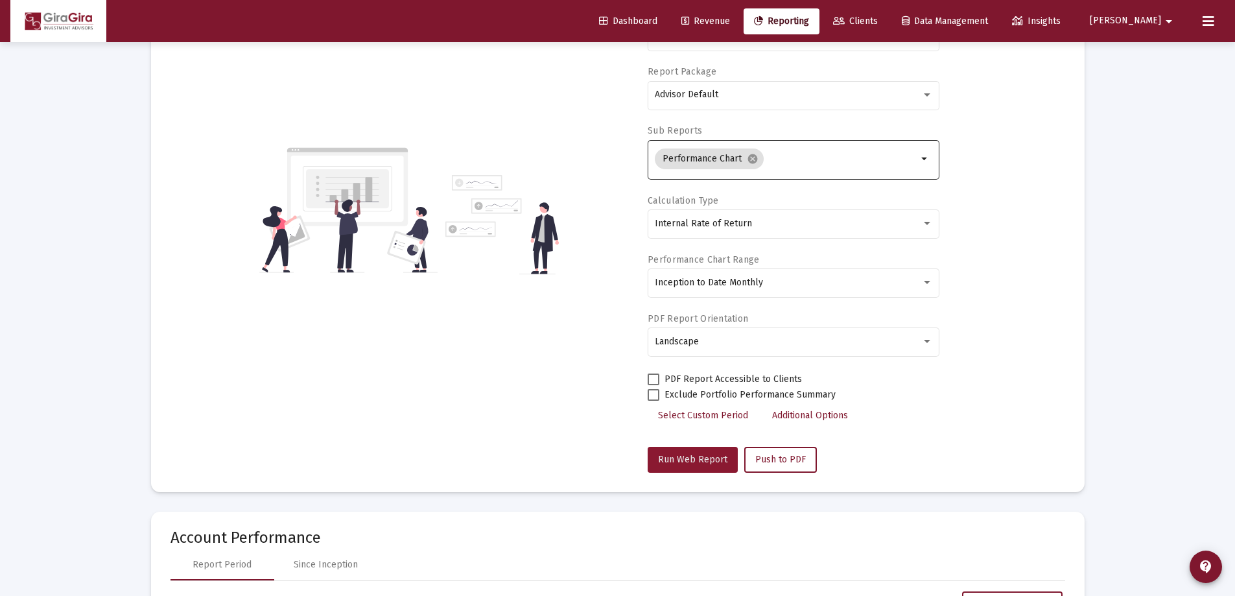
click at [695, 458] on span "Run Web Report" at bounding box center [692, 459] width 69 height 11
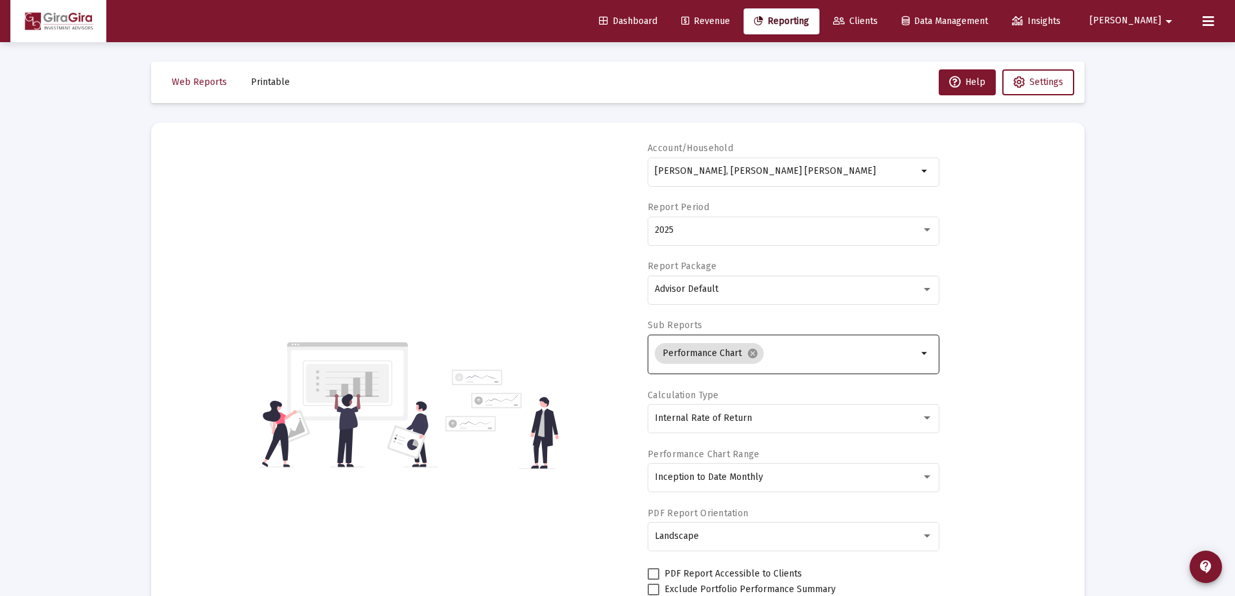
select select "View all"
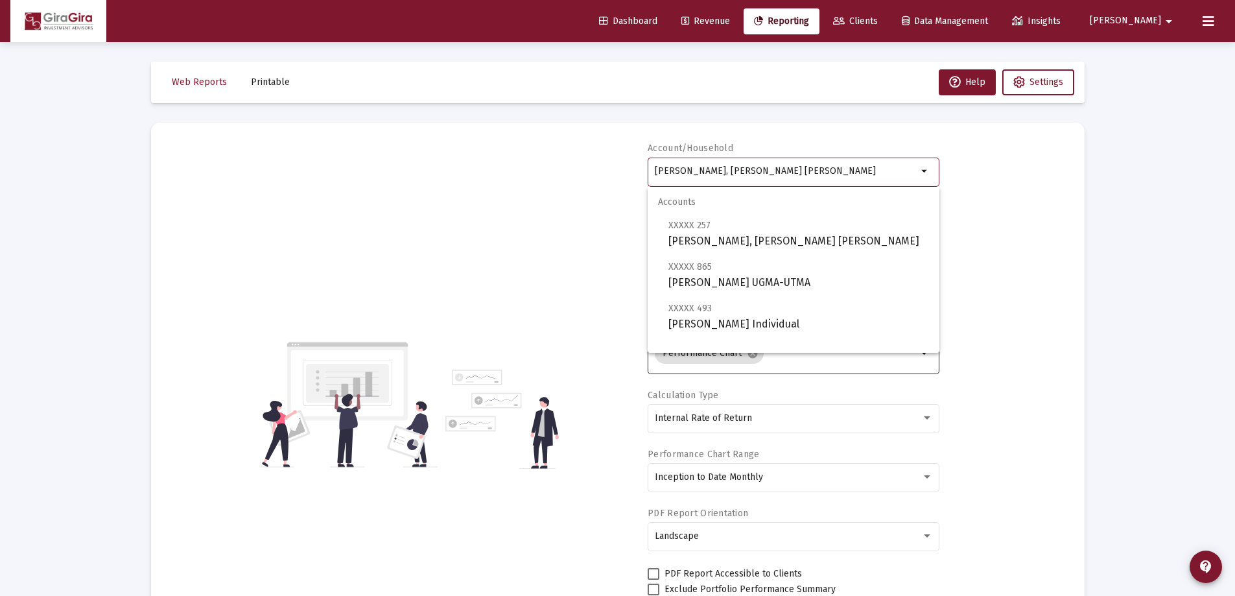
drag, startPoint x: 656, startPoint y: 168, endPoint x: 1101, endPoint y: 139, distance: 446.4
click at [1061, 149] on div "Account/[PERSON_NAME], [PERSON_NAME] IRA arrow_drop_down Report Period 2025 Rep…" at bounding box center [618, 404] width 895 height 525
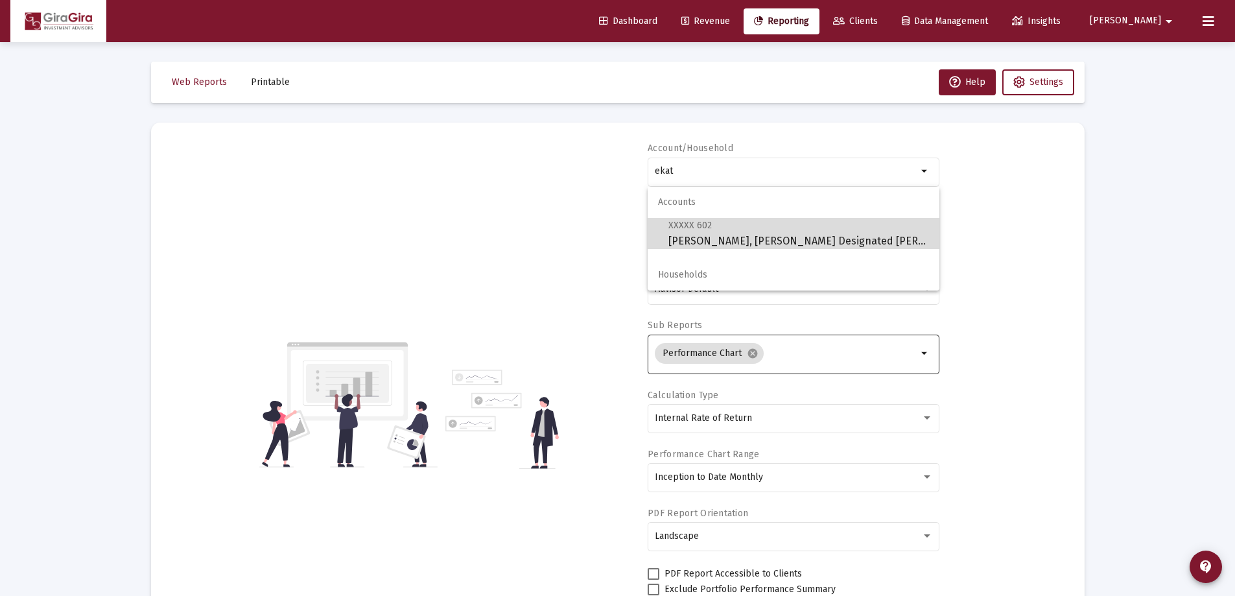
click at [694, 239] on span "XXXXX 602 [PERSON_NAME], [PERSON_NAME] Designated Bene Plan" at bounding box center [798, 233] width 261 height 32
type input "[PERSON_NAME], [PERSON_NAME] Designated [PERSON_NAME]"
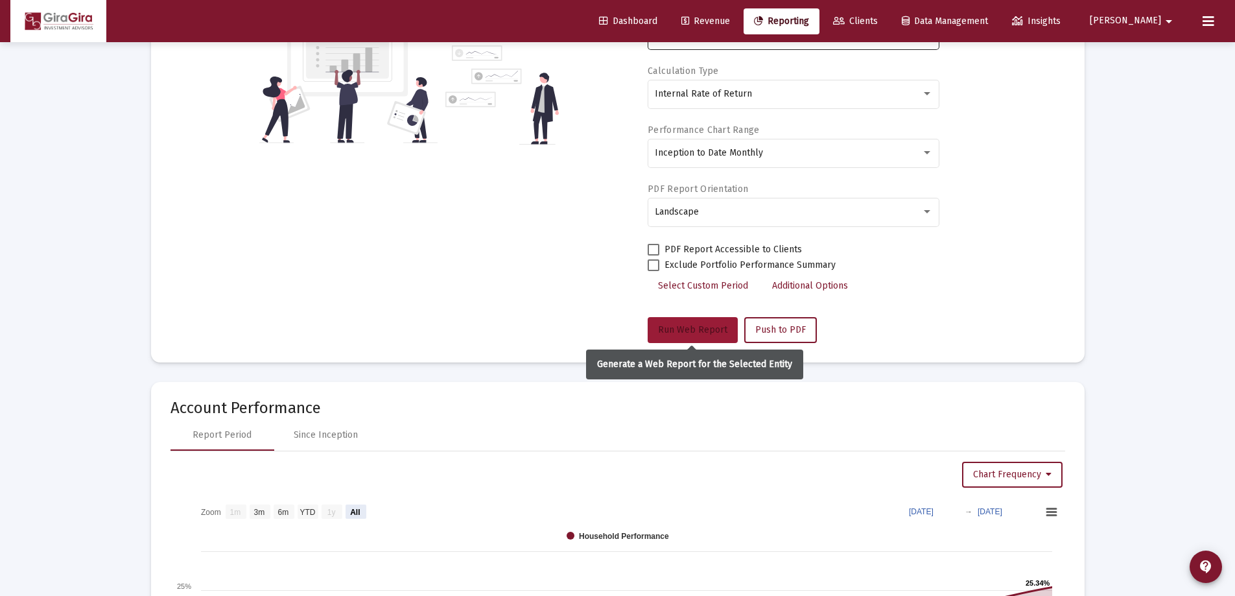
click at [689, 330] on span "Run Web Report" at bounding box center [692, 329] width 69 height 11
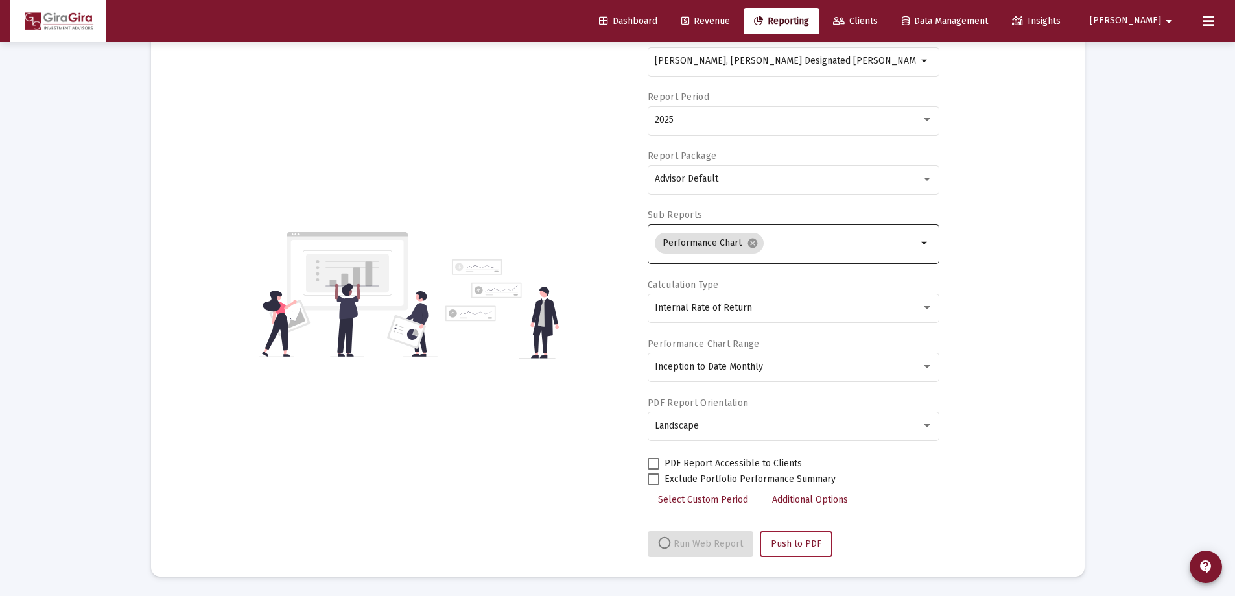
select select "View all"
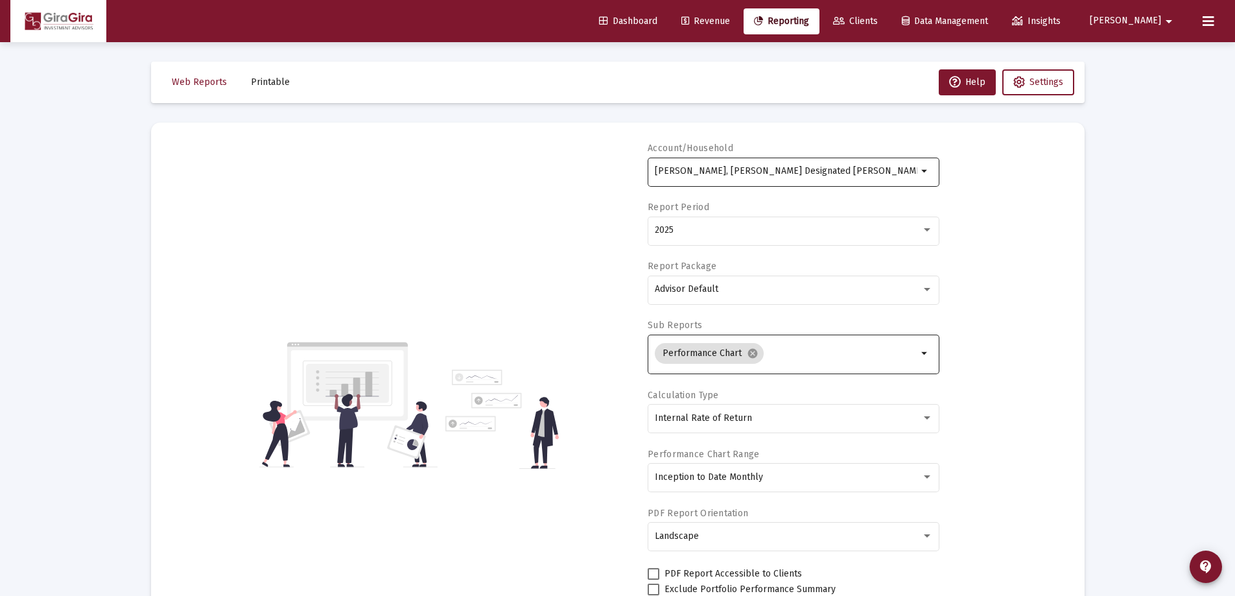
drag, startPoint x: 654, startPoint y: 169, endPoint x: 845, endPoint y: 172, distance: 191.3
click at [847, 174] on div "[PERSON_NAME], [PERSON_NAME] Designated Bene Plan arrow_drop_down" at bounding box center [794, 171] width 292 height 32
drag, startPoint x: 654, startPoint y: 166, endPoint x: 952, endPoint y: 193, distance: 299.5
click at [949, 200] on div "Account/[PERSON_NAME], [PERSON_NAME] Designated Bene Plan arrow_drop_down Repor…" at bounding box center [618, 404] width 895 height 525
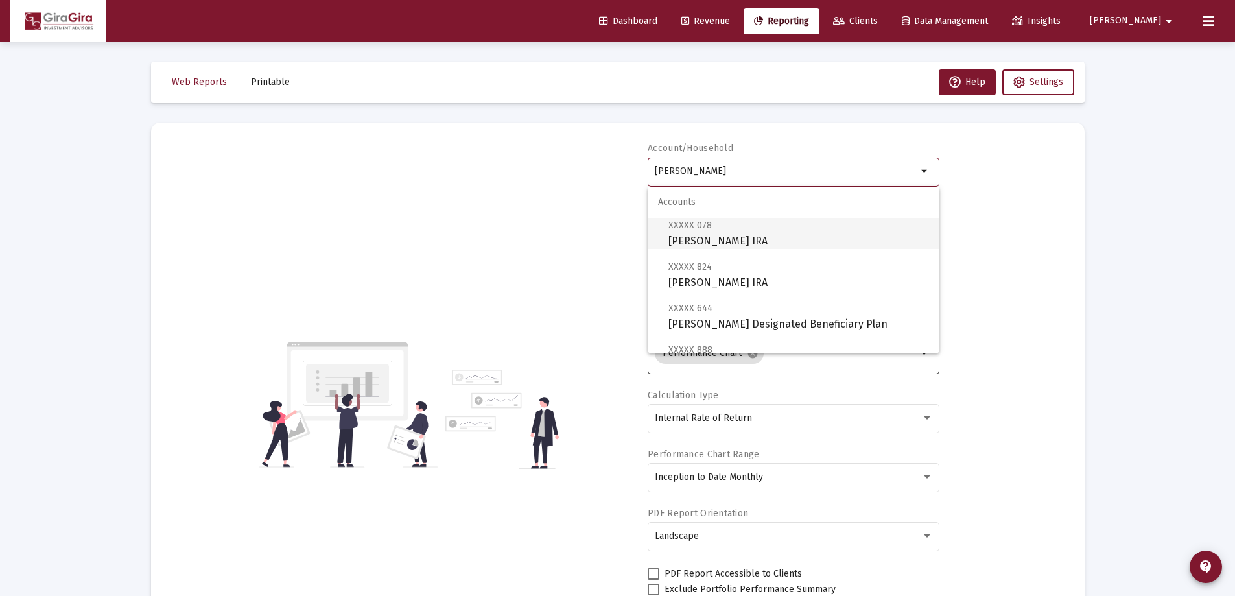
click at [700, 236] on span "XXXXX 078 [PERSON_NAME] Inherited IRA" at bounding box center [798, 233] width 261 height 32
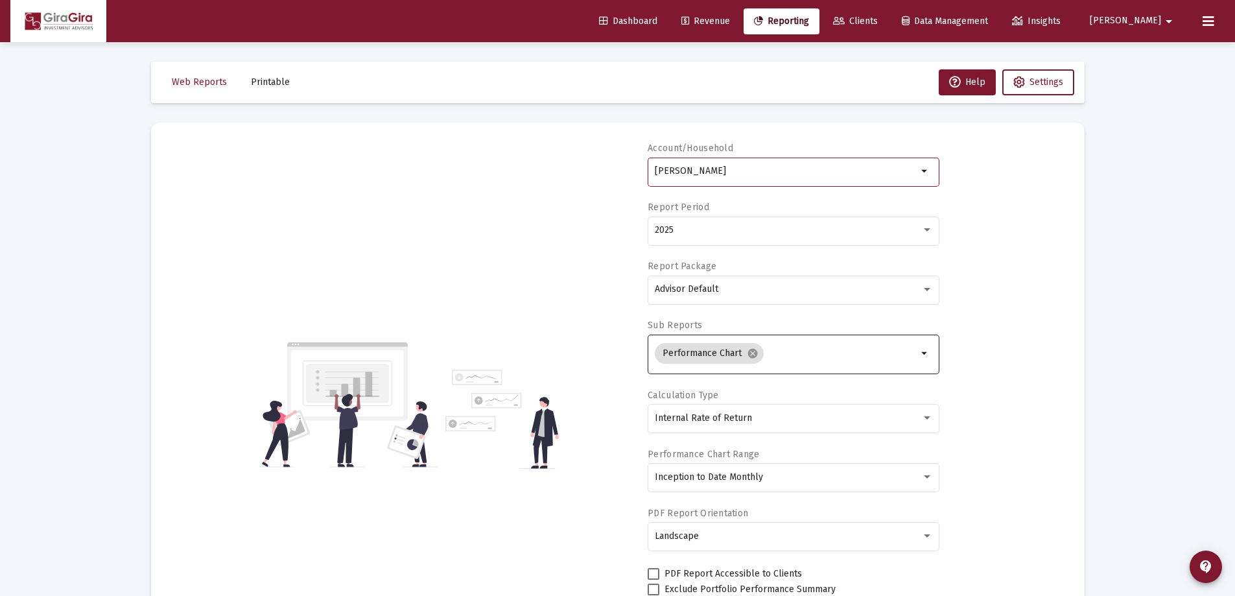
type input "[PERSON_NAME] IRA"
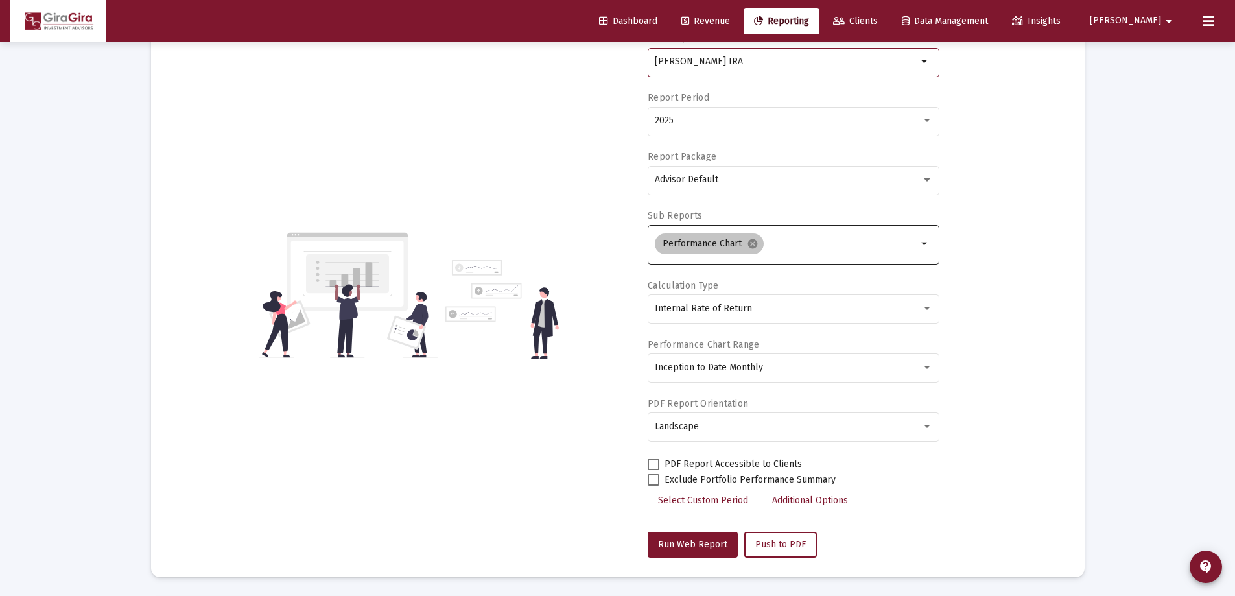
scroll to position [130, 0]
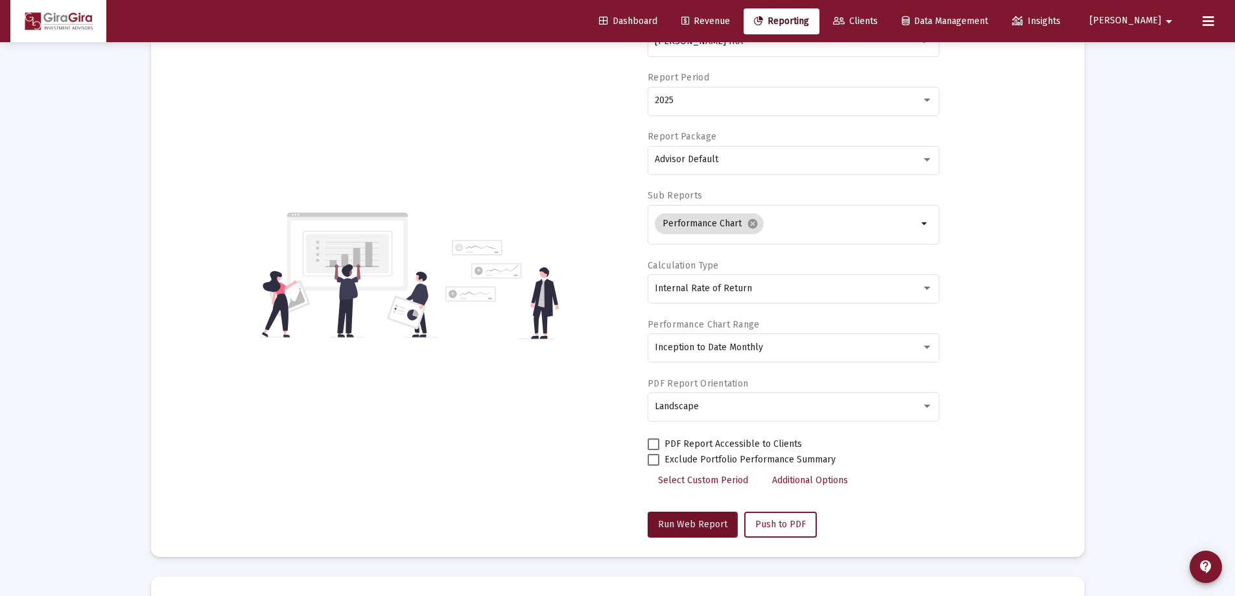
drag, startPoint x: 683, startPoint y: 525, endPoint x: 753, endPoint y: 447, distance: 104.7
click at [683, 523] on span "Run Web Report" at bounding box center [692, 524] width 69 height 11
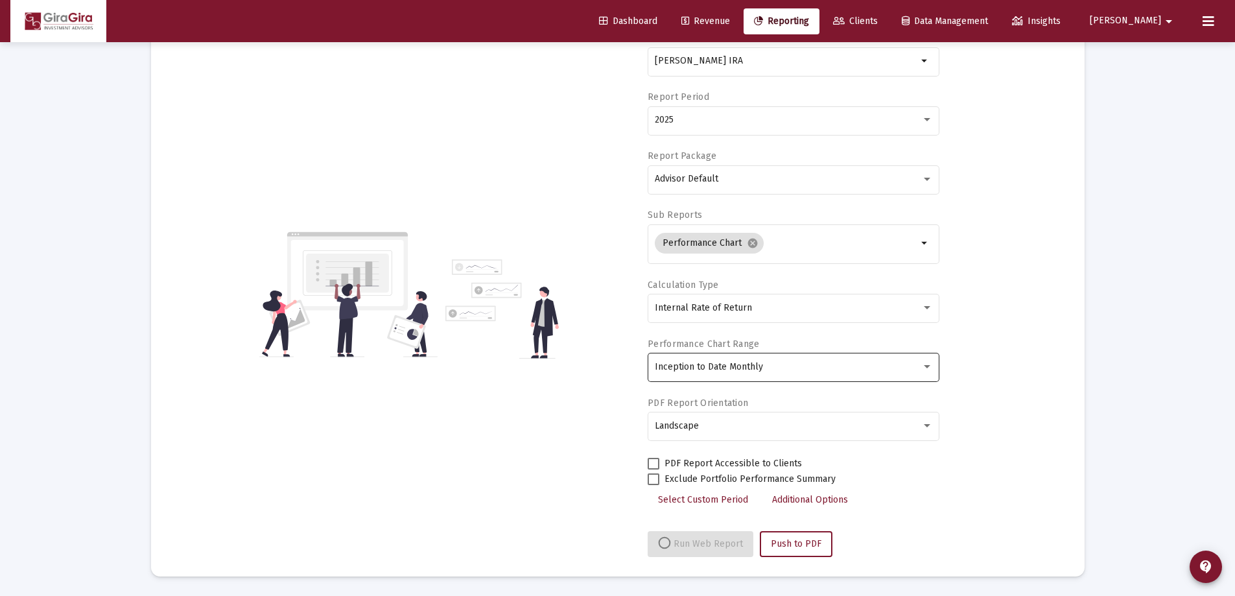
select select "View all"
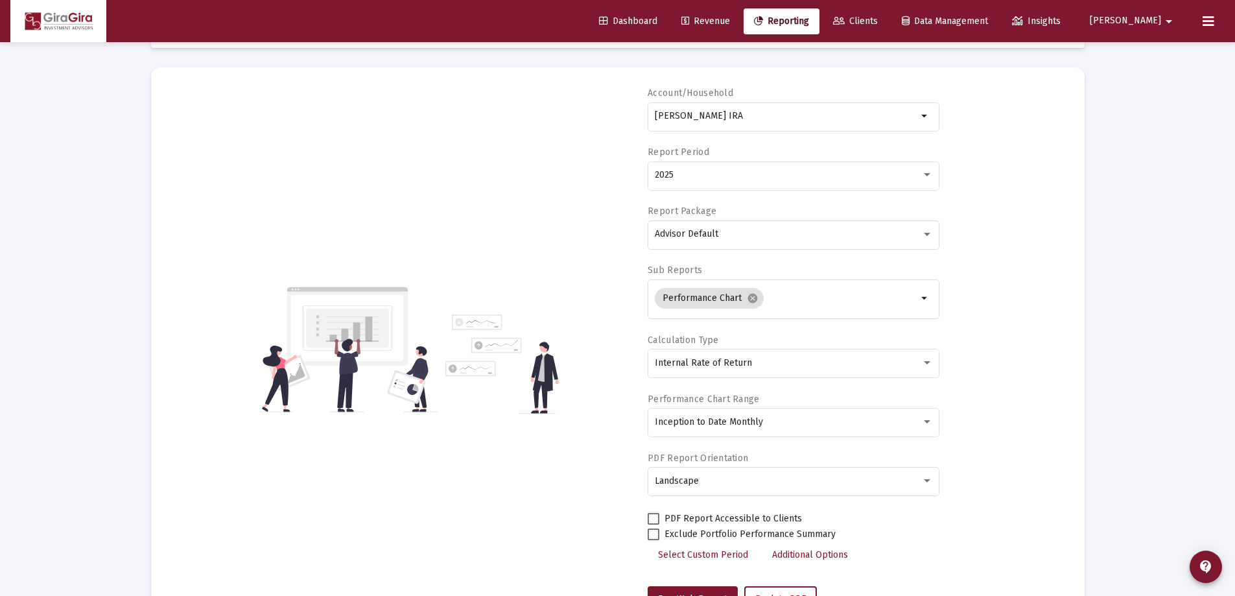
scroll to position [0, 0]
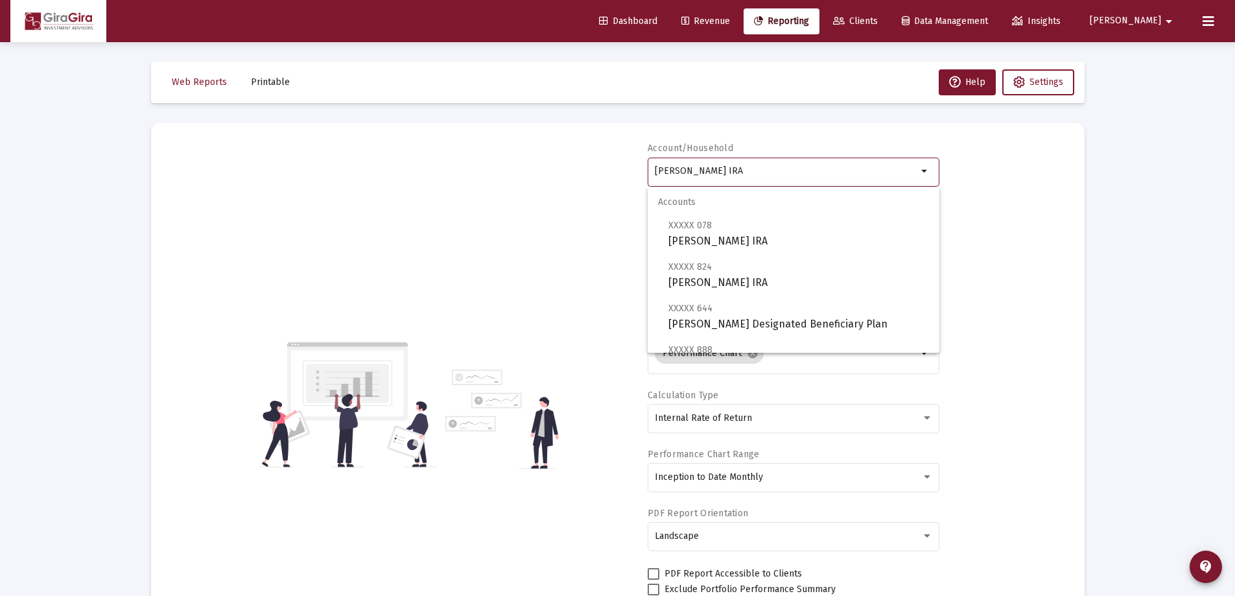
click at [706, 169] on input "[PERSON_NAME] IRA" at bounding box center [786, 171] width 263 height 10
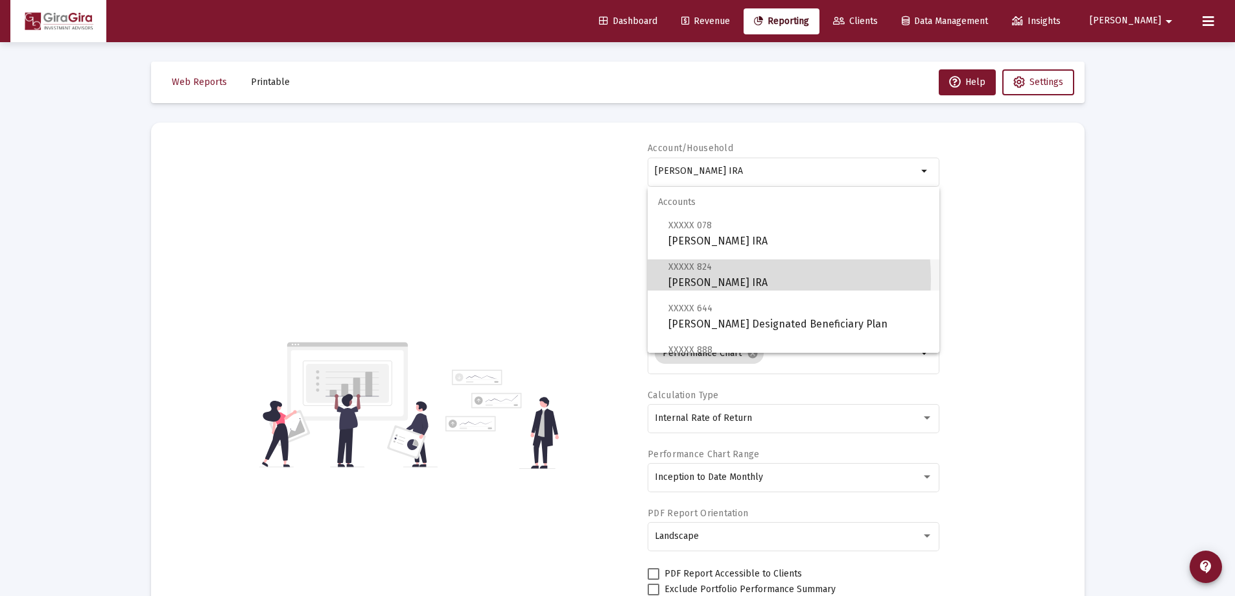
click at [716, 279] on span "XXXXX 824 [PERSON_NAME] IRA" at bounding box center [798, 275] width 261 height 32
type input "[PERSON_NAME] IRA"
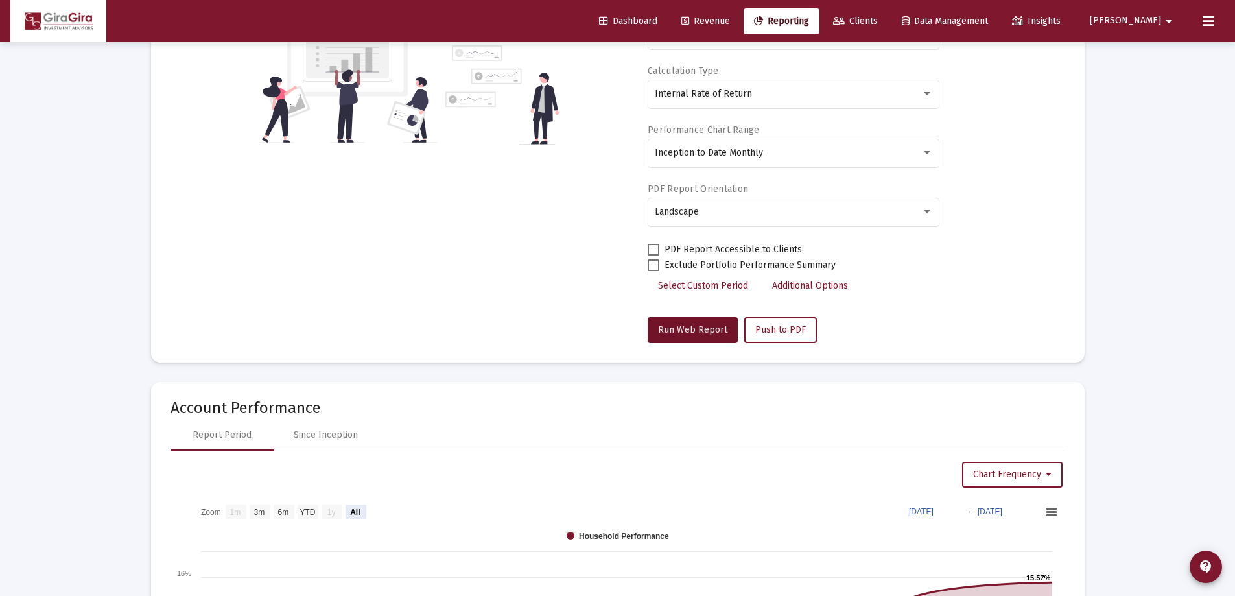
click at [702, 325] on span "Run Web Report" at bounding box center [692, 329] width 69 height 11
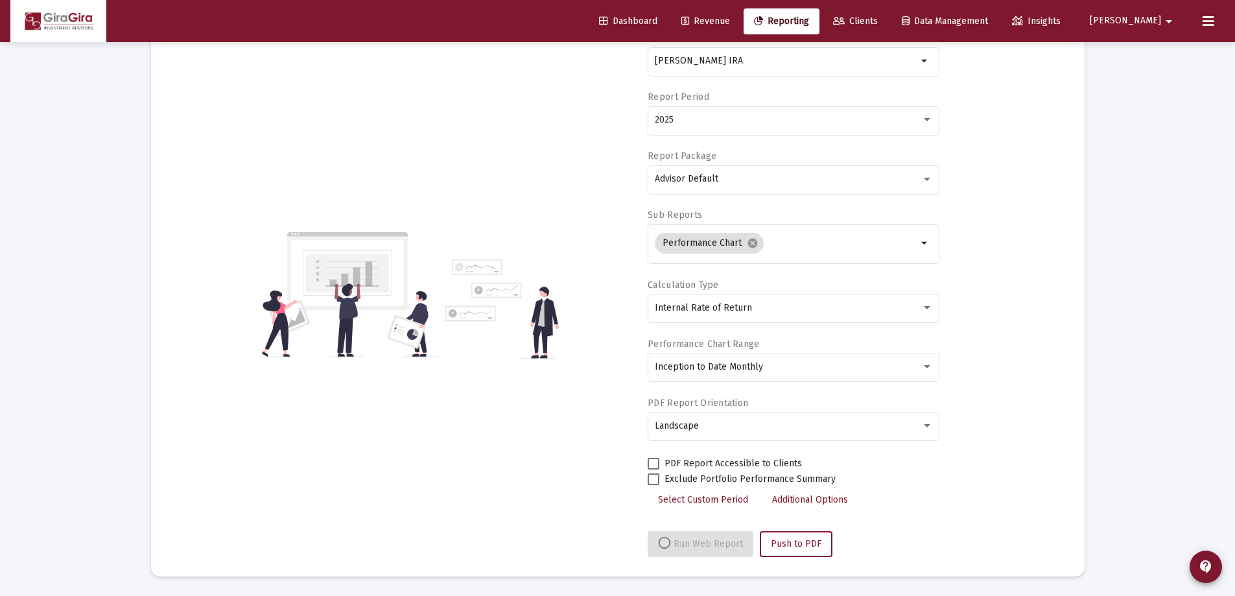
select select "View all"
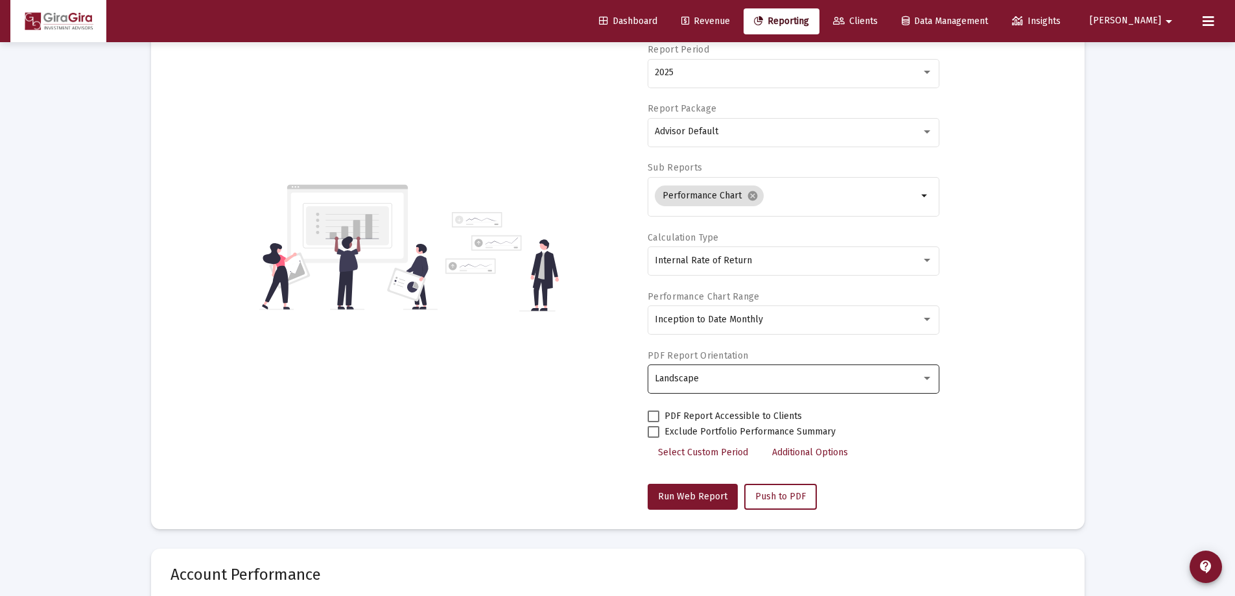
scroll to position [0, 0]
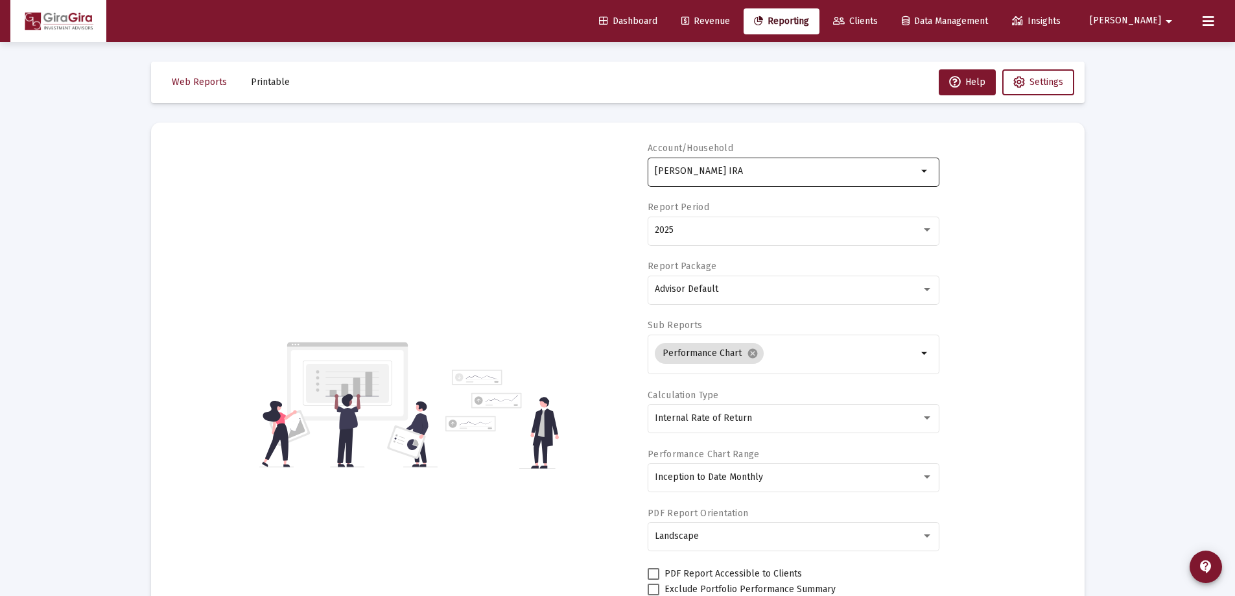
click at [720, 166] on div "[PERSON_NAME] IRA" at bounding box center [786, 171] width 263 height 32
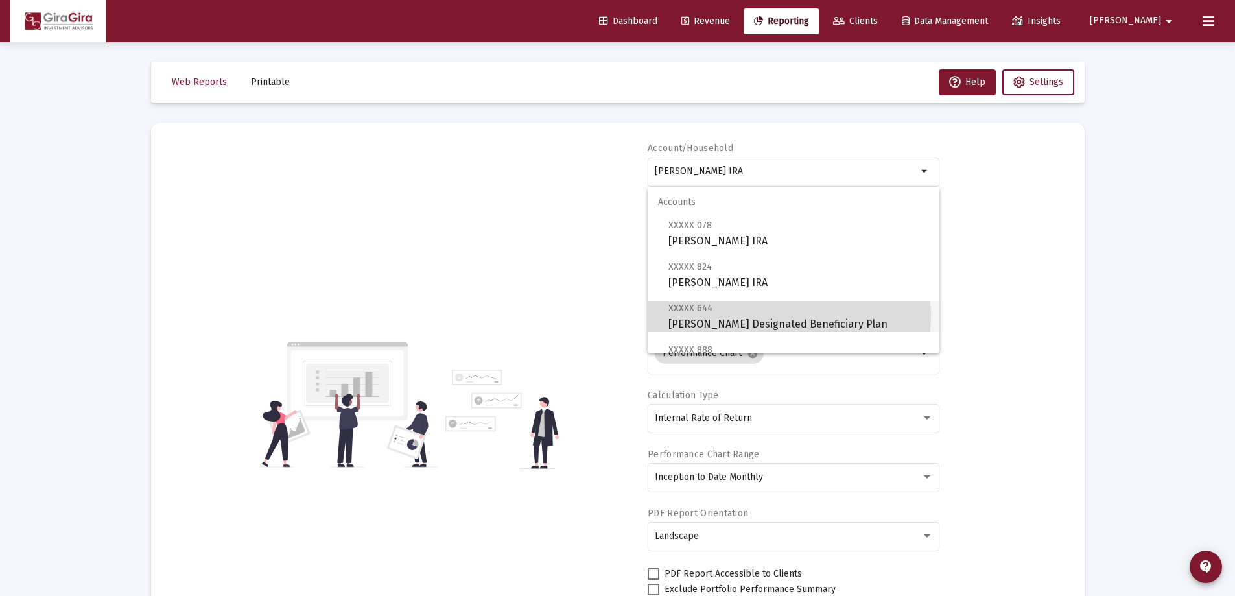
click at [777, 315] on span "XXXXX 644 [PERSON_NAME] Designated Beneficiary Plan" at bounding box center [798, 316] width 261 height 32
type input "[PERSON_NAME] Designated Beneficiary Plan"
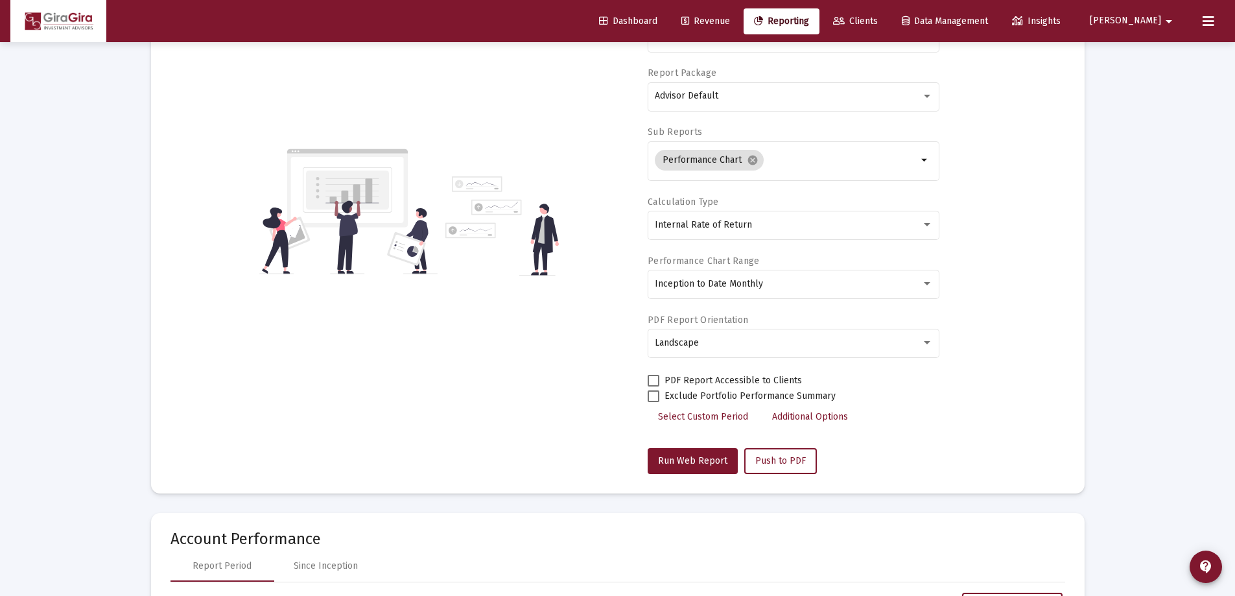
scroll to position [195, 0]
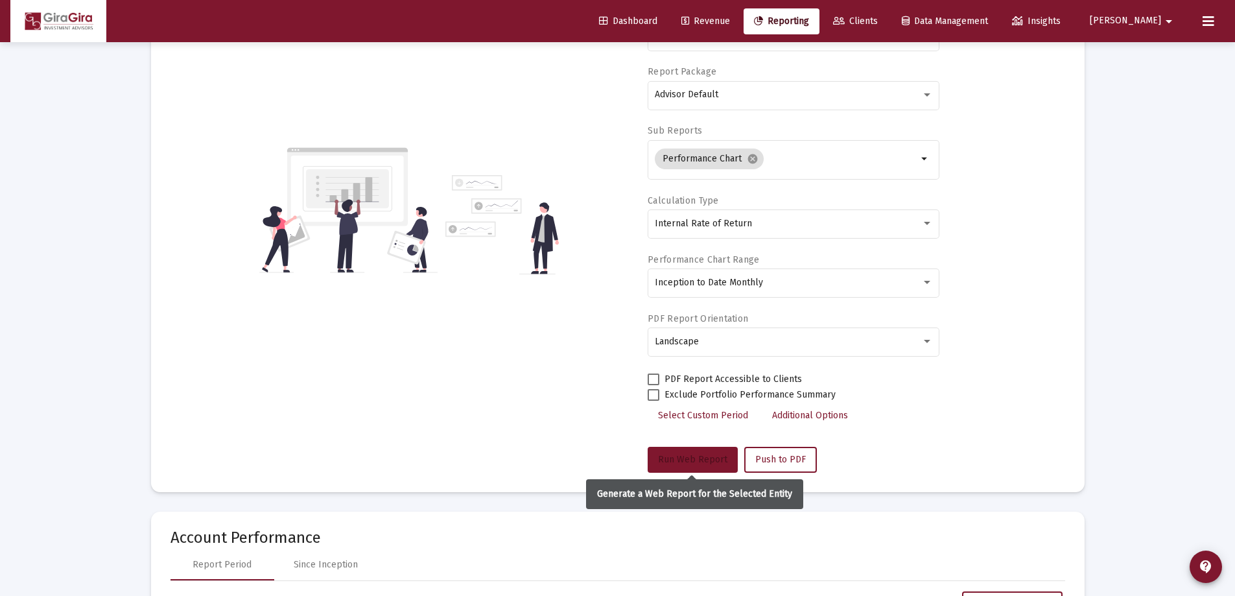
click at [700, 453] on button "Run Web Report" at bounding box center [693, 460] width 90 height 26
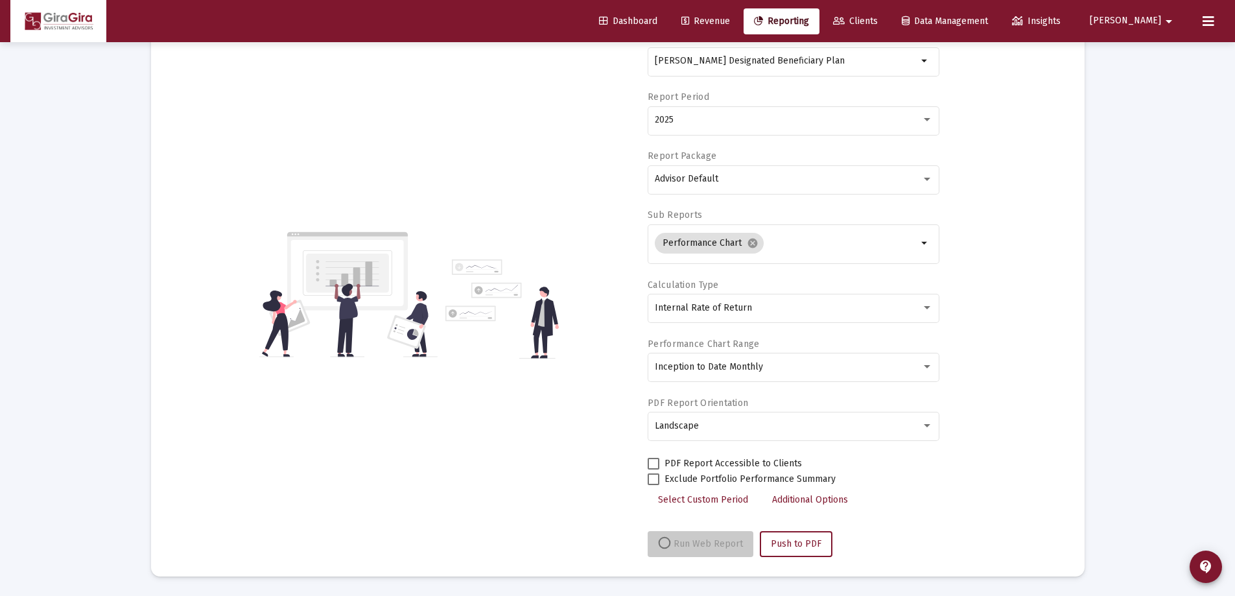
scroll to position [110, 0]
select select "View all"
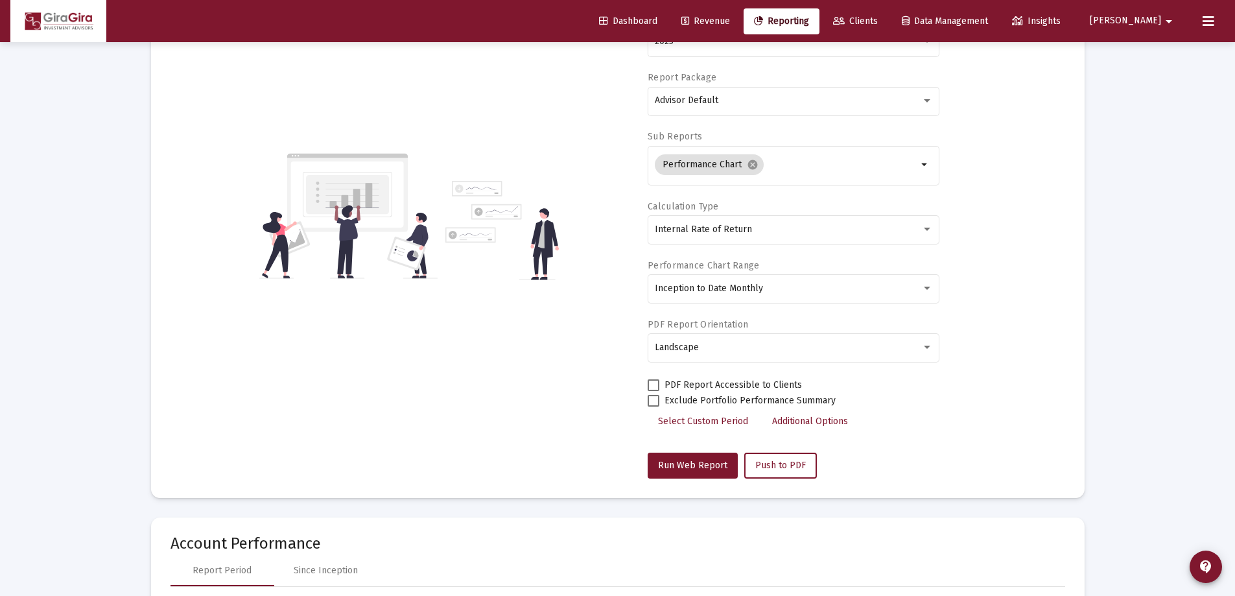
scroll to position [0, 0]
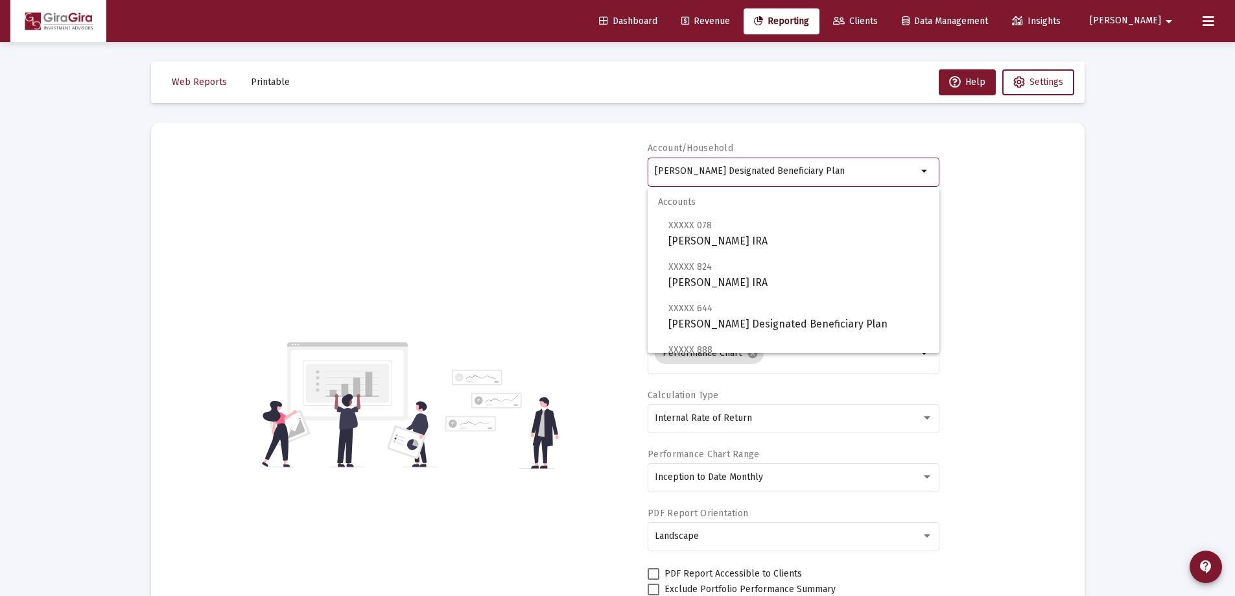
click at [706, 170] on input "[PERSON_NAME] Designated Beneficiary Plan" at bounding box center [786, 171] width 263 height 10
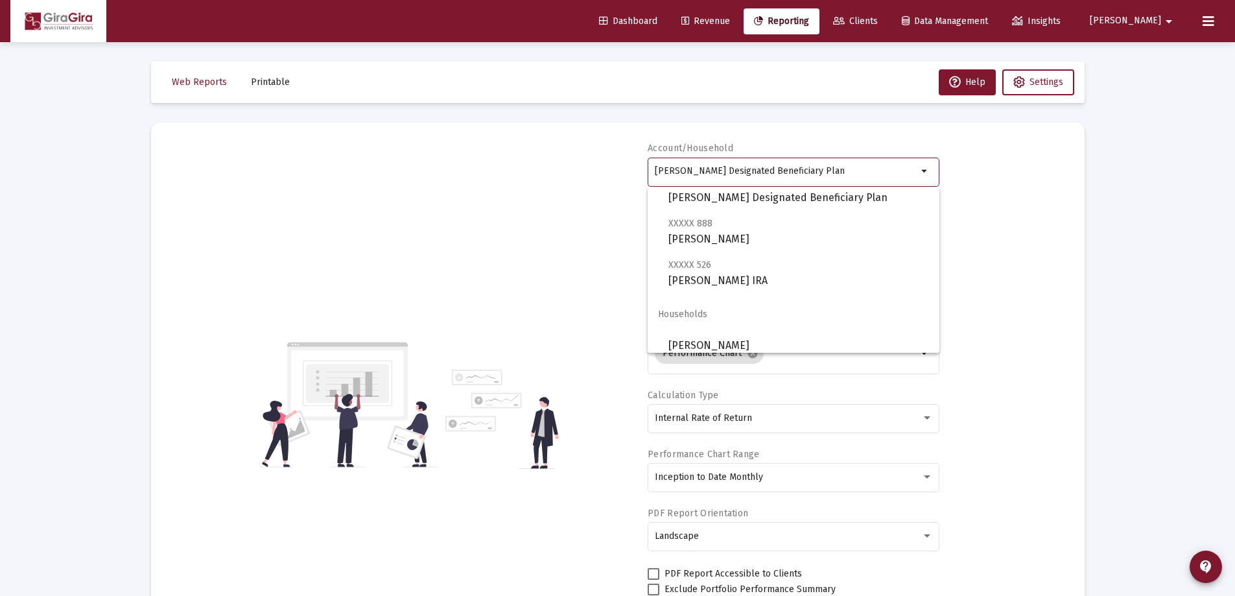
scroll to position [130, 0]
click at [751, 230] on span "XXXXX 888 [PERSON_NAME]" at bounding box center [798, 228] width 261 height 32
type input "[PERSON_NAME]"
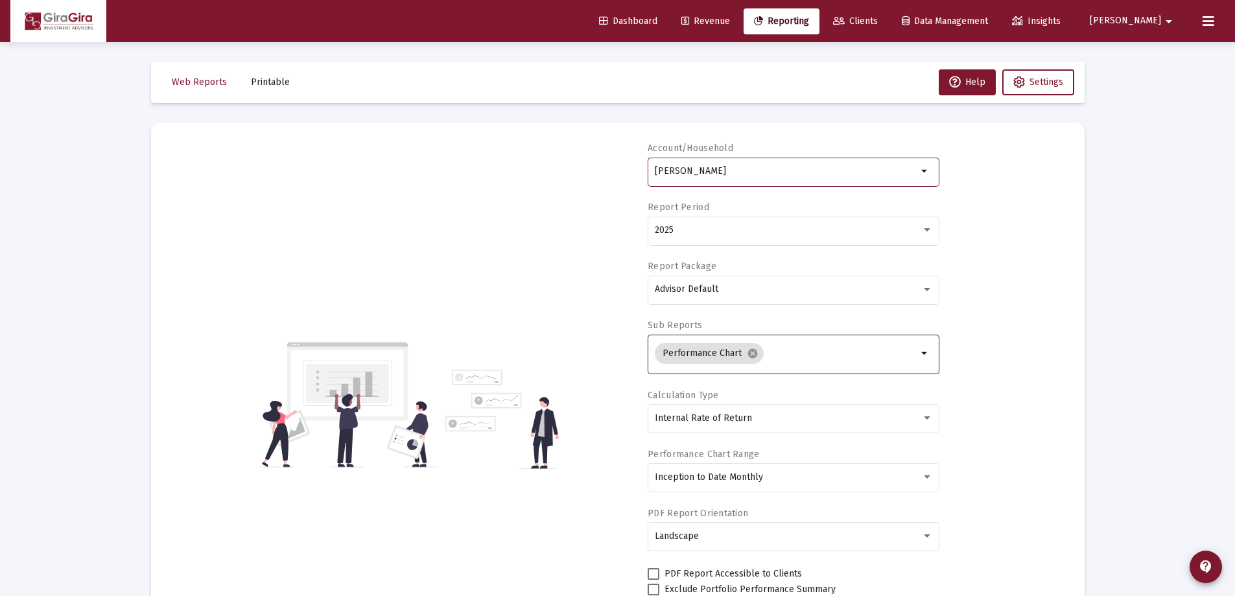
scroll to position [195, 0]
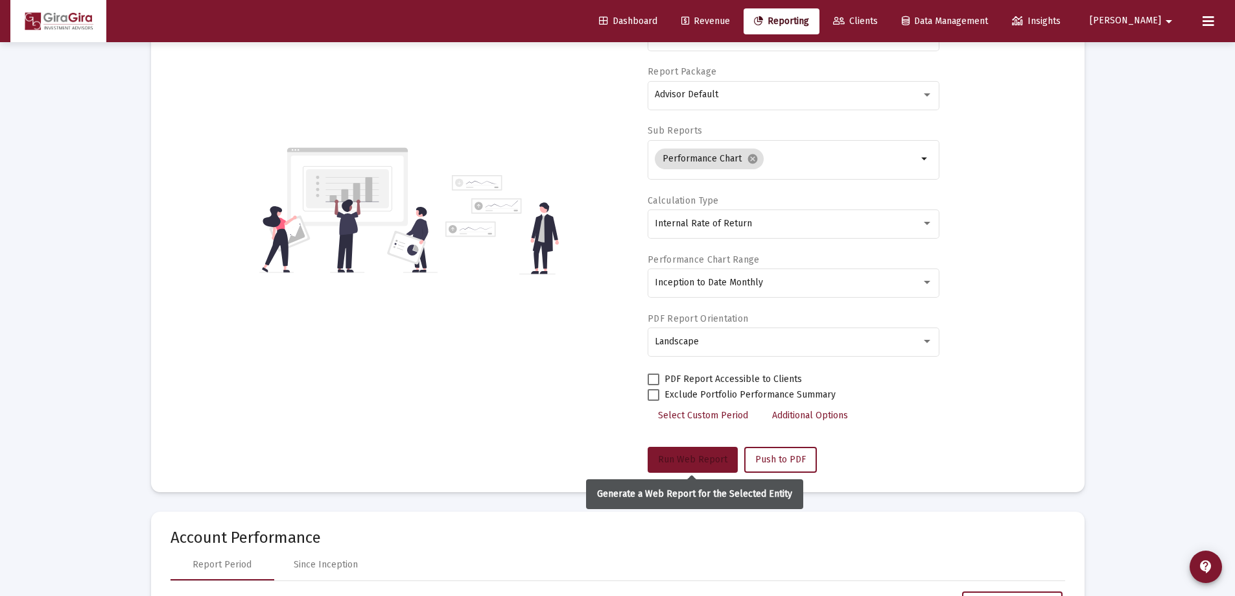
click at [698, 449] on button "Run Web Report" at bounding box center [693, 460] width 90 height 26
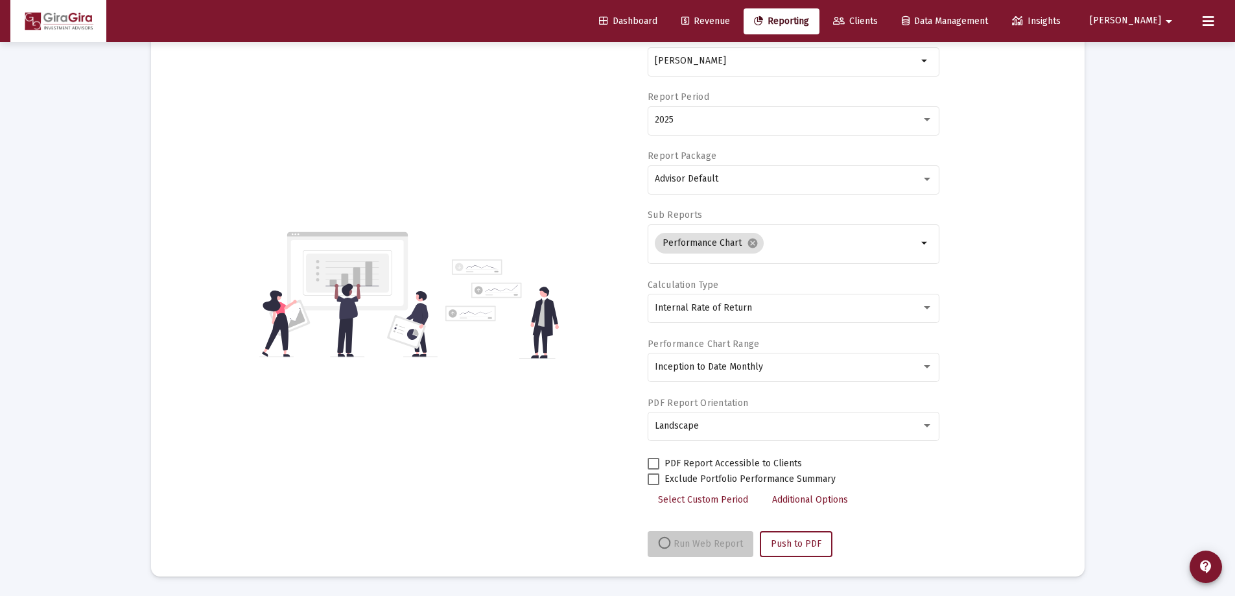
scroll to position [110, 0]
select select "View all"
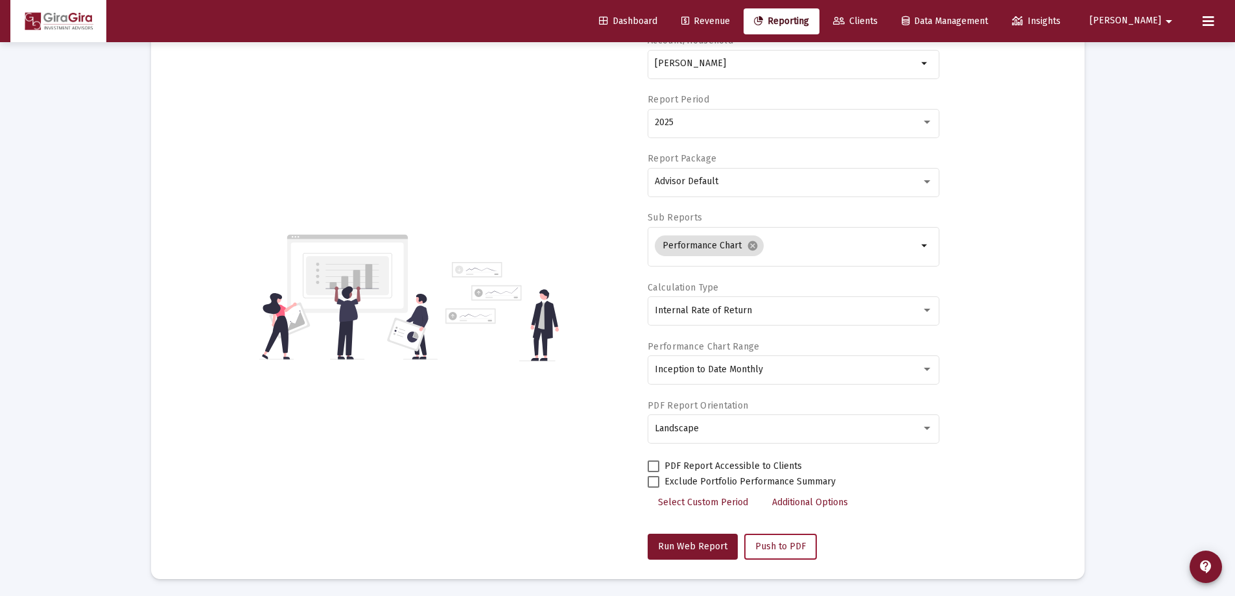
scroll to position [0, 0]
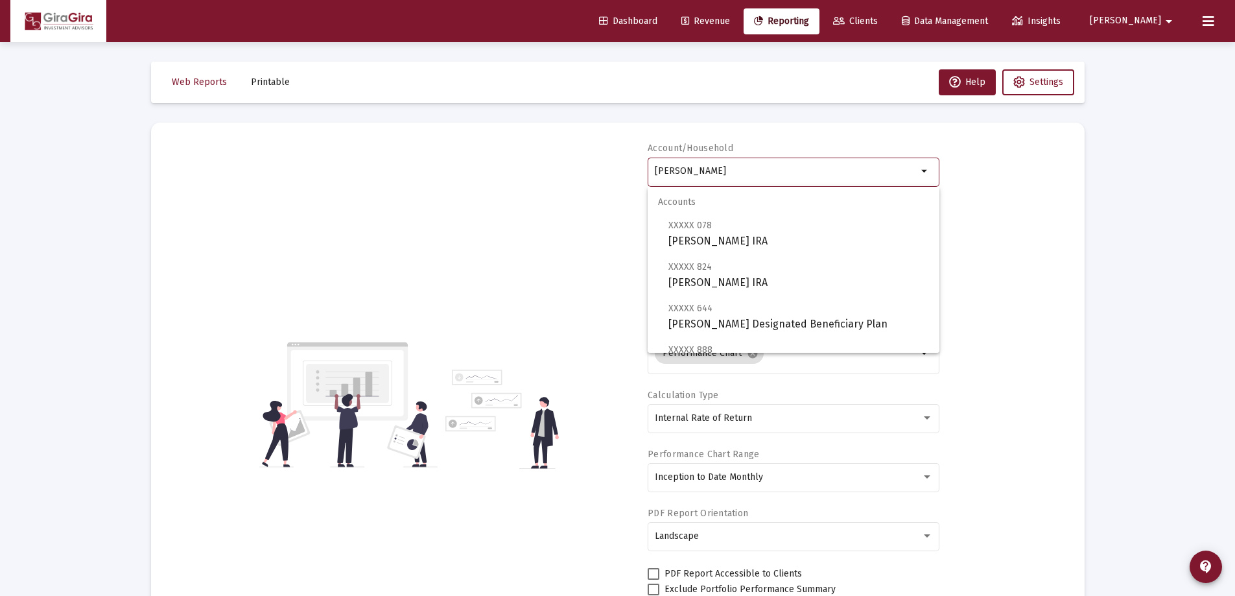
click at [744, 168] on input "[PERSON_NAME]" at bounding box center [786, 171] width 263 height 10
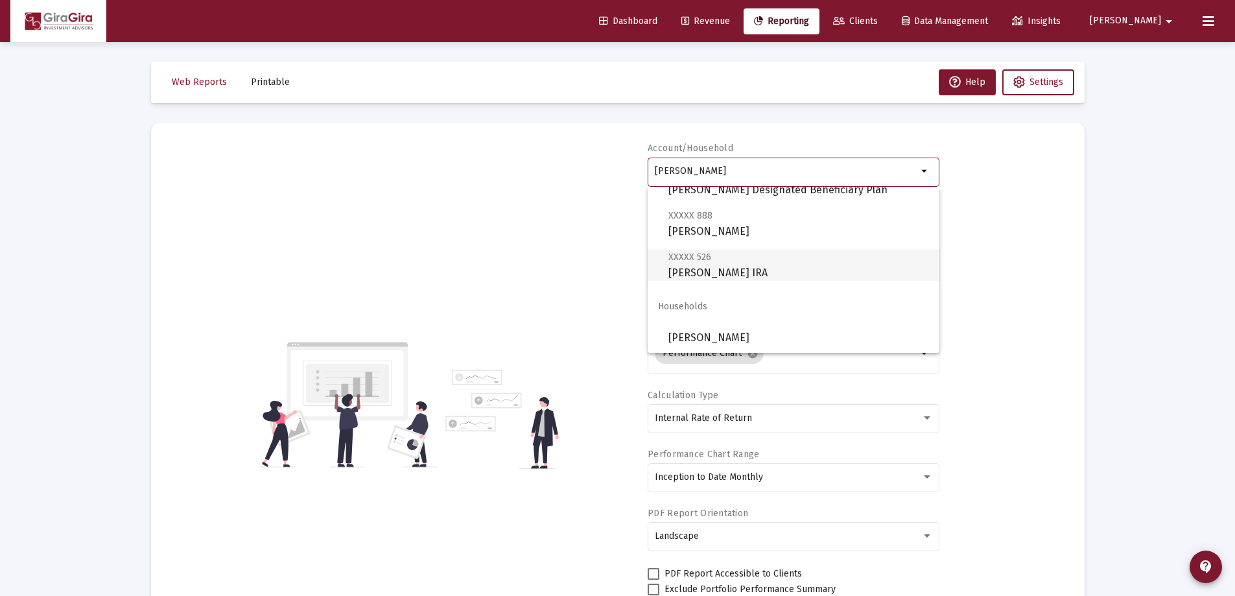
scroll to position [135, 0]
click at [696, 262] on span "XXXXX 526" at bounding box center [689, 256] width 43 height 11
type input "[PERSON_NAME] IRA"
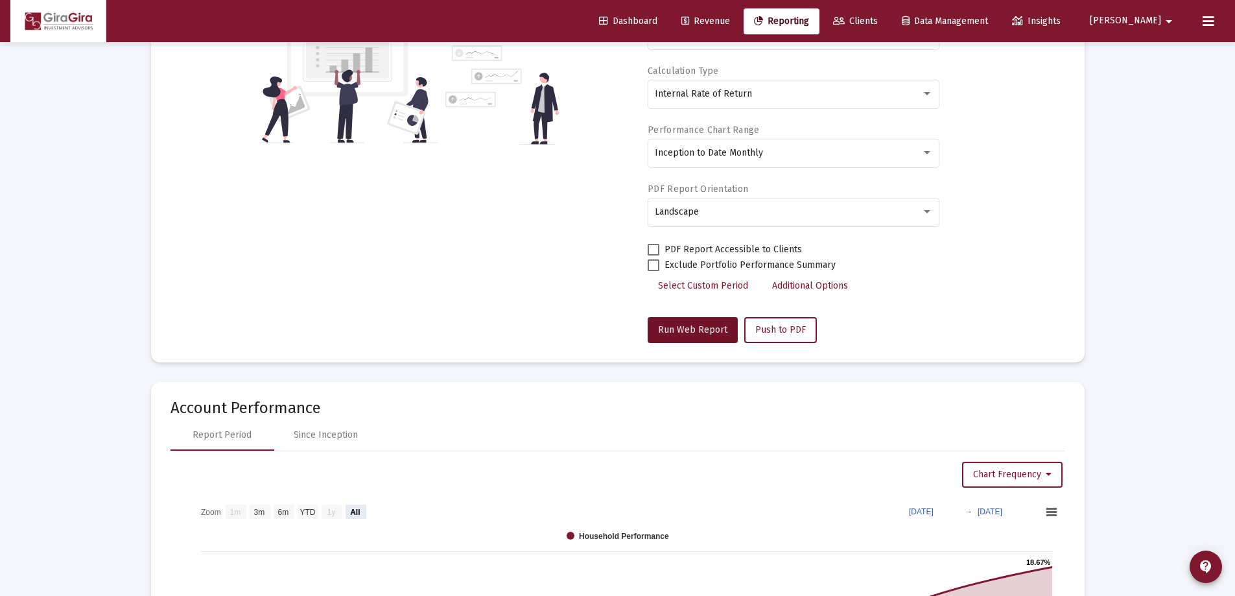
click at [694, 327] on span "Run Web Report" at bounding box center [692, 329] width 69 height 11
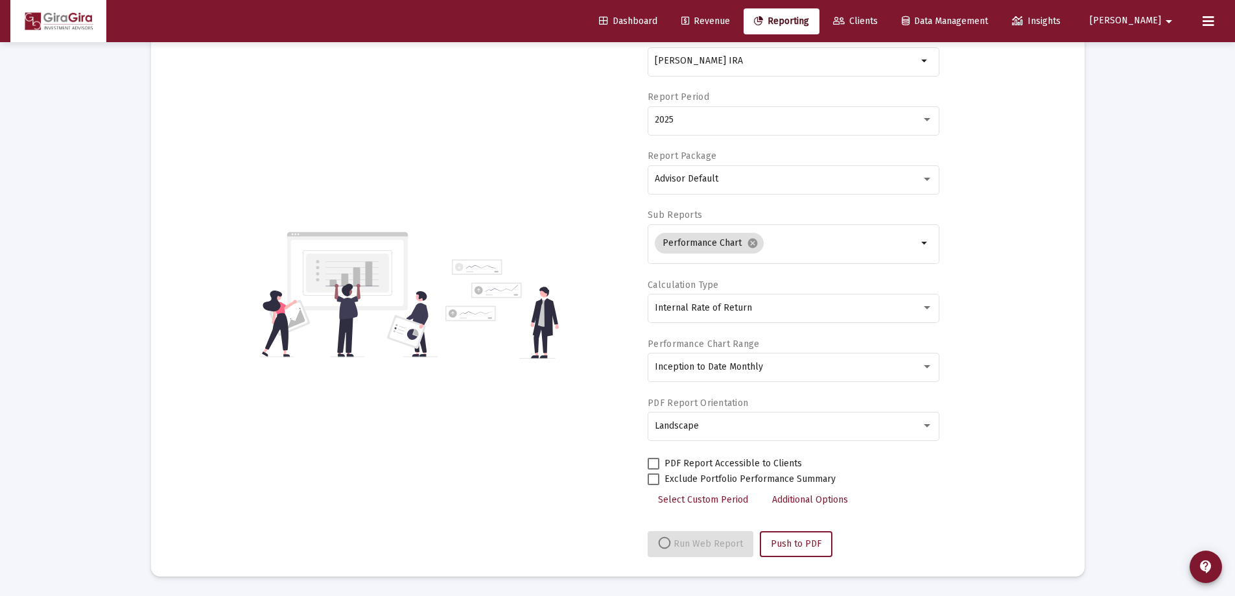
scroll to position [324, 0]
select select "View all"
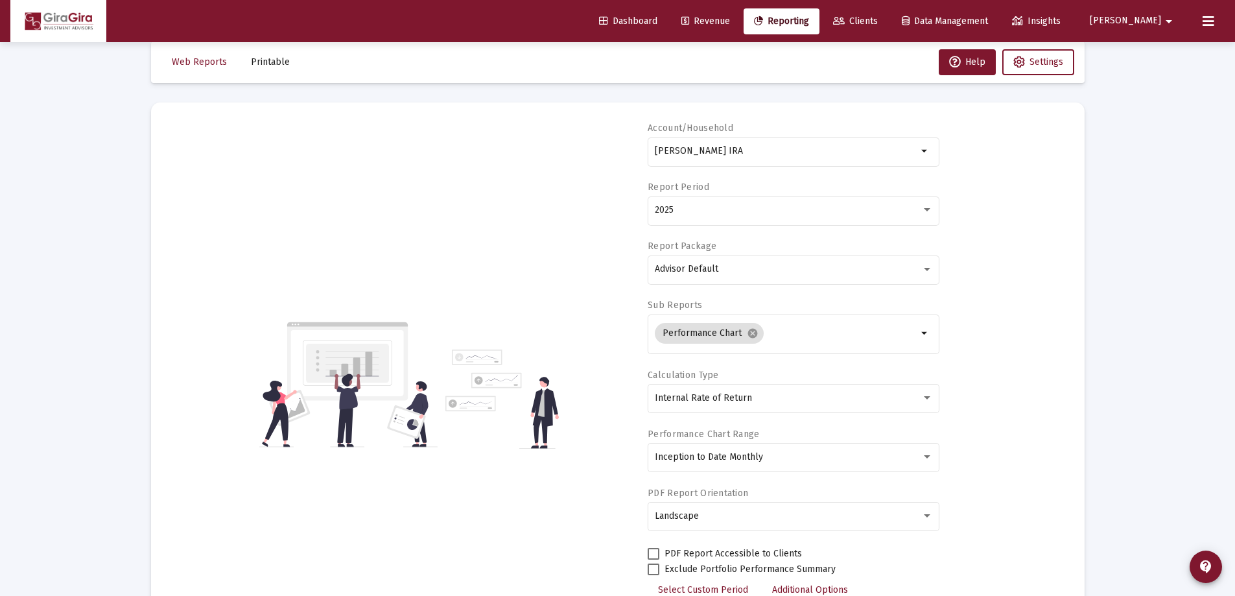
scroll to position [0, 0]
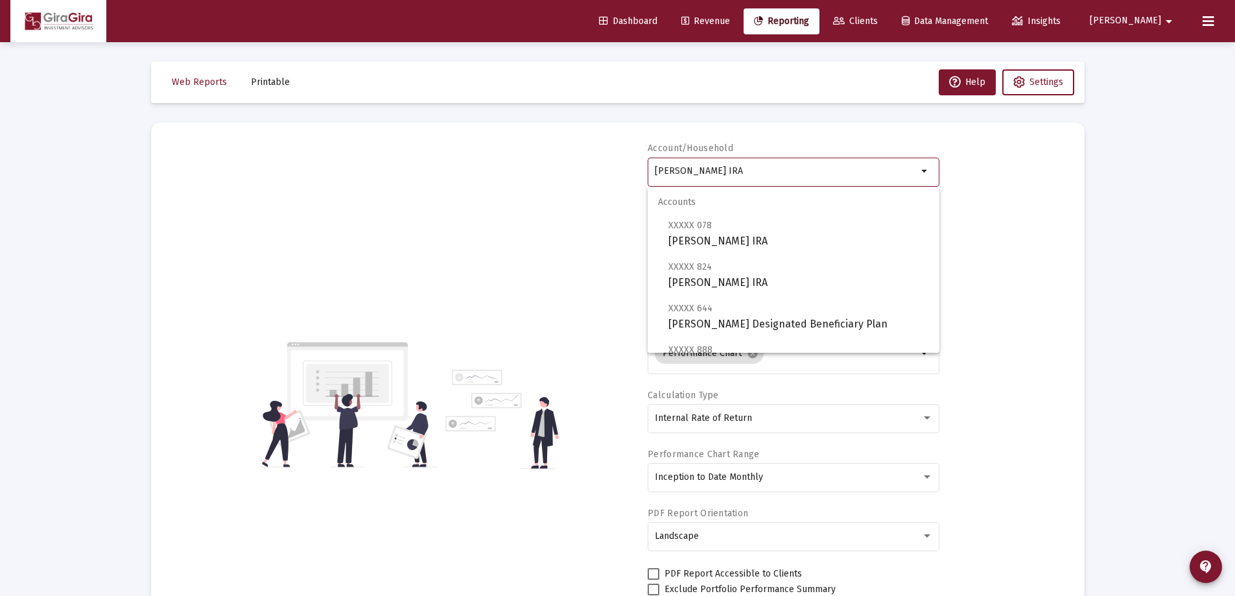
click at [656, 172] on input "[PERSON_NAME] IRA" at bounding box center [786, 171] width 263 height 10
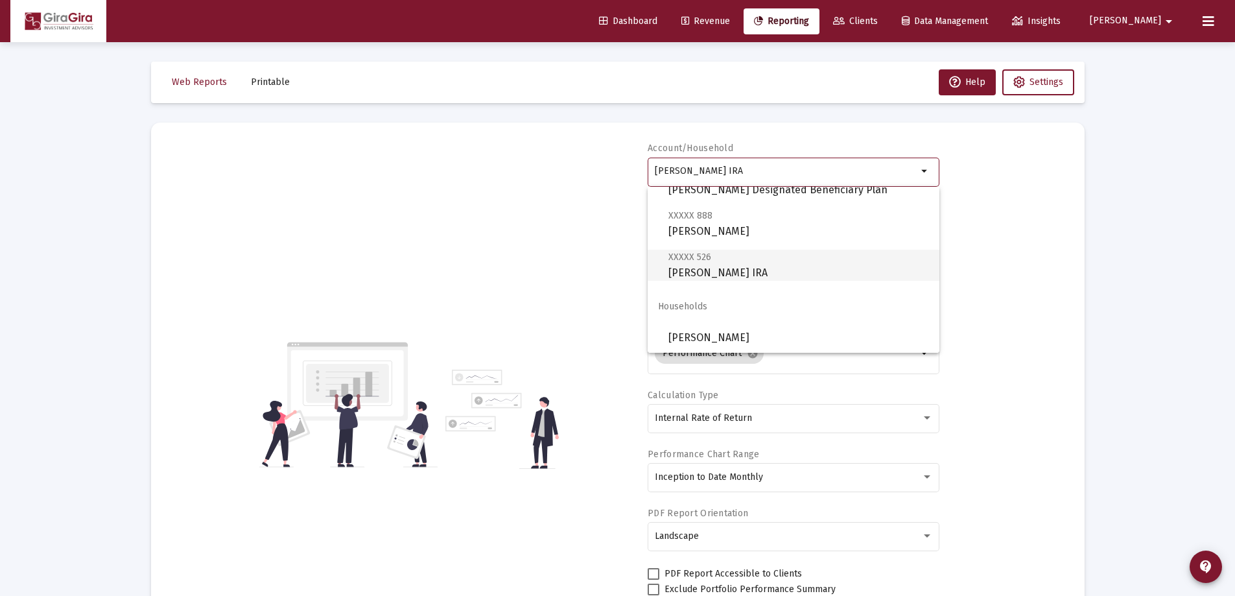
scroll to position [135, 0]
